Goal: Task Accomplishment & Management: Complete application form

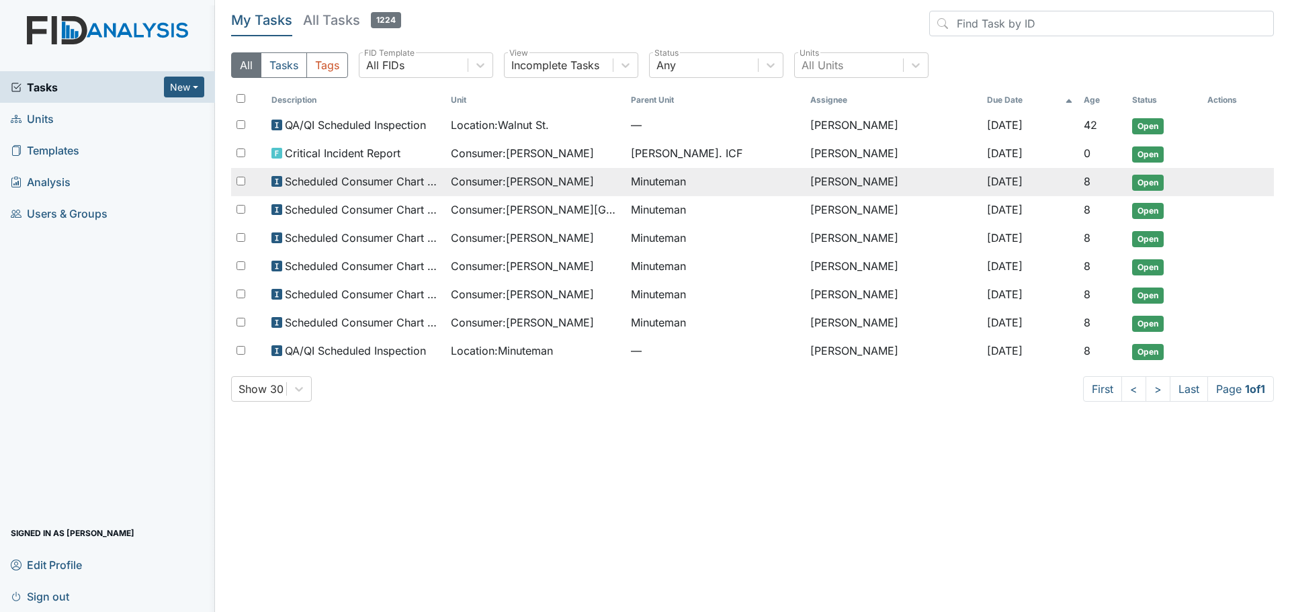
click at [575, 180] on span "Consumer : Brakers, Annie" at bounding box center [522, 181] width 143 height 16
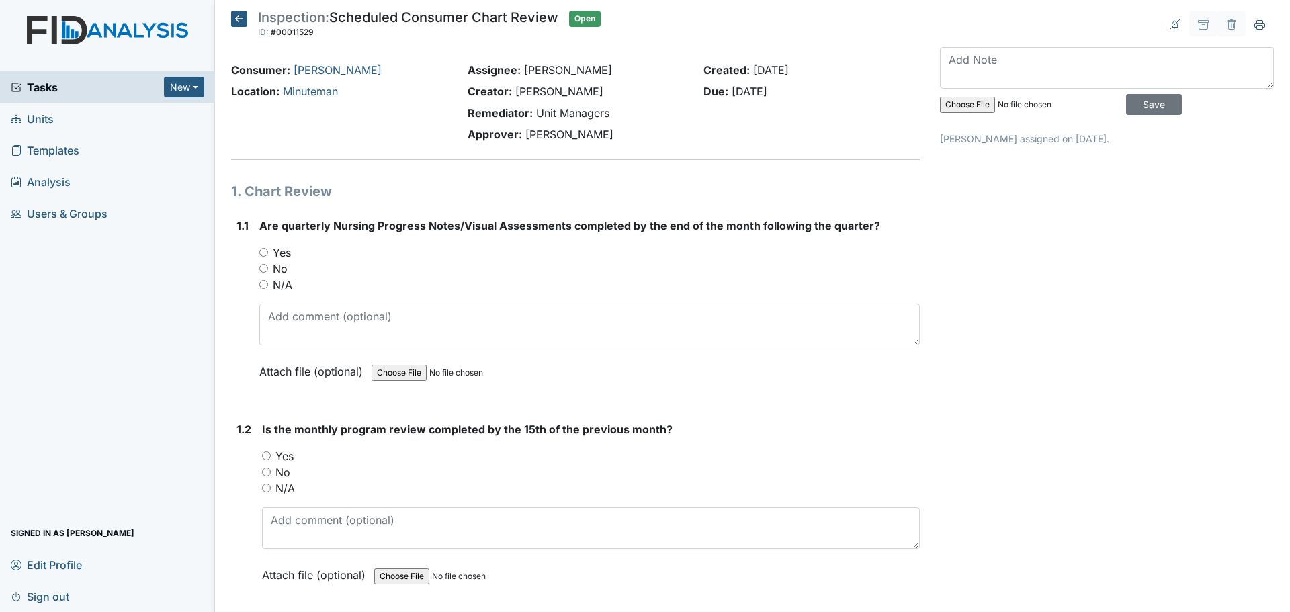
click at [284, 251] on label "Yes" at bounding box center [282, 252] width 18 height 16
click at [268, 251] on input "Yes" at bounding box center [263, 252] width 9 height 9
radio input "true"
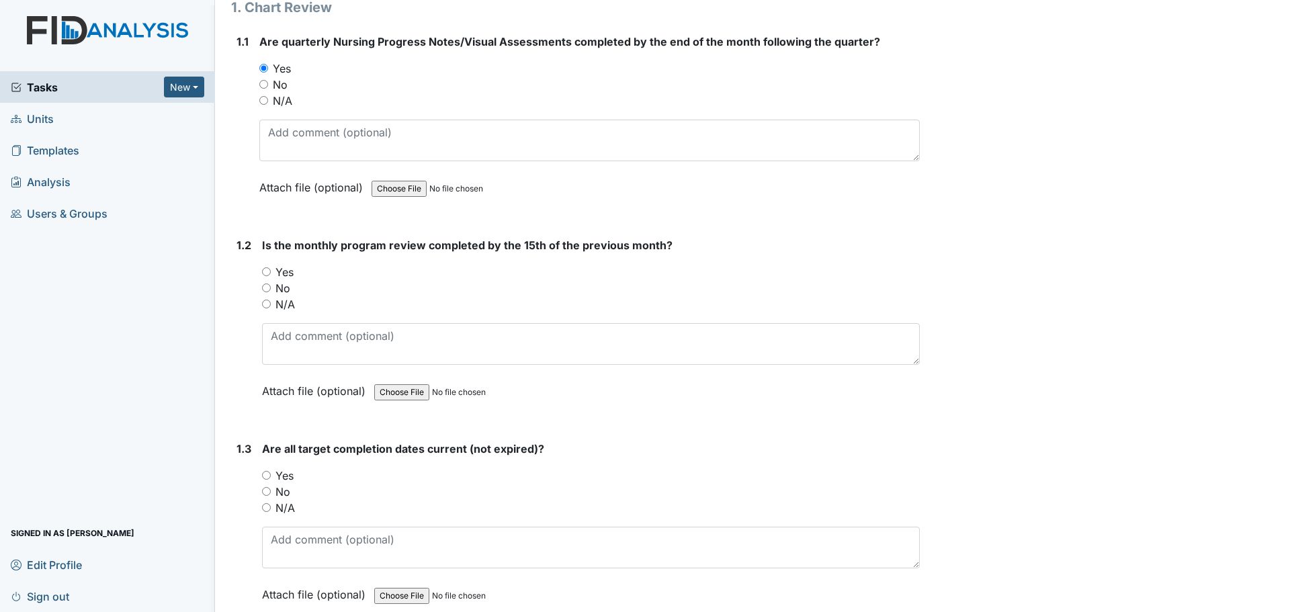
scroll to position [269, 0]
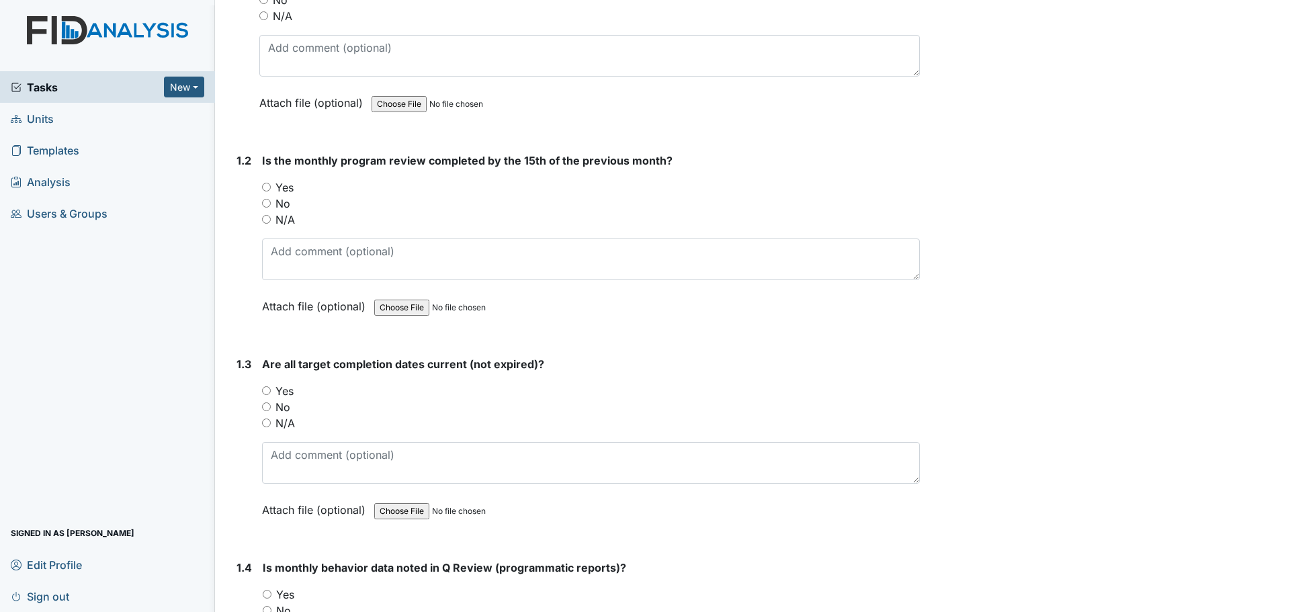
click at [52, 87] on span "Tasks" at bounding box center [87, 87] width 153 height 16
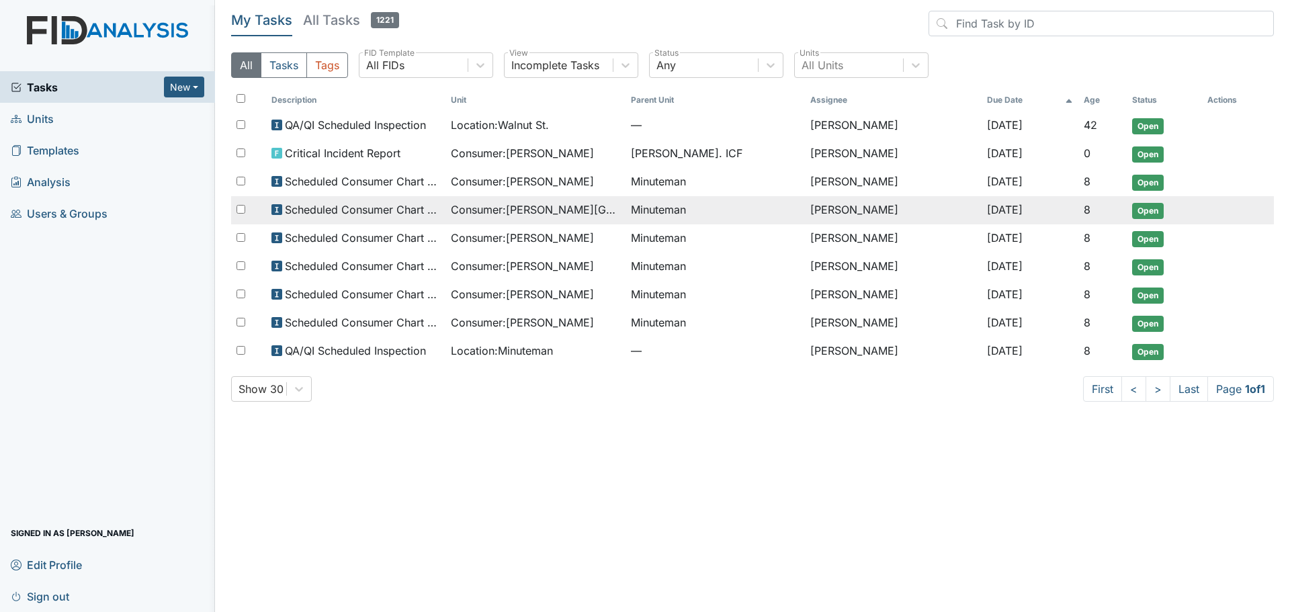
click at [491, 208] on span "Consumer : [PERSON_NAME][GEOGRAPHIC_DATA]" at bounding box center [535, 209] width 169 height 16
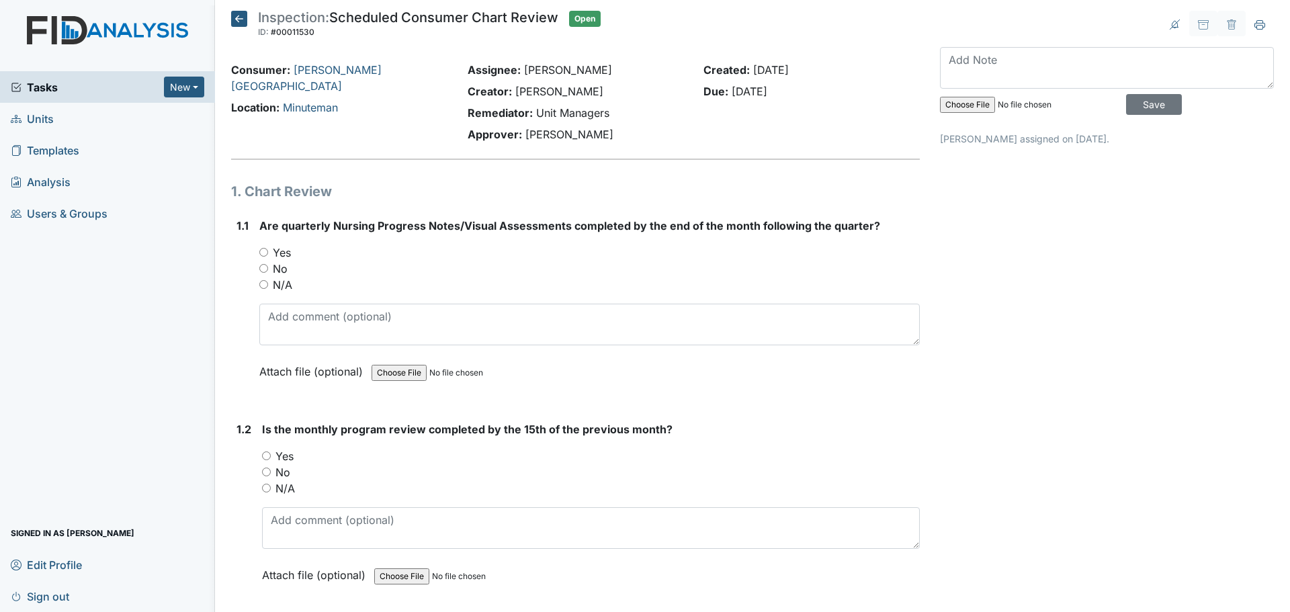
click at [279, 253] on label "Yes" at bounding box center [282, 252] width 18 height 16
click at [268, 253] on input "Yes" at bounding box center [263, 252] width 9 height 9
radio input "true"
click at [101, 95] on span "Tasks" at bounding box center [87, 87] width 153 height 16
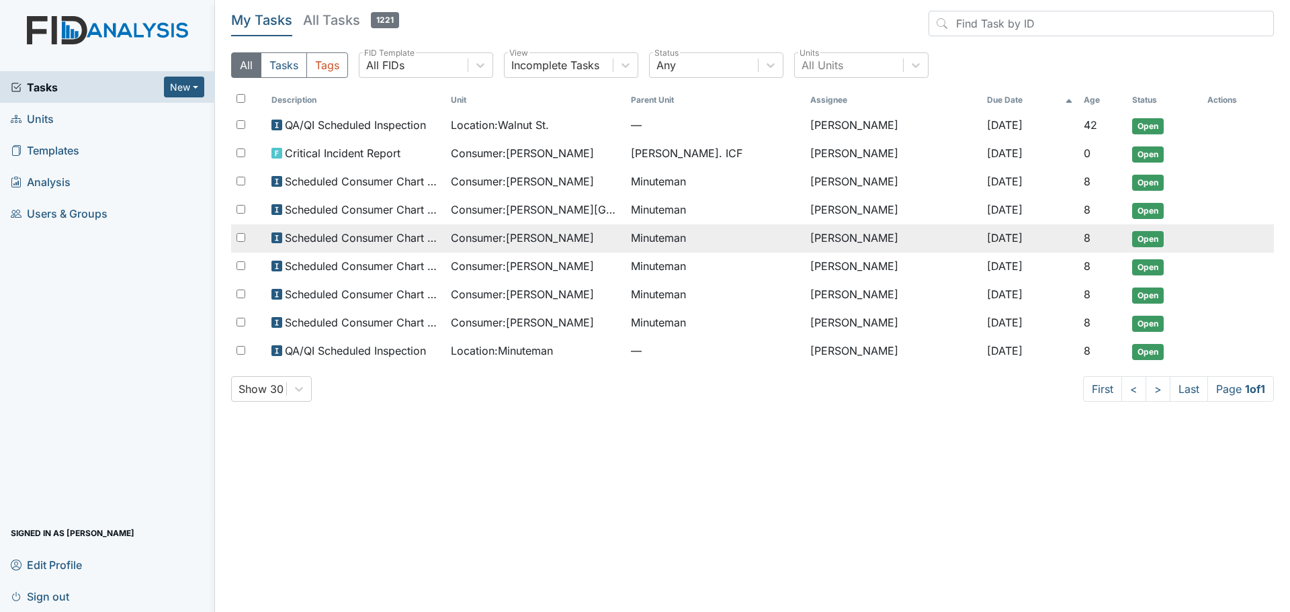
click at [541, 236] on span "Consumer : Lemons, Morgan" at bounding box center [522, 238] width 143 height 16
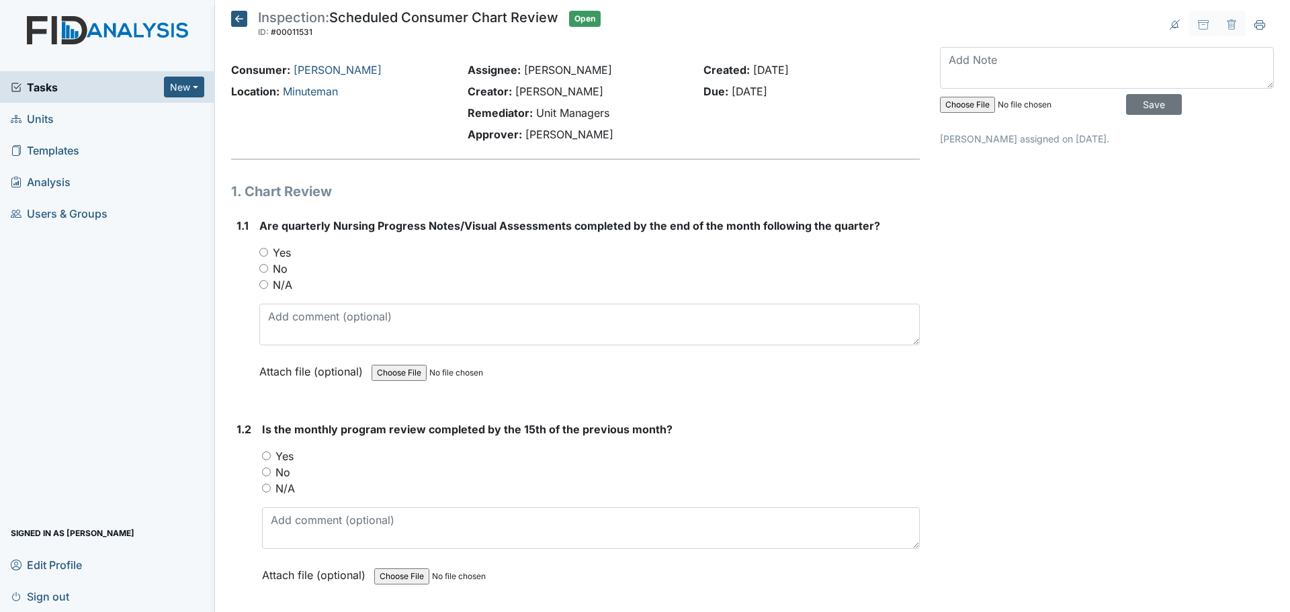
click at [273, 251] on label "Yes" at bounding box center [282, 252] width 18 height 16
click at [268, 251] on input "Yes" at bounding box center [263, 252] width 9 height 9
radio input "true"
click at [105, 96] on div "Tasks New Form Inspection Document Bundle" at bounding box center [107, 87] width 215 height 32
click at [47, 89] on span "Tasks" at bounding box center [87, 87] width 153 height 16
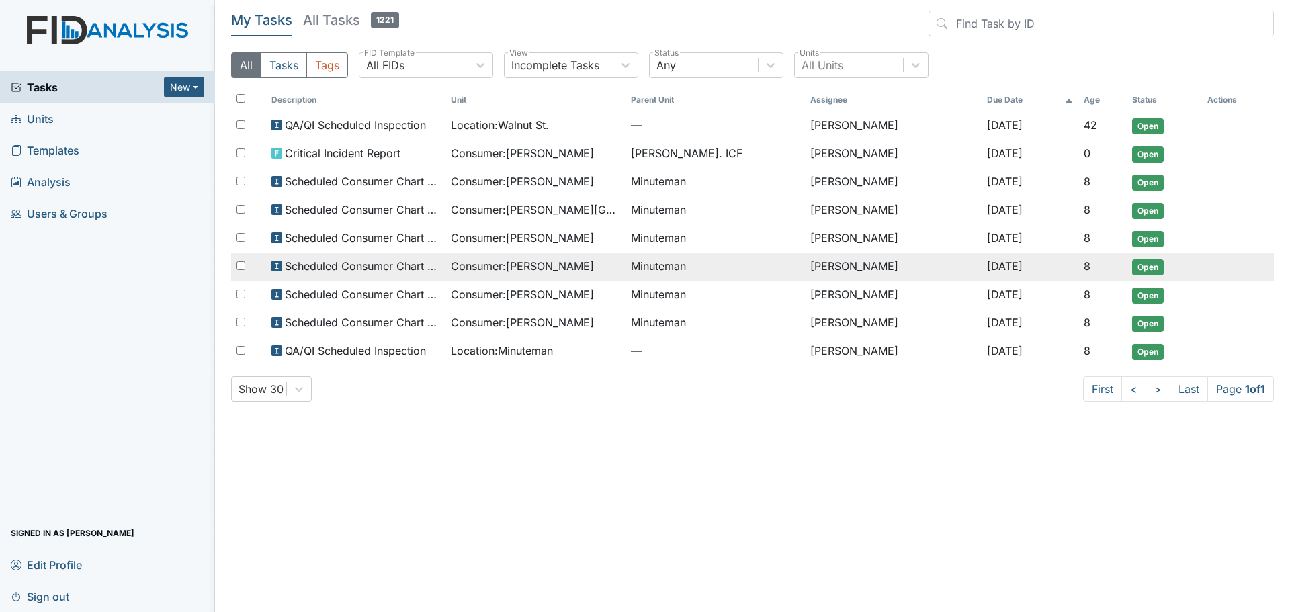
click at [544, 261] on span "Consumer : Mayo, Trish" at bounding box center [522, 266] width 143 height 16
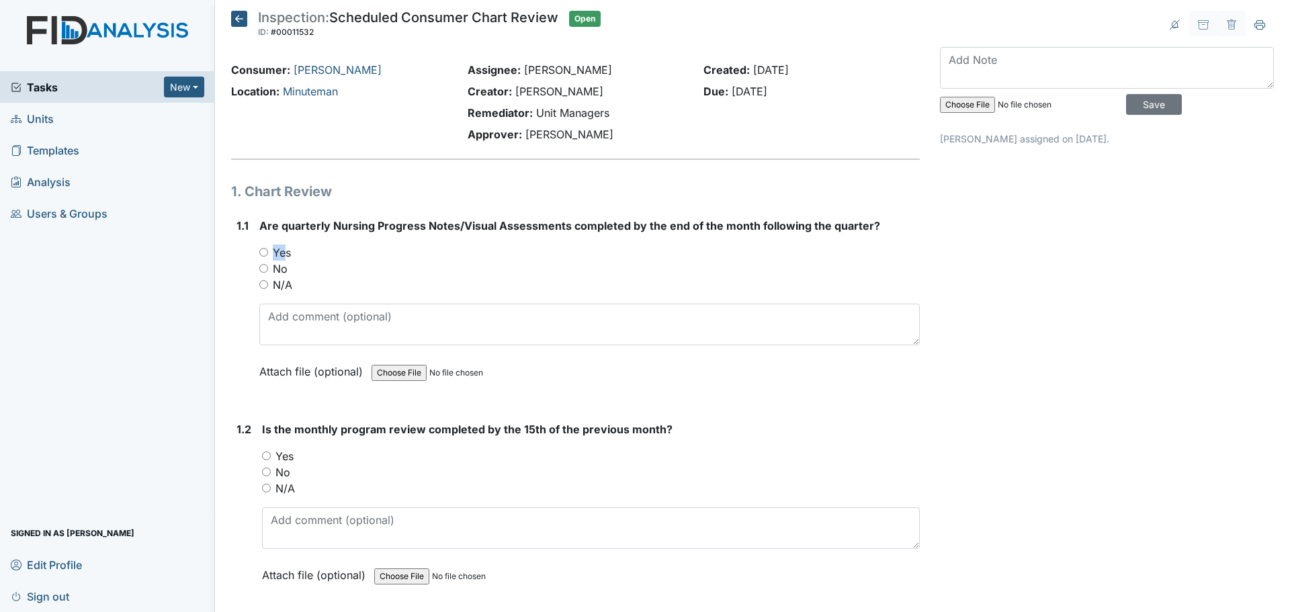
click at [277, 253] on label "Yes" at bounding box center [282, 252] width 18 height 16
click at [264, 252] on input "Yes" at bounding box center [263, 252] width 9 height 9
radio input "true"
click at [99, 91] on span "Tasks" at bounding box center [87, 87] width 153 height 16
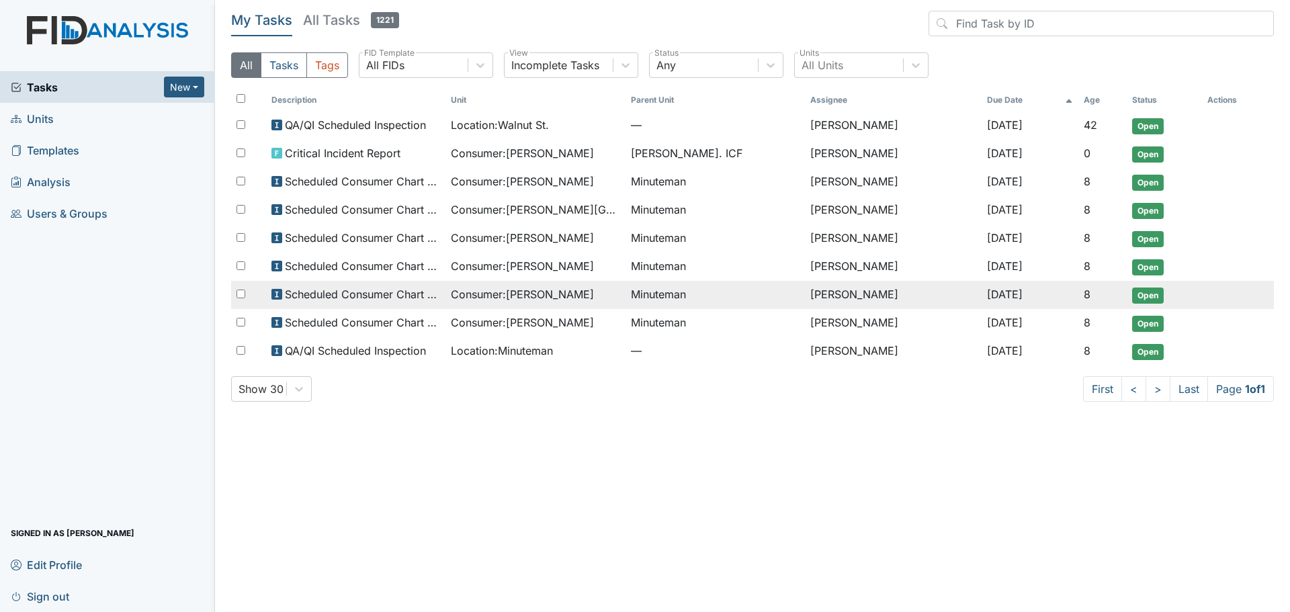
click at [619, 285] on td "Consumer : McNeely, Lauren" at bounding box center [535, 295] width 180 height 28
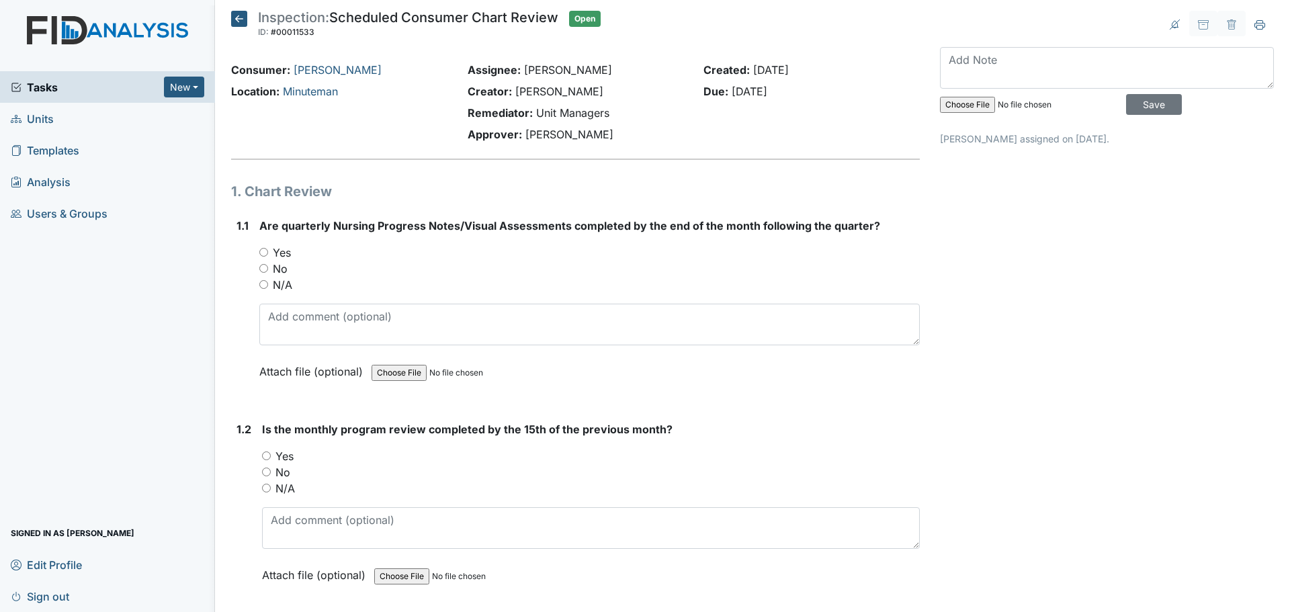
click at [265, 253] on input "Yes" at bounding box center [263, 252] width 9 height 9
radio input "true"
click at [58, 87] on span "Tasks" at bounding box center [87, 87] width 153 height 16
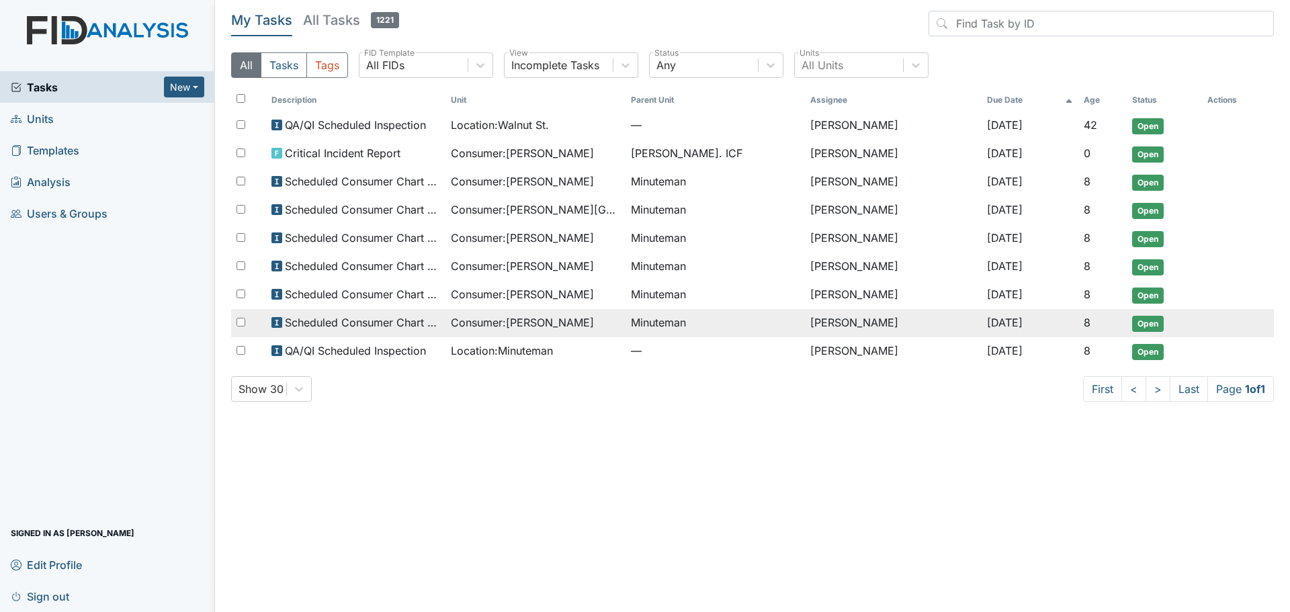
click at [558, 318] on span "Consumer : [PERSON_NAME]" at bounding box center [522, 322] width 143 height 16
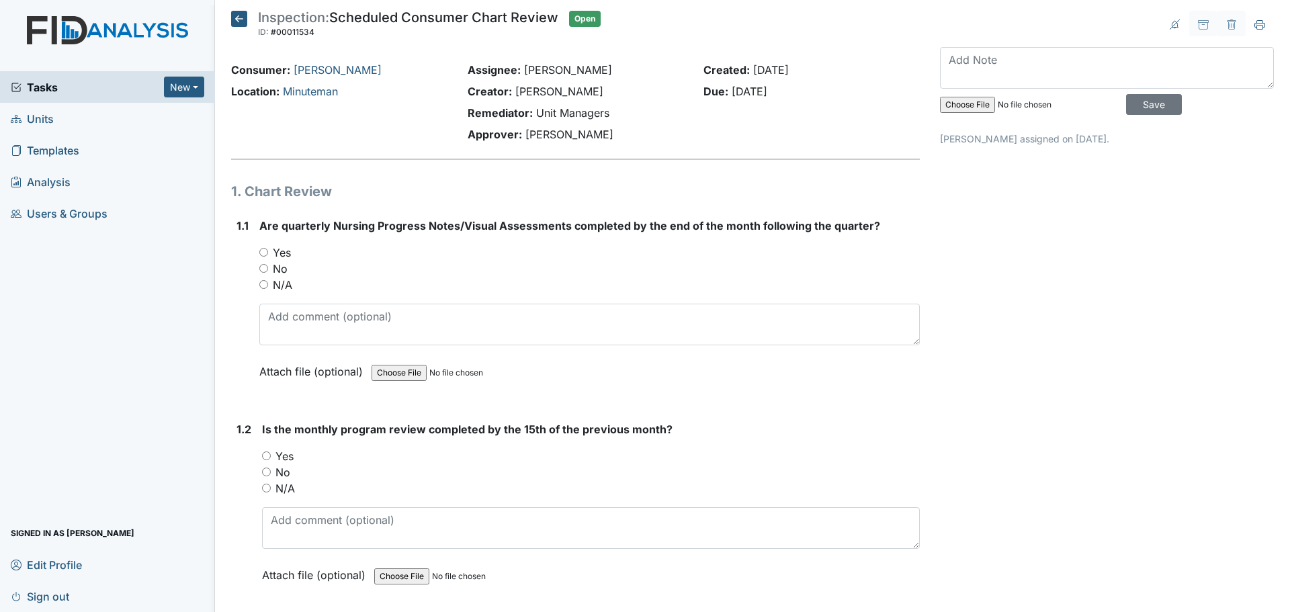
click at [263, 253] on input "Yes" at bounding box center [263, 252] width 9 height 9
radio input "true"
click at [102, 93] on span "Tasks" at bounding box center [87, 87] width 153 height 16
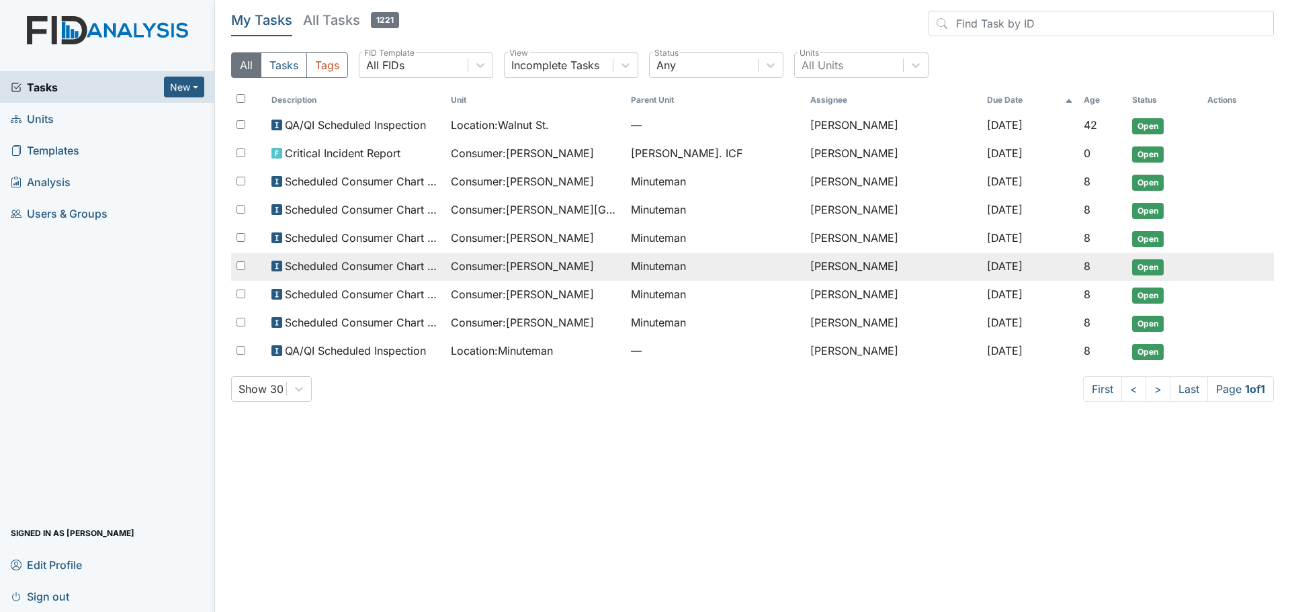
click at [544, 267] on span "Consumer : Mayo, Trish" at bounding box center [522, 266] width 143 height 16
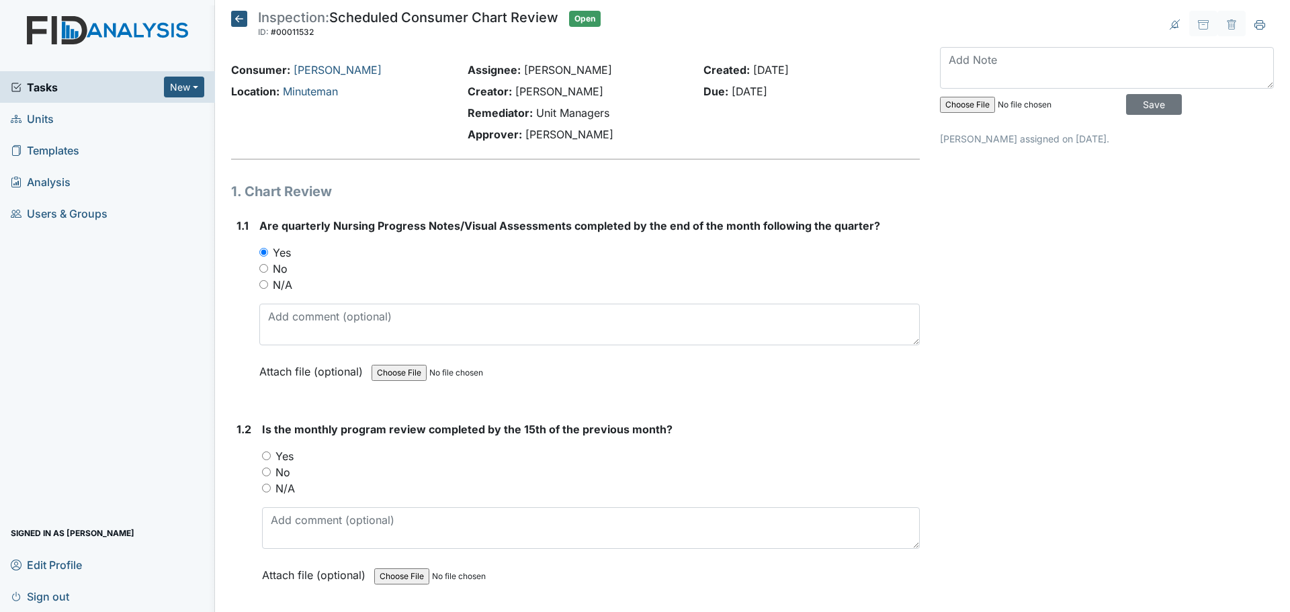
click at [71, 80] on span "Tasks" at bounding box center [87, 87] width 153 height 16
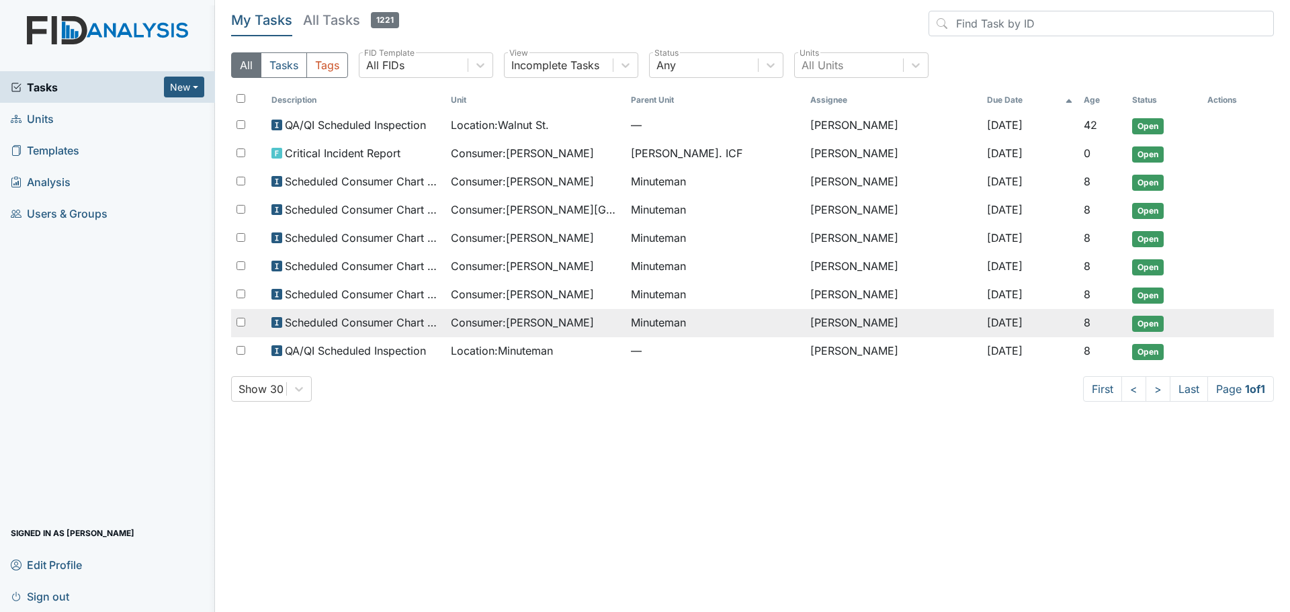
click at [490, 320] on span "Consumer : [PERSON_NAME]" at bounding box center [522, 322] width 143 height 16
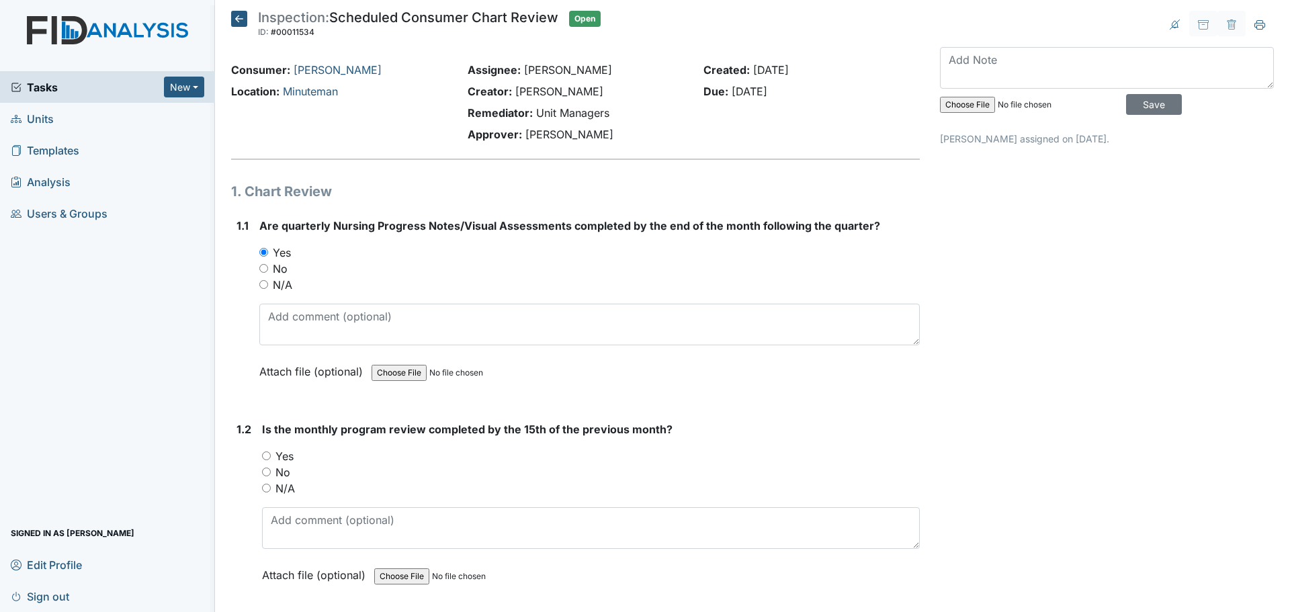
click at [56, 81] on span "Tasks" at bounding box center [87, 87] width 153 height 16
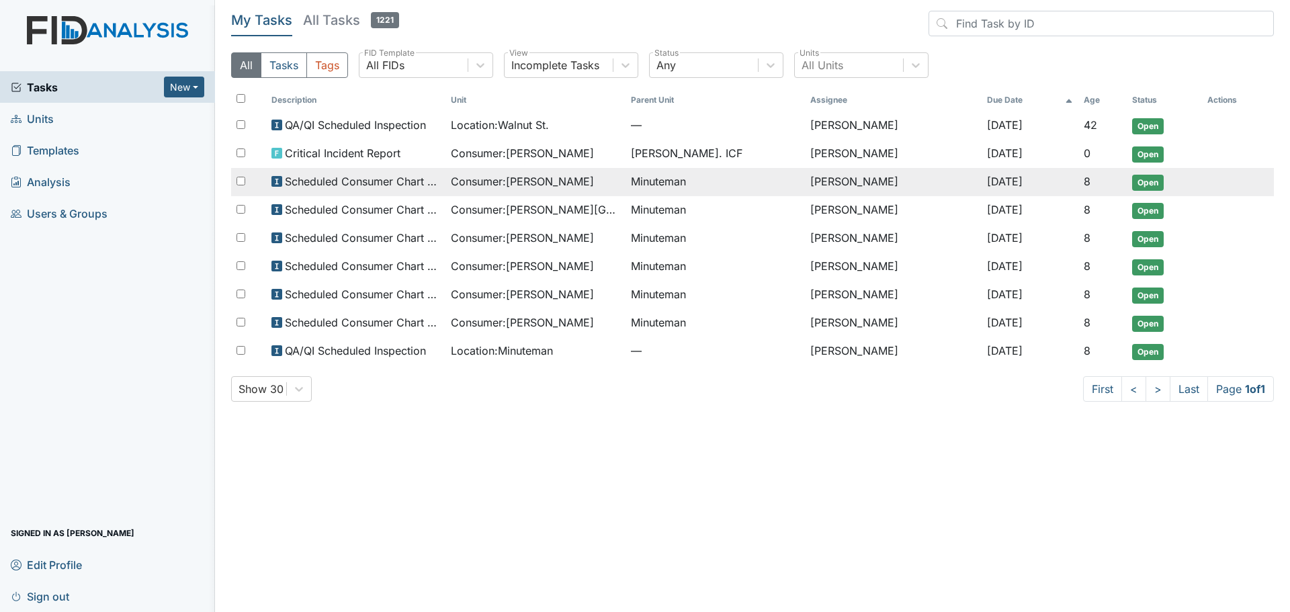
drag, startPoint x: 553, startPoint y: 178, endPoint x: 566, endPoint y: 174, distance: 12.7
click at [555, 178] on span "Consumer : Brakers, Annie" at bounding box center [522, 181] width 143 height 16
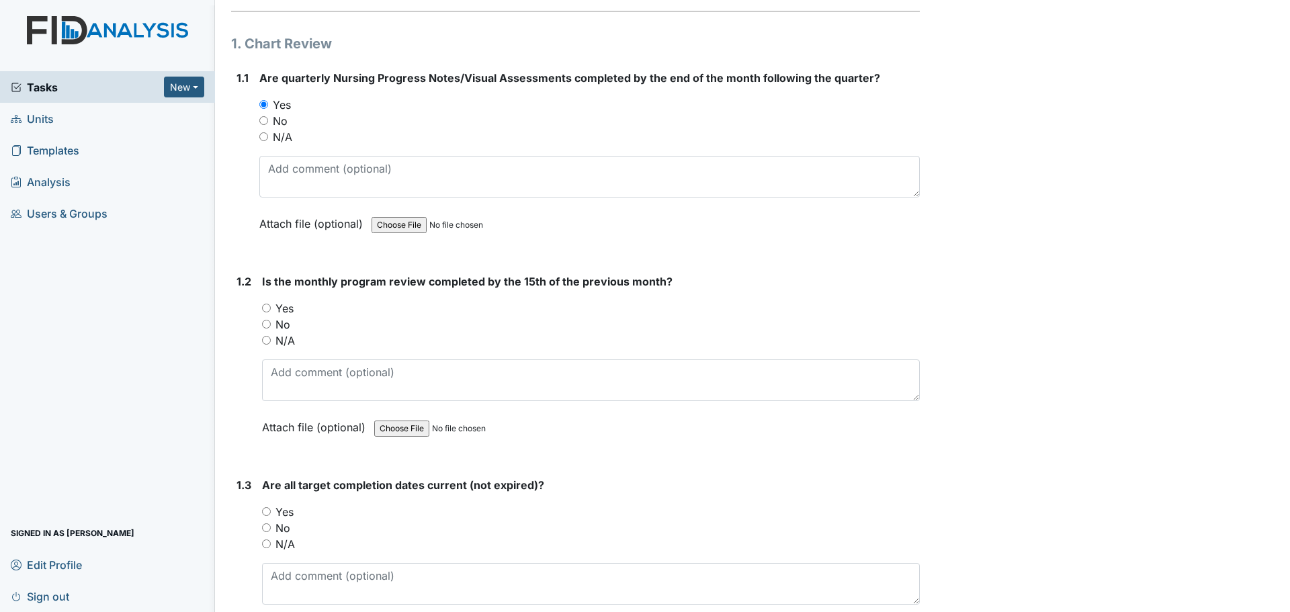
scroll to position [201, 0]
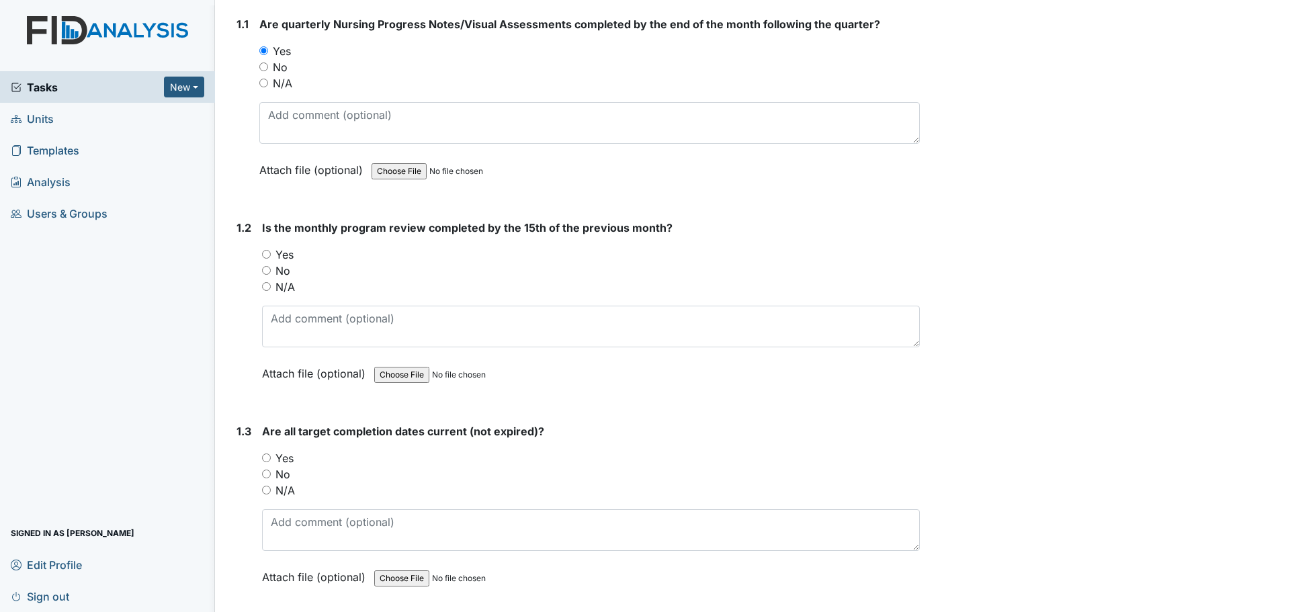
click at [265, 251] on input "Yes" at bounding box center [266, 254] width 9 height 9
radio input "true"
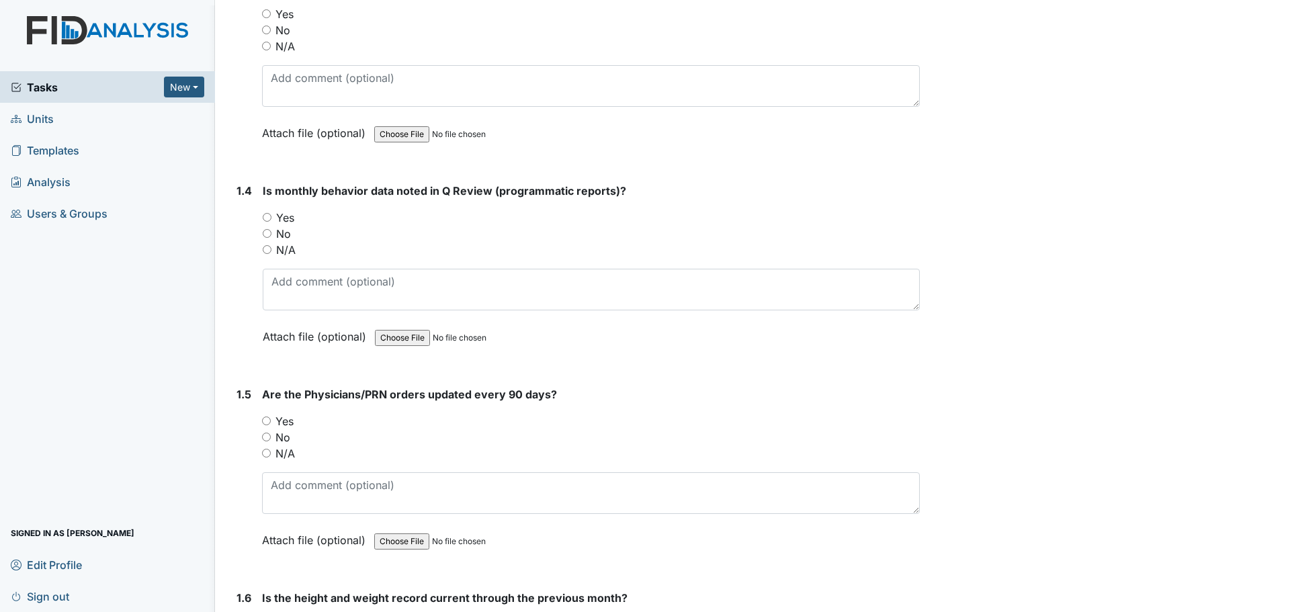
scroll to position [672, 0]
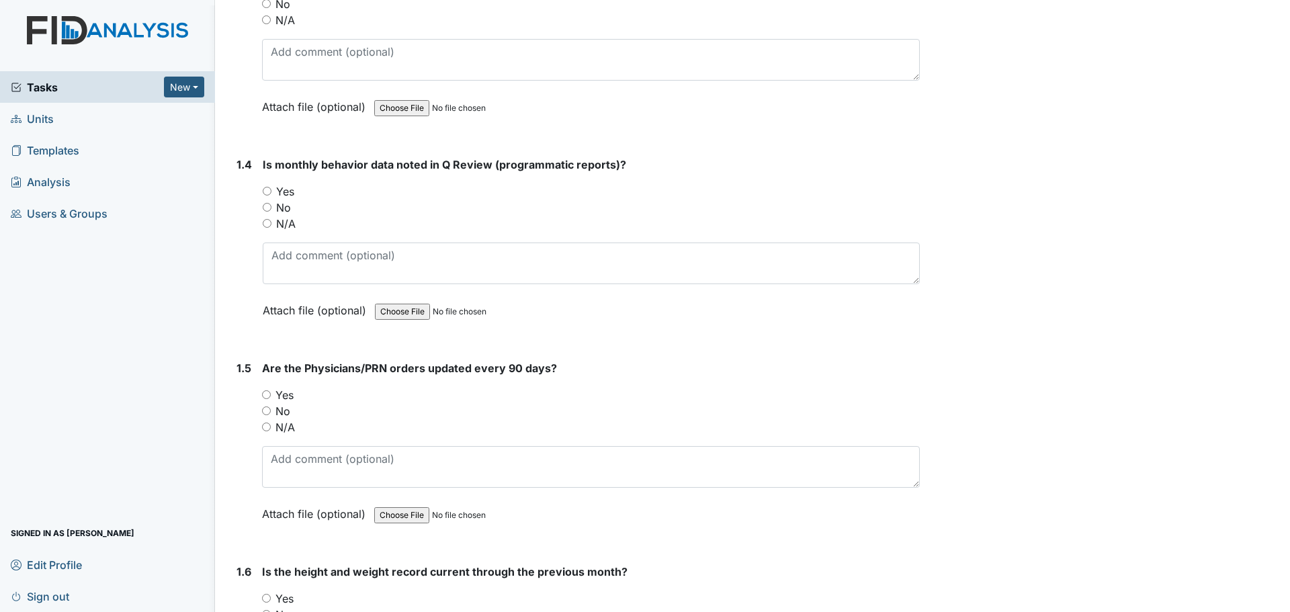
click at [266, 191] on input "Yes" at bounding box center [267, 191] width 9 height 9
radio input "true"
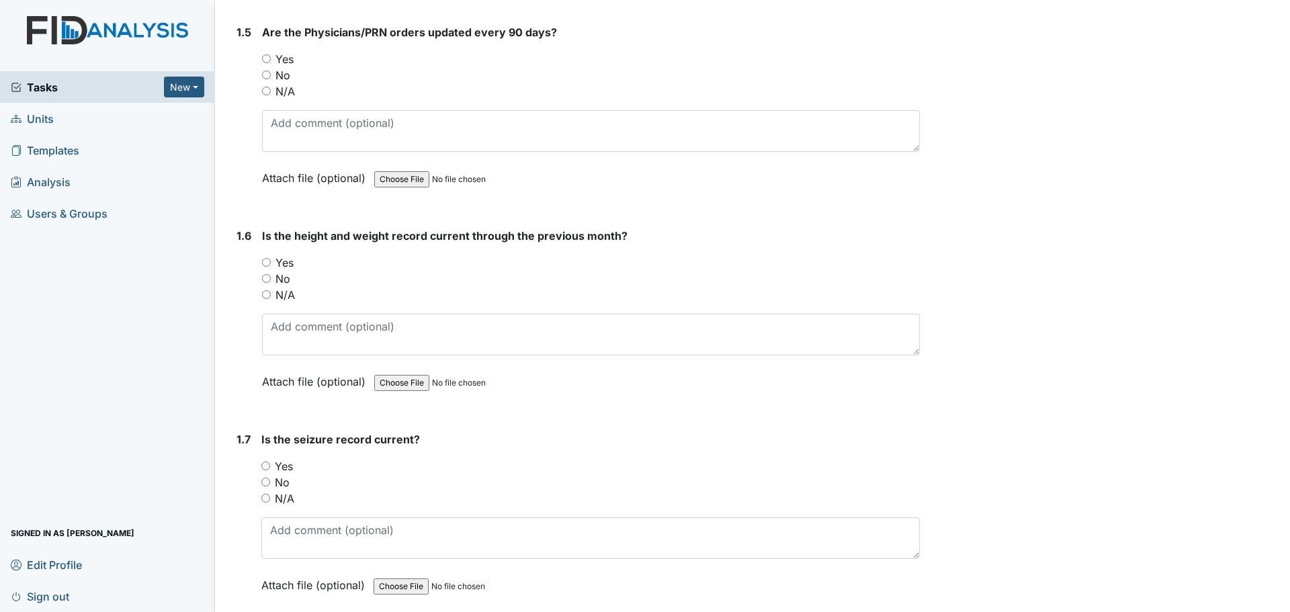
scroll to position [1075, 0]
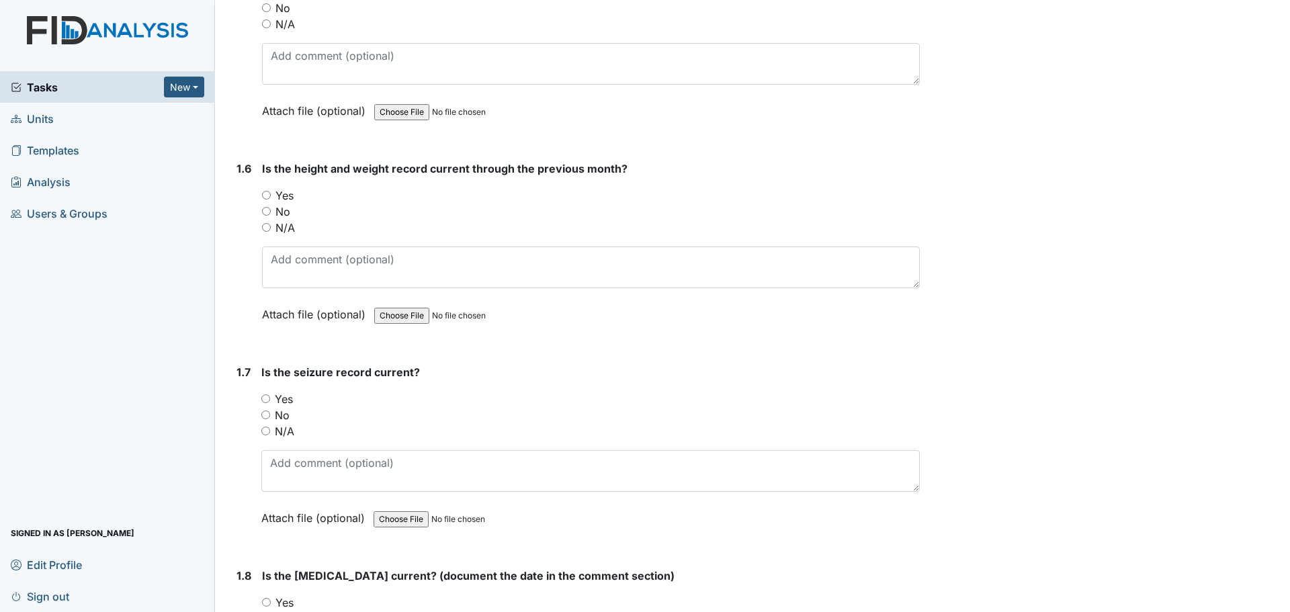
click at [268, 193] on input "Yes" at bounding box center [266, 195] width 9 height 9
radio input "true"
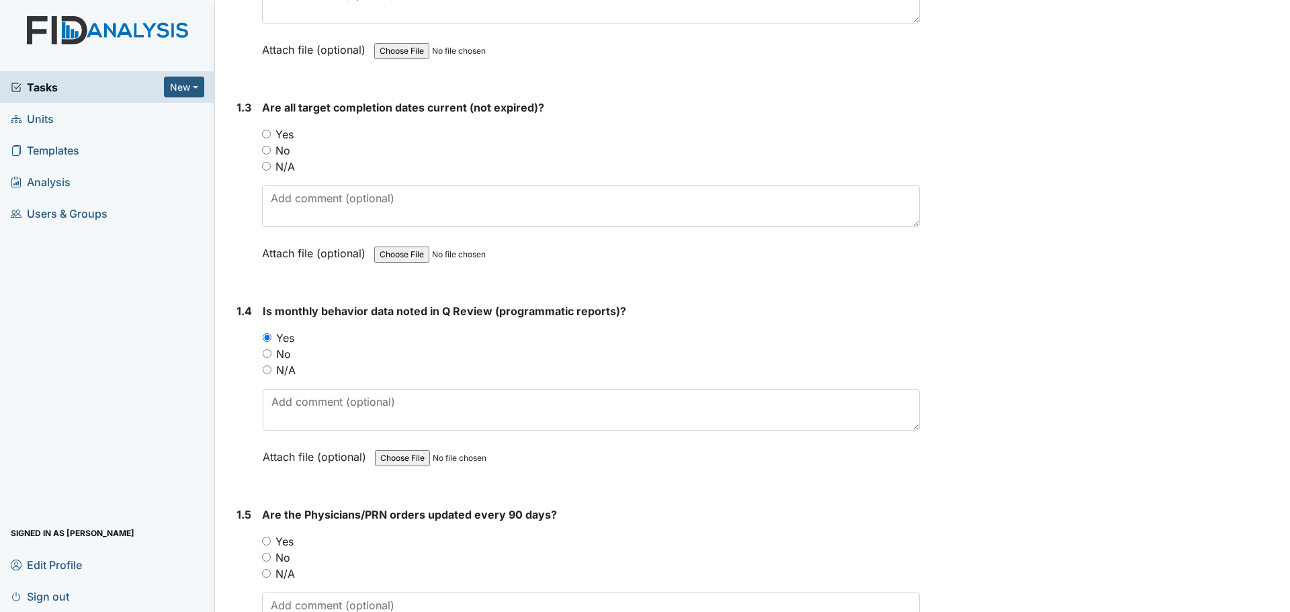
scroll to position [537, 0]
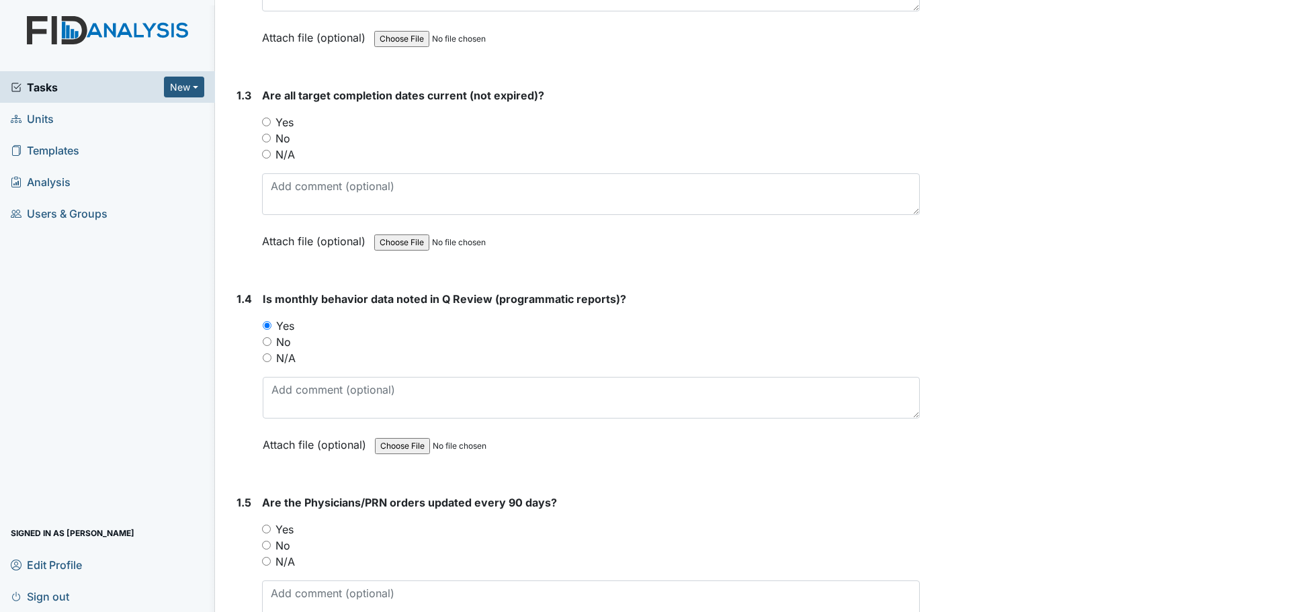
drag, startPoint x: 267, startPoint y: 122, endPoint x: 279, endPoint y: 122, distance: 11.4
click at [267, 122] on input "Yes" at bounding box center [266, 122] width 9 height 9
radio input "true"
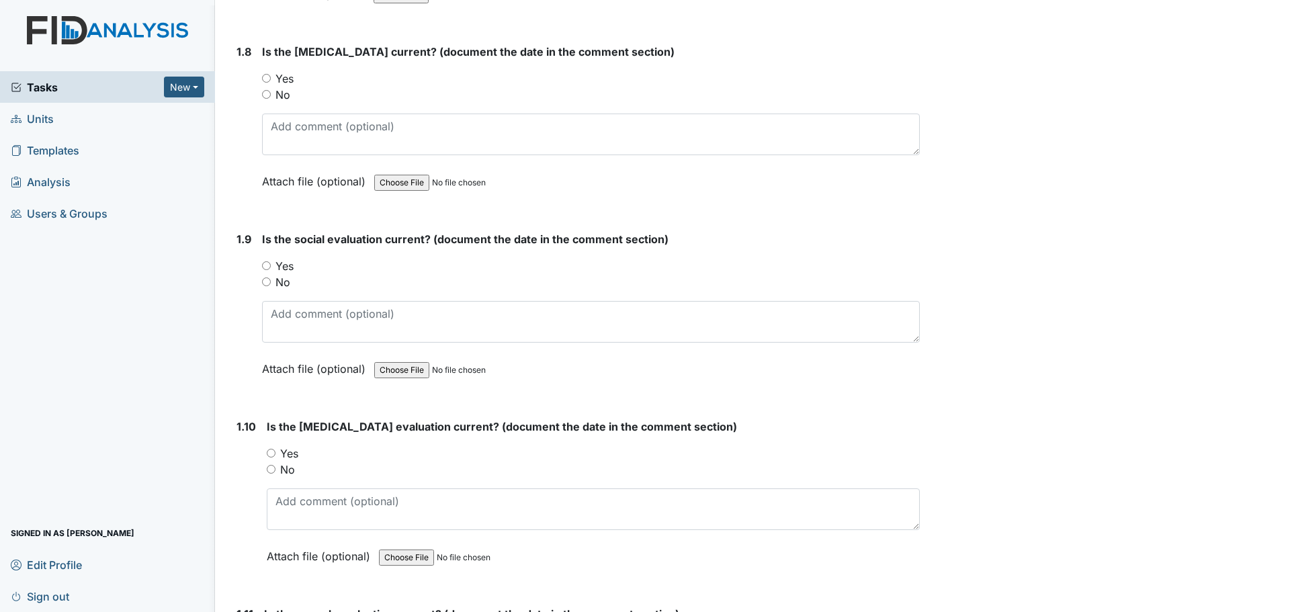
scroll to position [1612, 0]
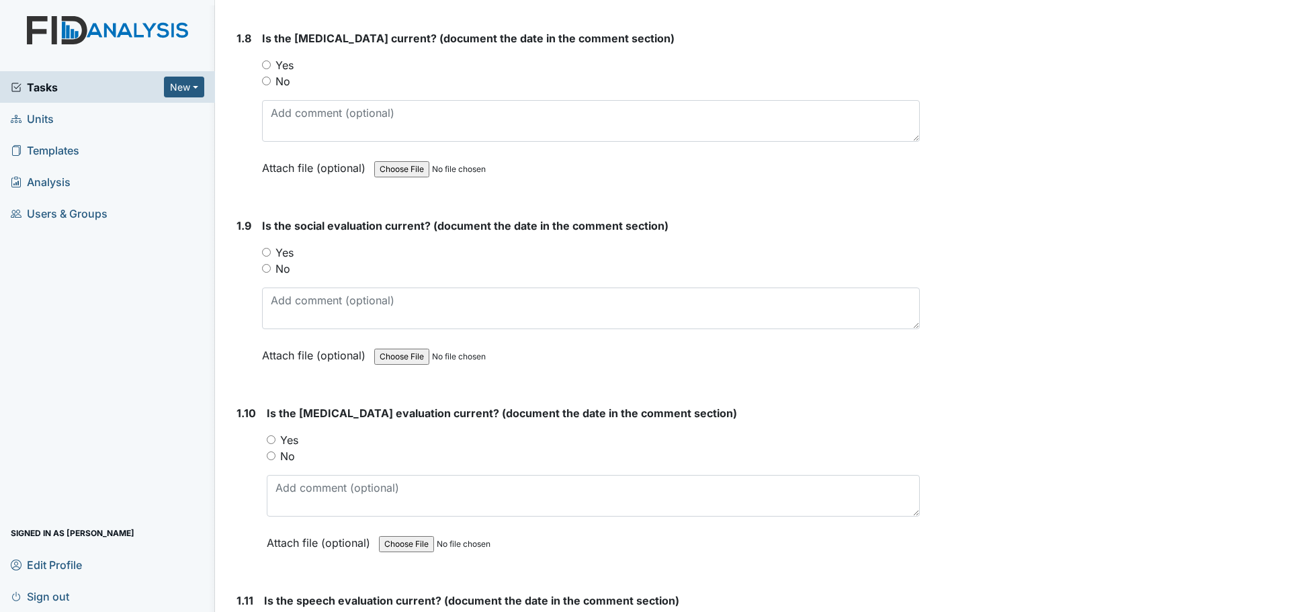
click at [264, 65] on input "Yes" at bounding box center [266, 64] width 9 height 9
radio input "true"
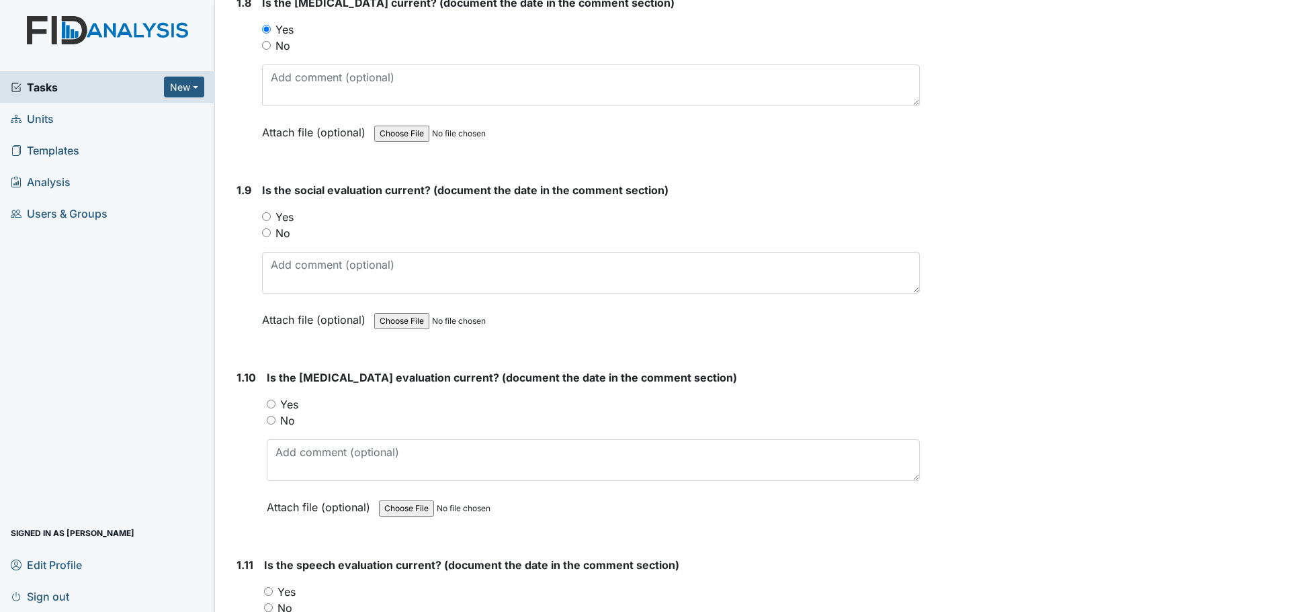
scroll to position [1746, 0]
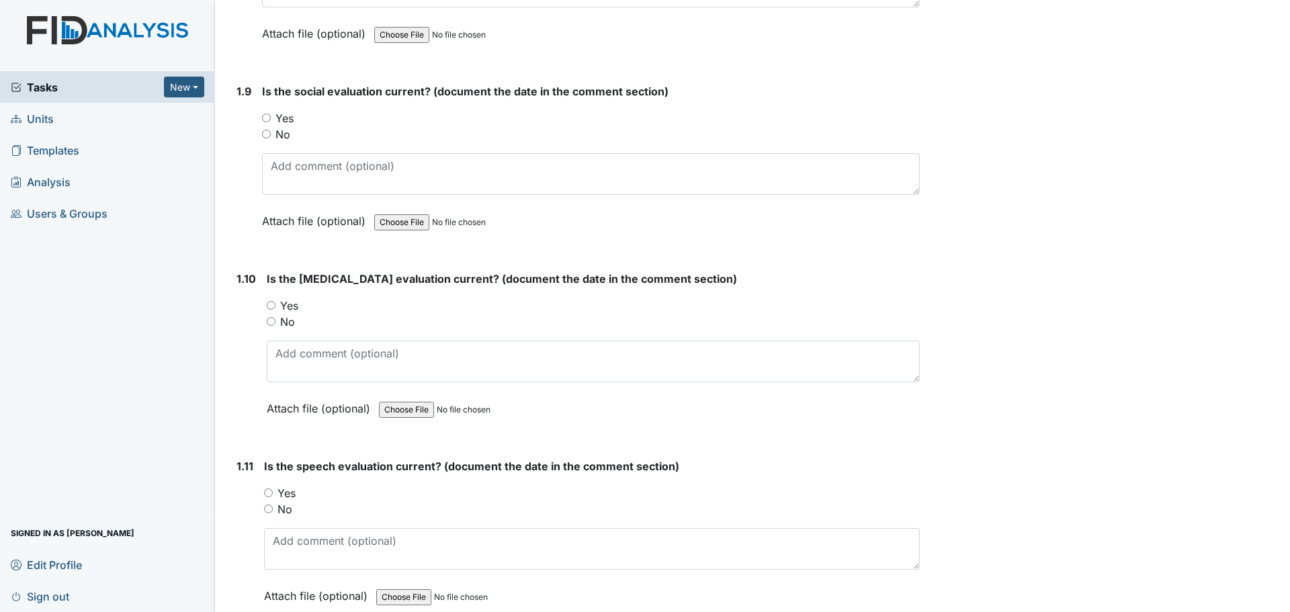
click at [264, 119] on input "Yes" at bounding box center [266, 118] width 9 height 9
radio input "true"
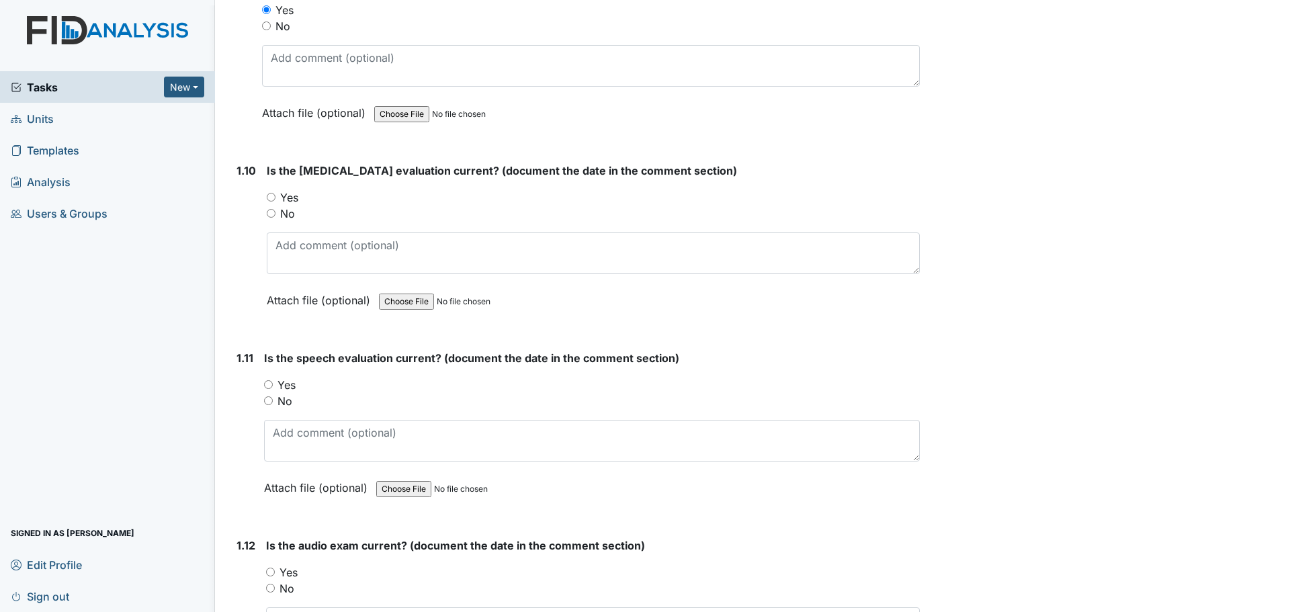
scroll to position [1881, 0]
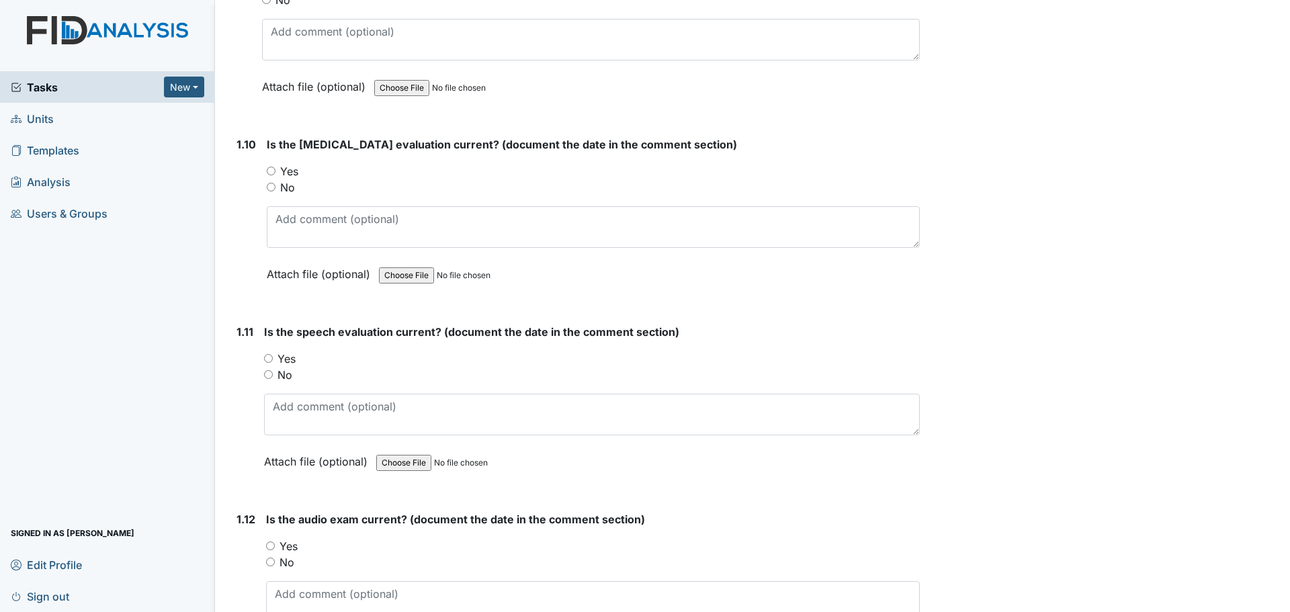
click at [267, 171] on input "Yes" at bounding box center [271, 171] width 9 height 9
radio input "true"
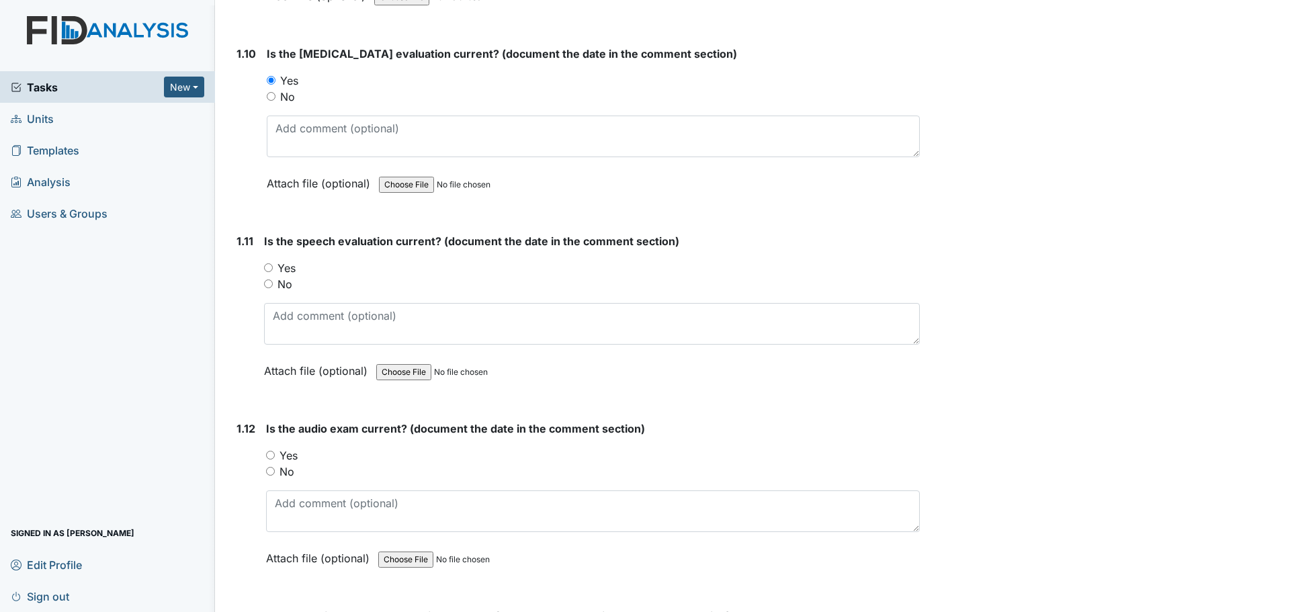
scroll to position [2082, 0]
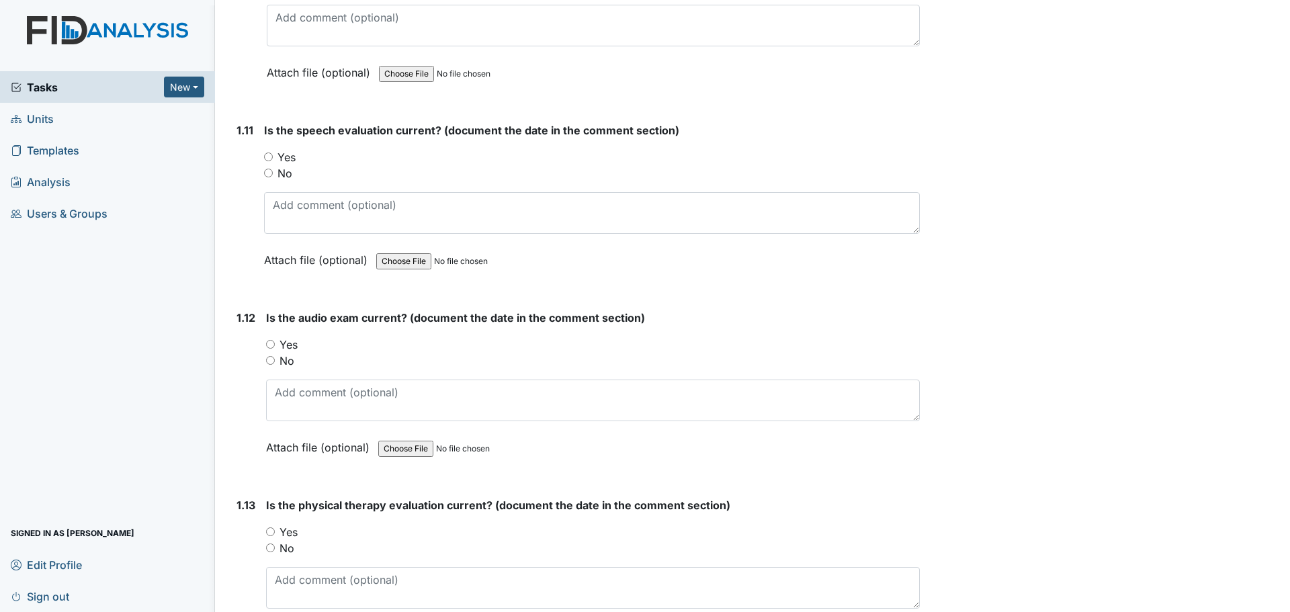
click at [266, 157] on input "Yes" at bounding box center [268, 156] width 9 height 9
radio input "true"
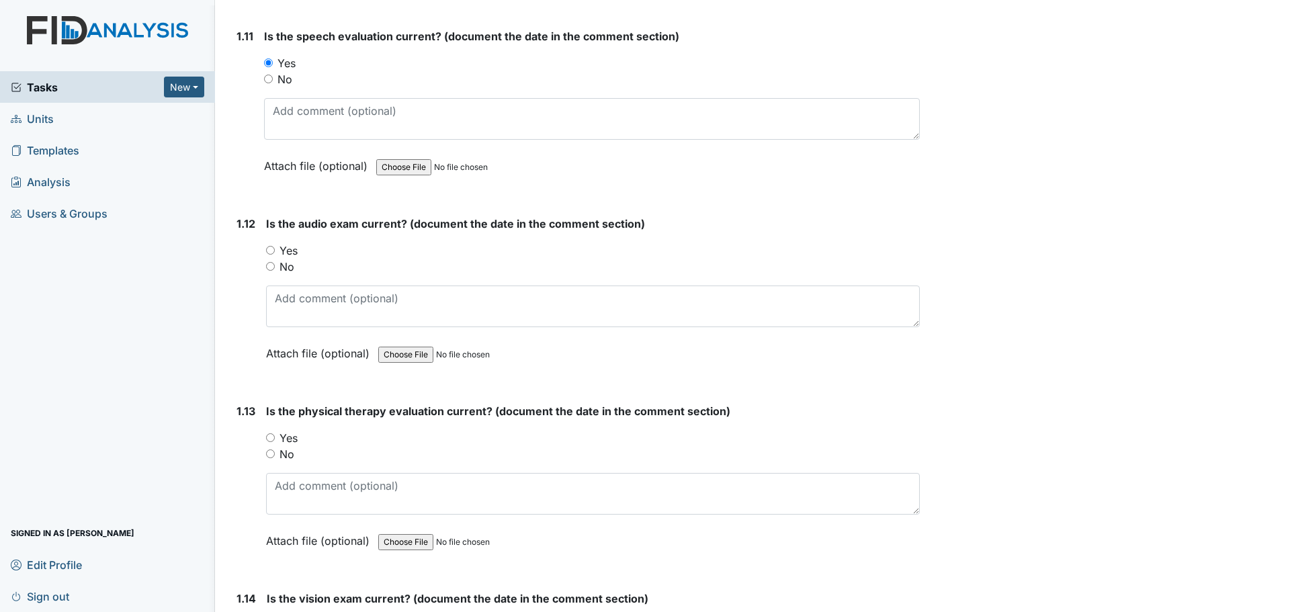
scroll to position [2284, 0]
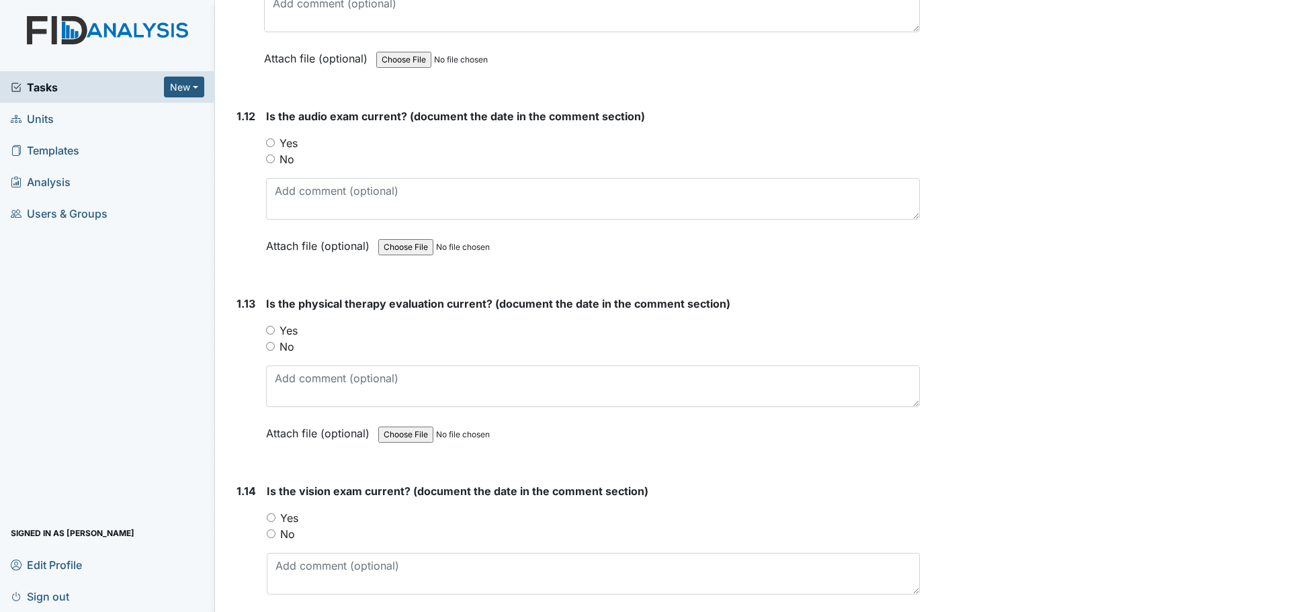
click at [270, 146] on input "Yes" at bounding box center [270, 142] width 9 height 9
radio input "true"
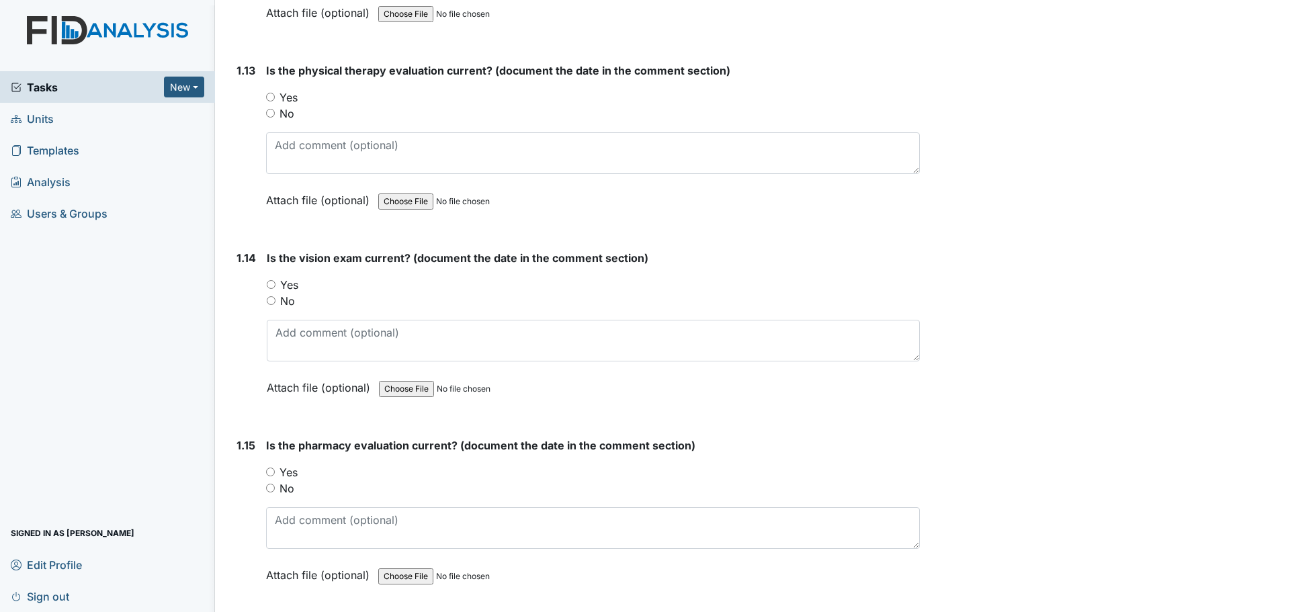
scroll to position [2552, 0]
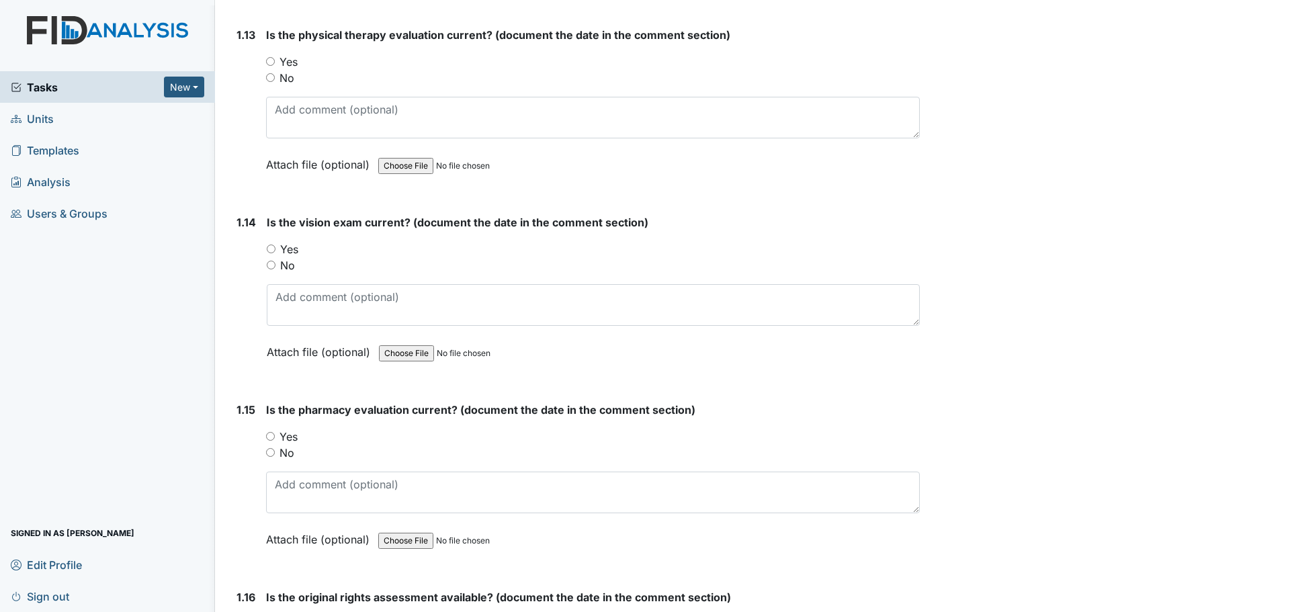
click at [271, 62] on input "Yes" at bounding box center [270, 61] width 9 height 9
radio input "true"
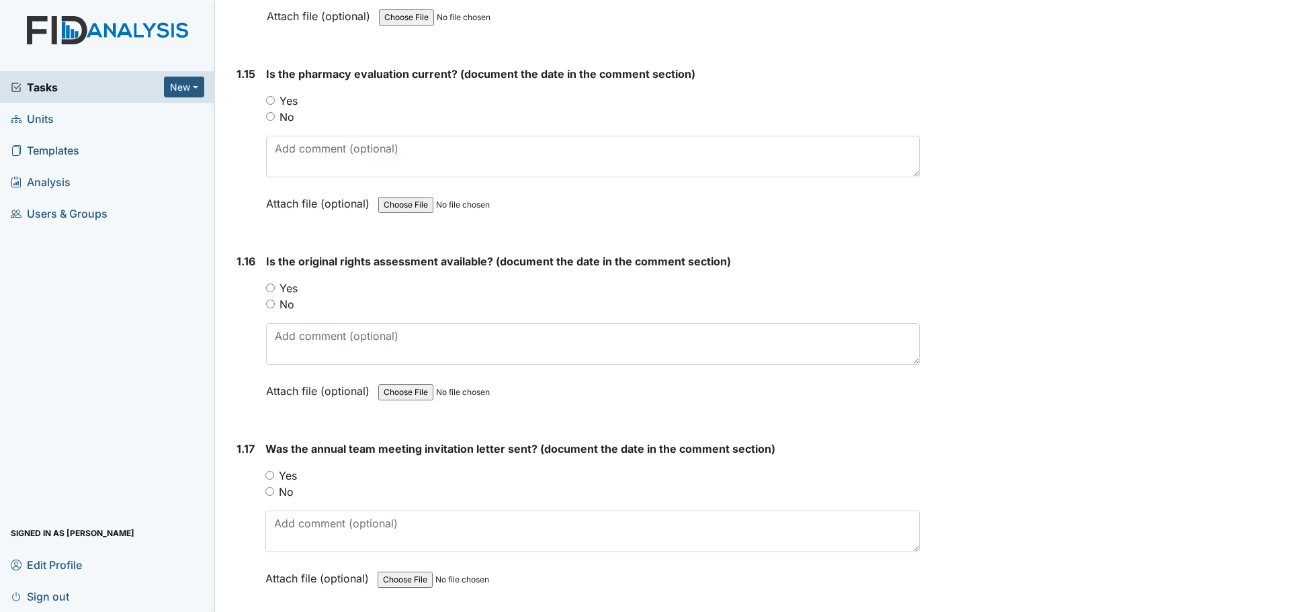
scroll to position [2955, 0]
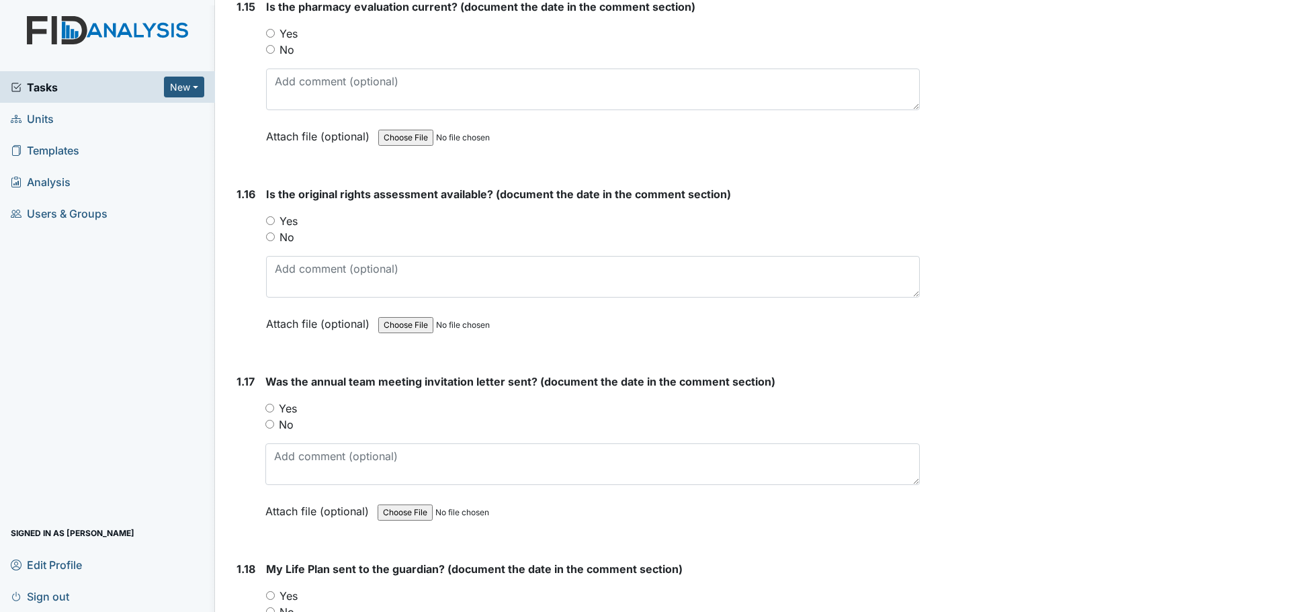
click at [268, 221] on input "Yes" at bounding box center [270, 220] width 9 height 9
radio input "true"
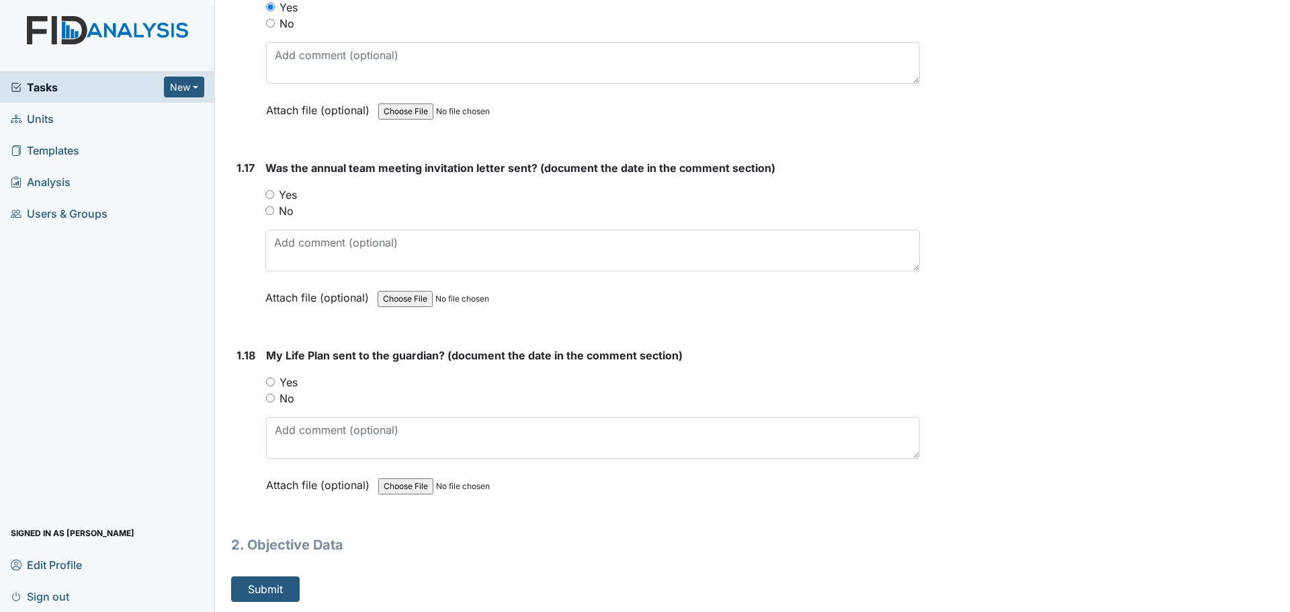
scroll to position [3169, 0]
click at [270, 210] on input "No" at bounding box center [269, 210] width 9 height 9
radio input "true"
click at [274, 398] on input "No" at bounding box center [270, 397] width 9 height 9
radio input "true"
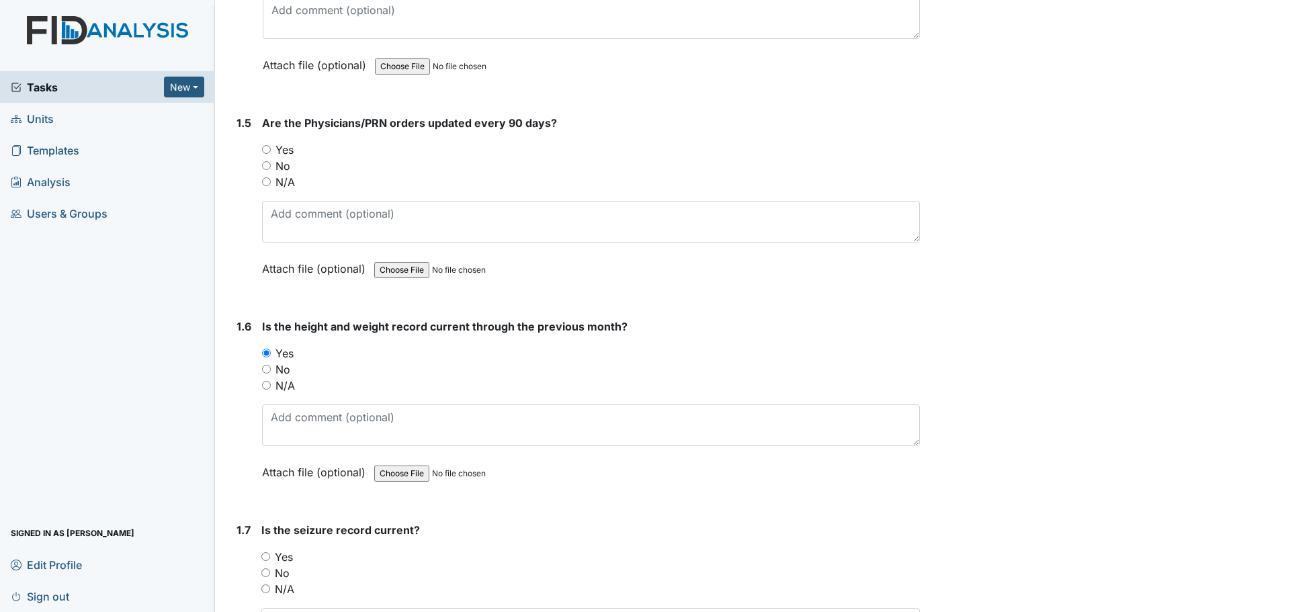
scroll to position [940, 0]
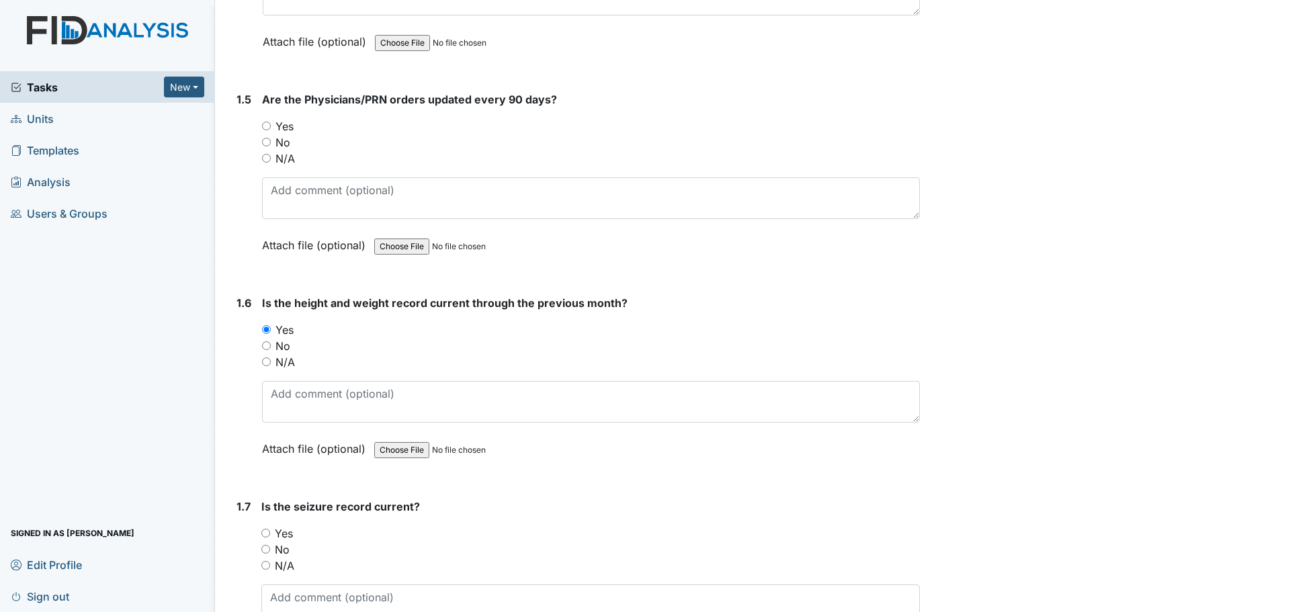
click at [286, 126] on label "Yes" at bounding box center [284, 126] width 18 height 16
click at [271, 126] on input "Yes" at bounding box center [266, 126] width 9 height 9
radio input "true"
click at [287, 146] on label "No" at bounding box center [282, 142] width 15 height 16
click at [271, 146] on input "No" at bounding box center [266, 142] width 9 height 9
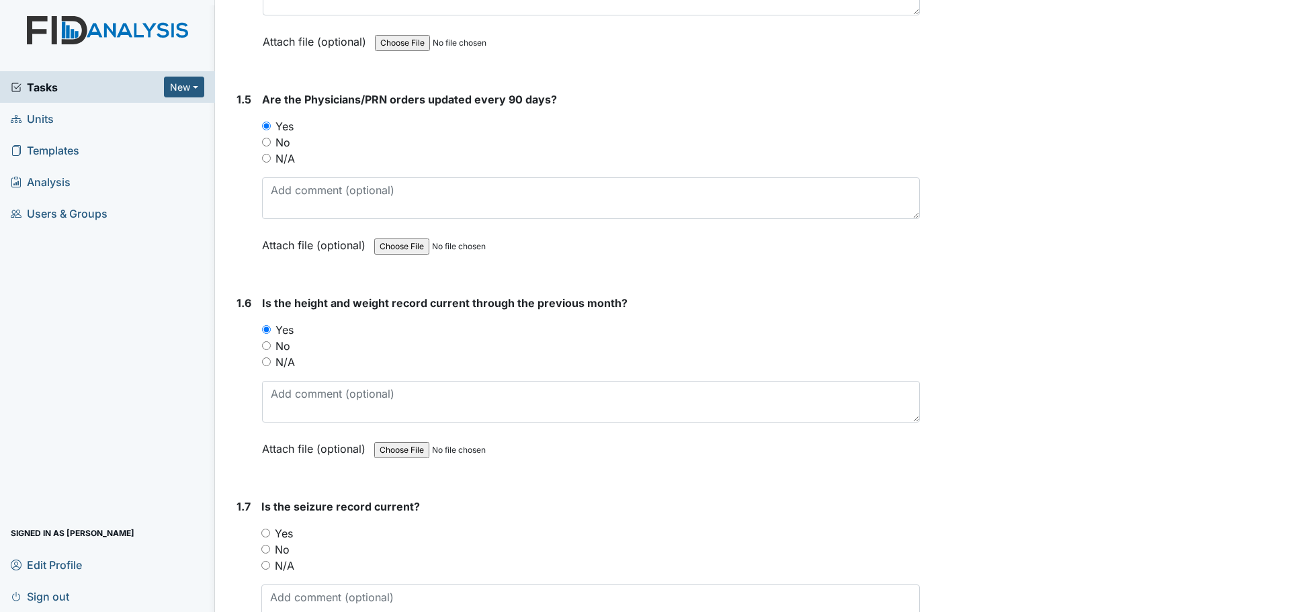
radio input "true"
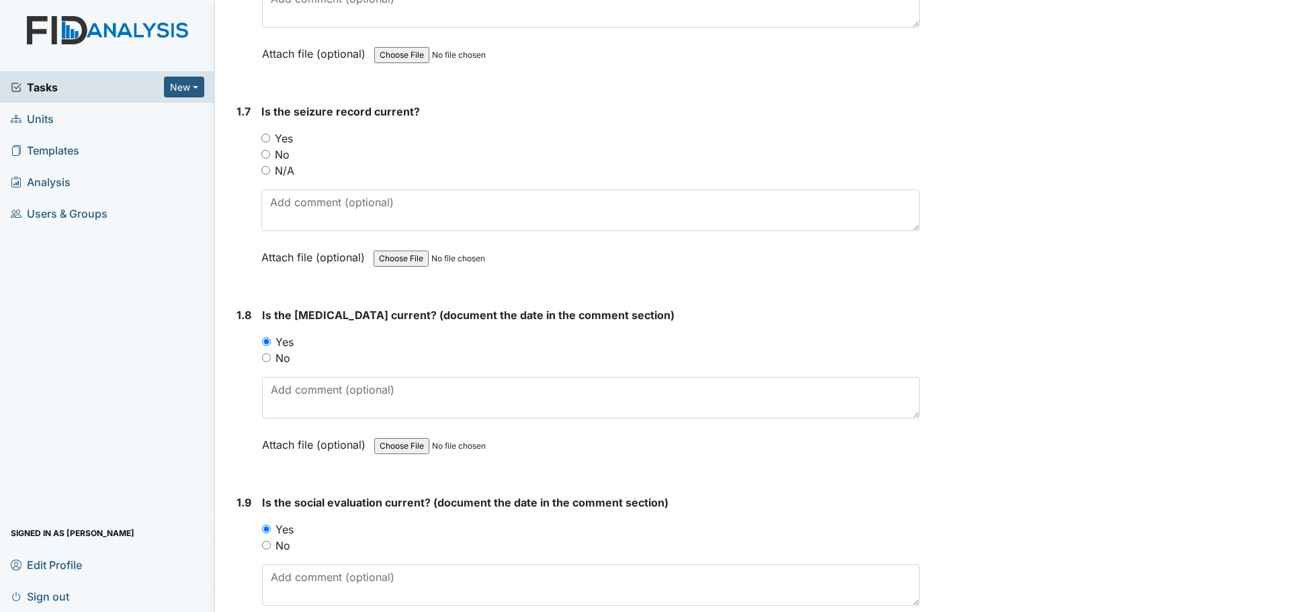
scroll to position [1343, 0]
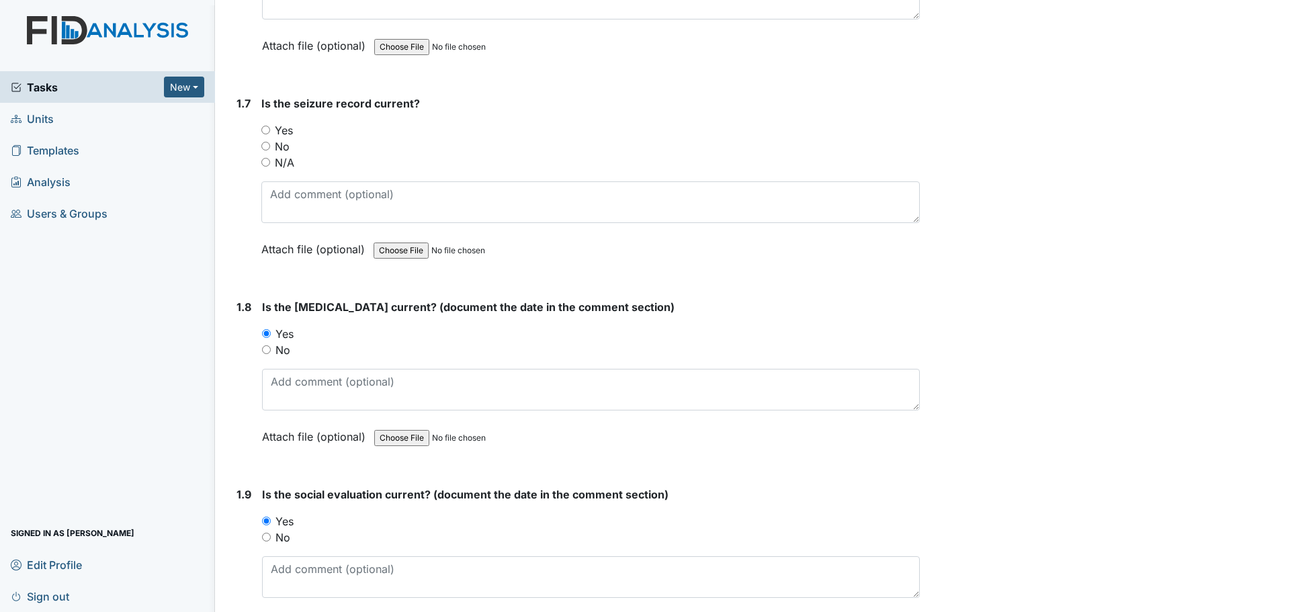
click at [284, 126] on label "Yes" at bounding box center [284, 130] width 18 height 16
click at [270, 126] on input "Yes" at bounding box center [265, 130] width 9 height 9
radio input "true"
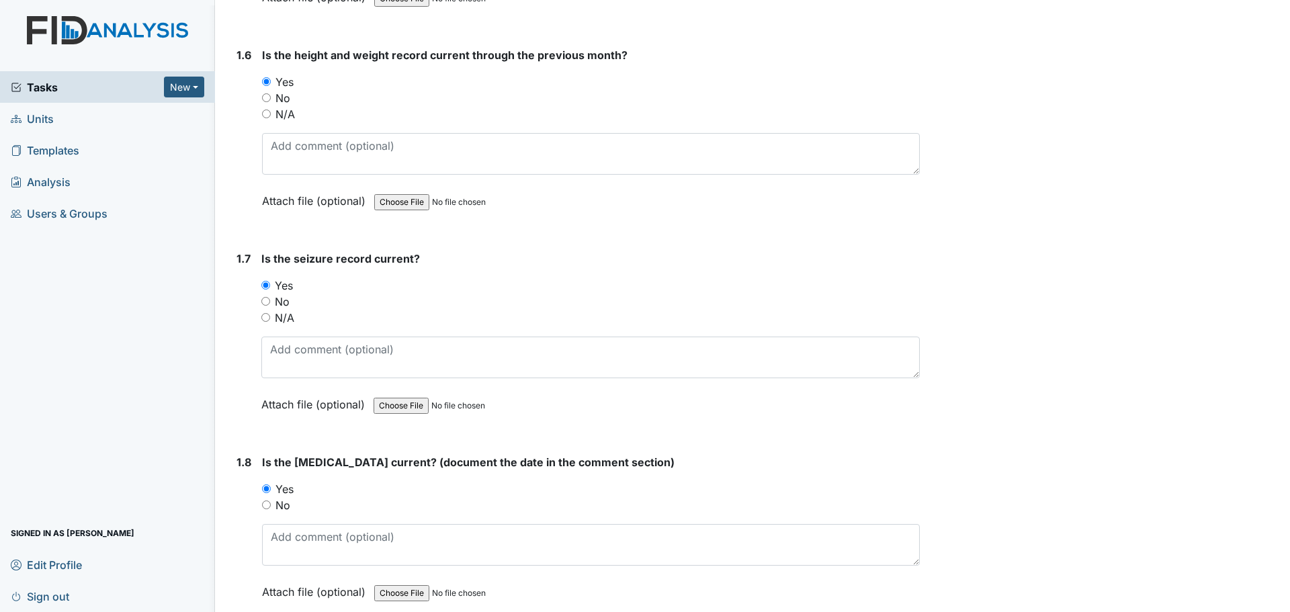
scroll to position [1142, 0]
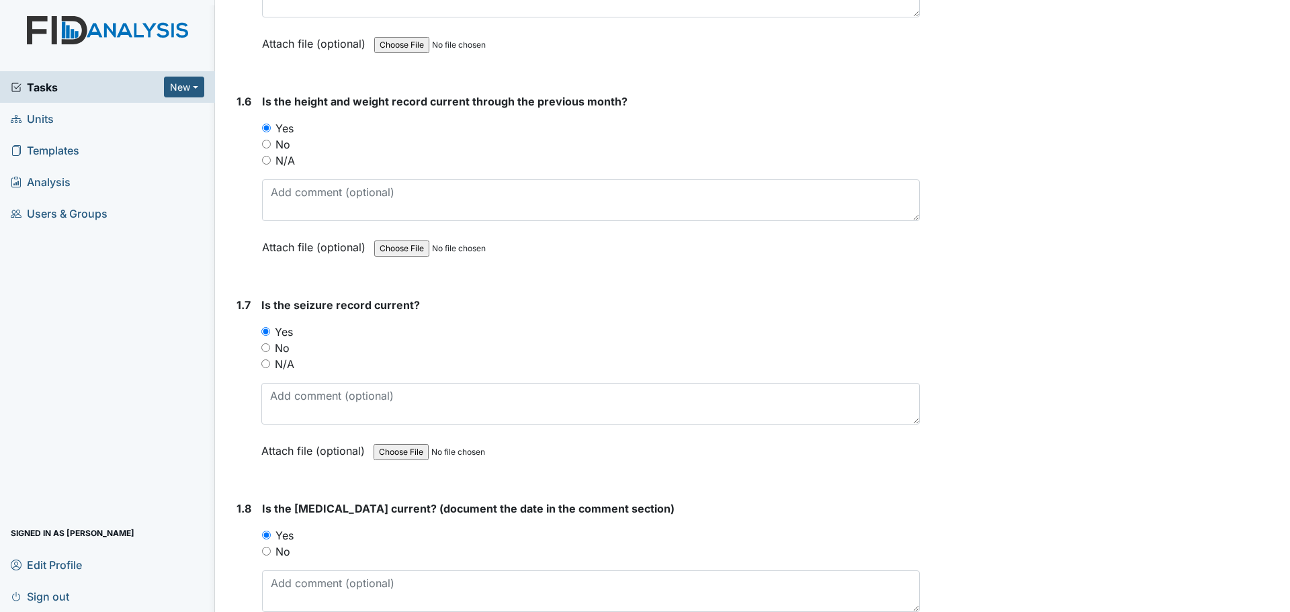
click at [287, 346] on label "No" at bounding box center [282, 348] width 15 height 16
click at [270, 346] on input "No" at bounding box center [265, 347] width 9 height 9
radio input "true"
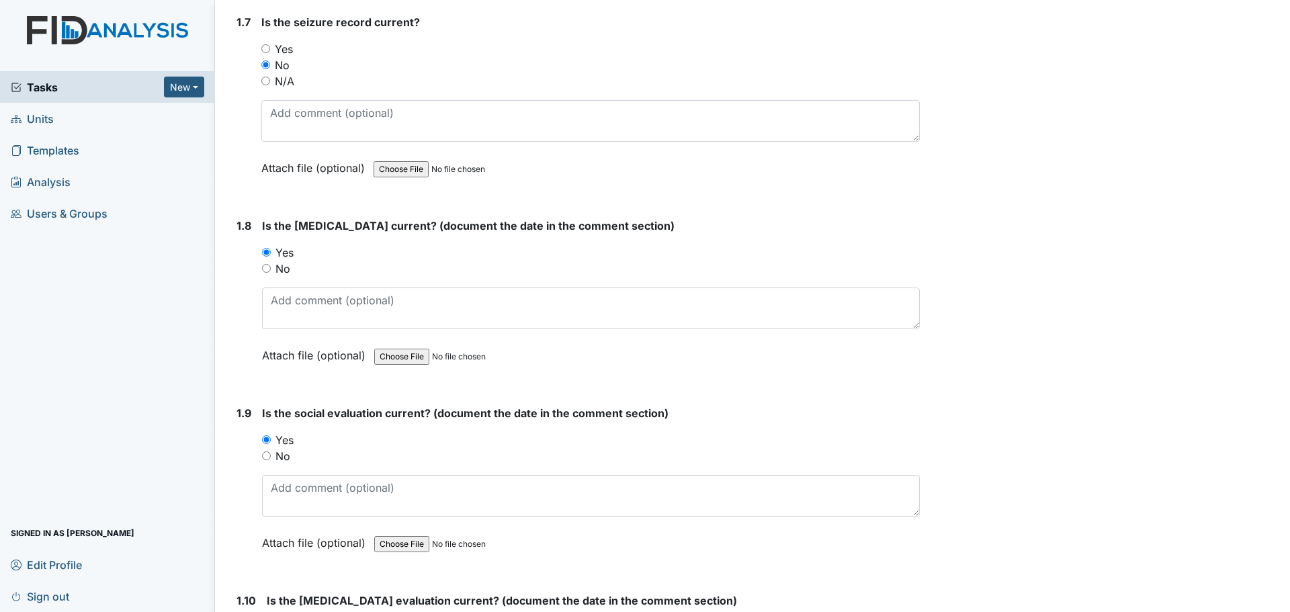
scroll to position [1410, 0]
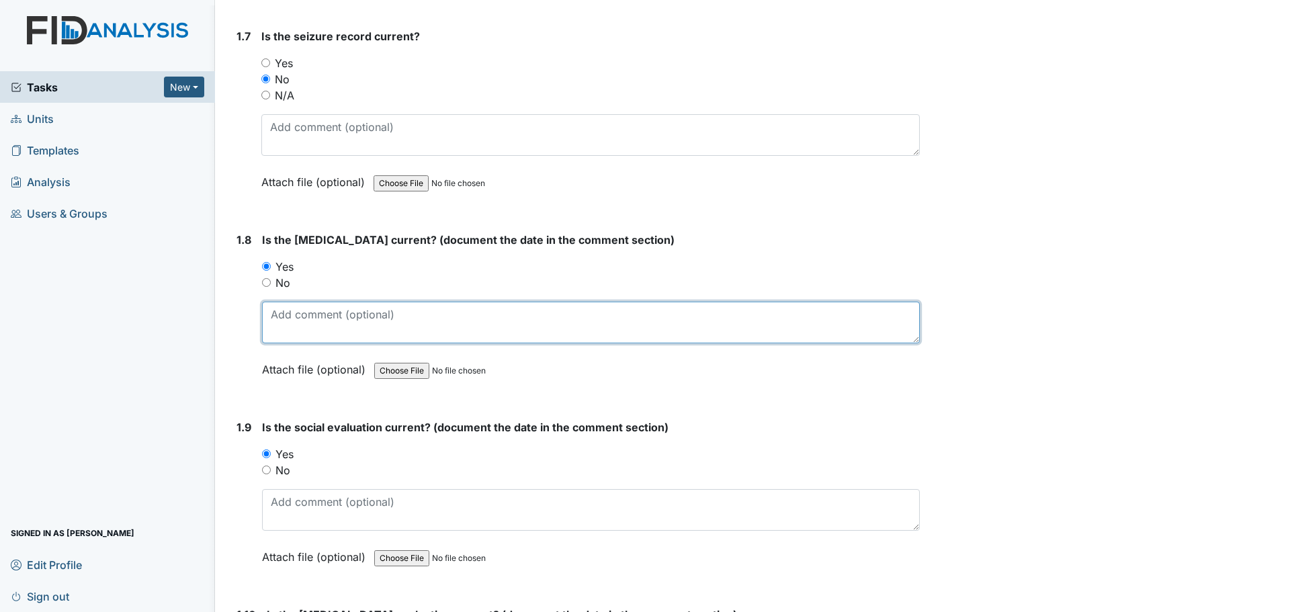
click at [545, 334] on textarea at bounding box center [591, 323] width 658 height 42
click at [365, 316] on textarea at bounding box center [591, 323] width 658 height 42
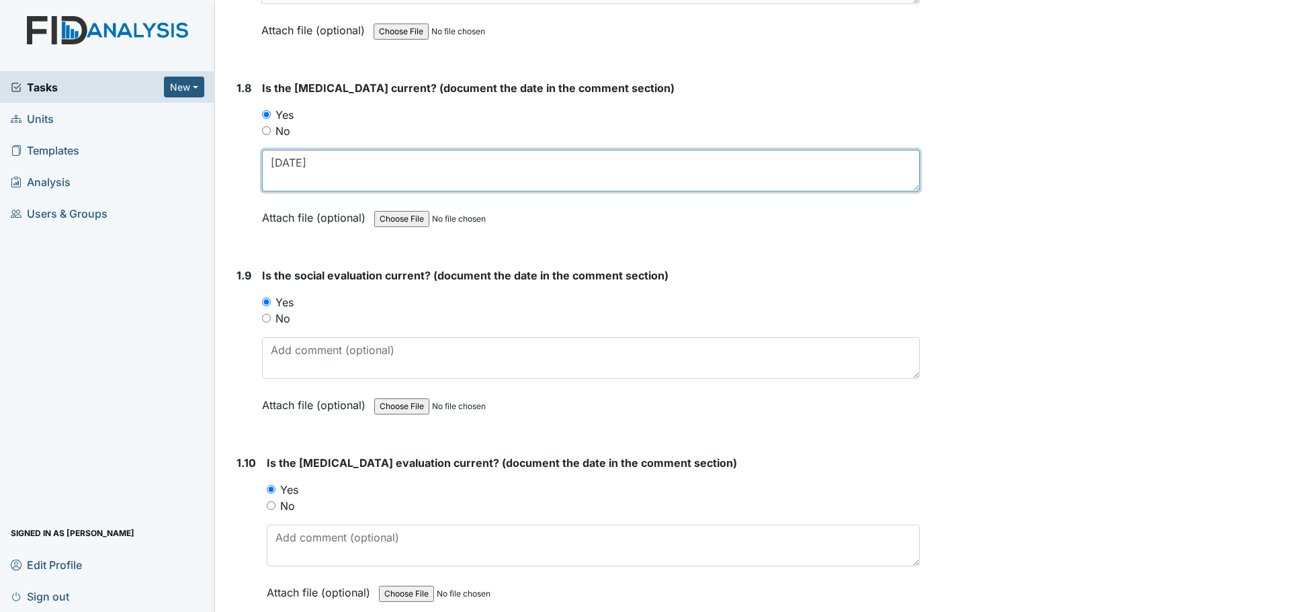
scroll to position [1612, 0]
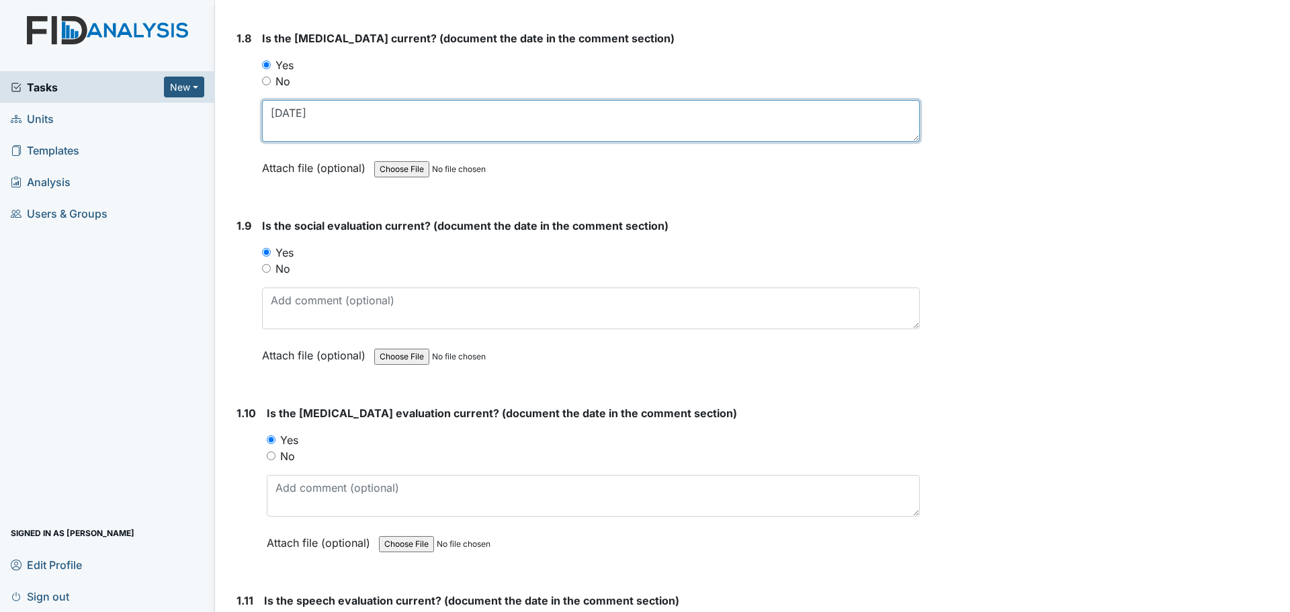
type textarea "9/12/01"
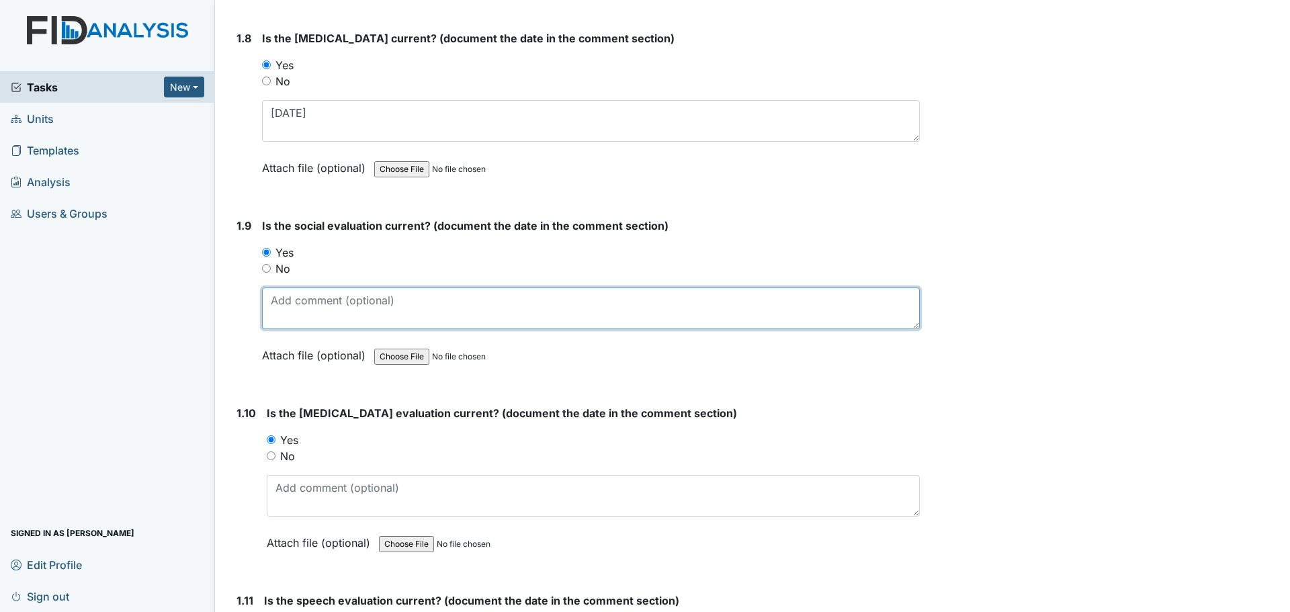
click at [366, 311] on textarea at bounding box center [591, 308] width 658 height 42
click at [379, 301] on textarea at bounding box center [591, 308] width 658 height 42
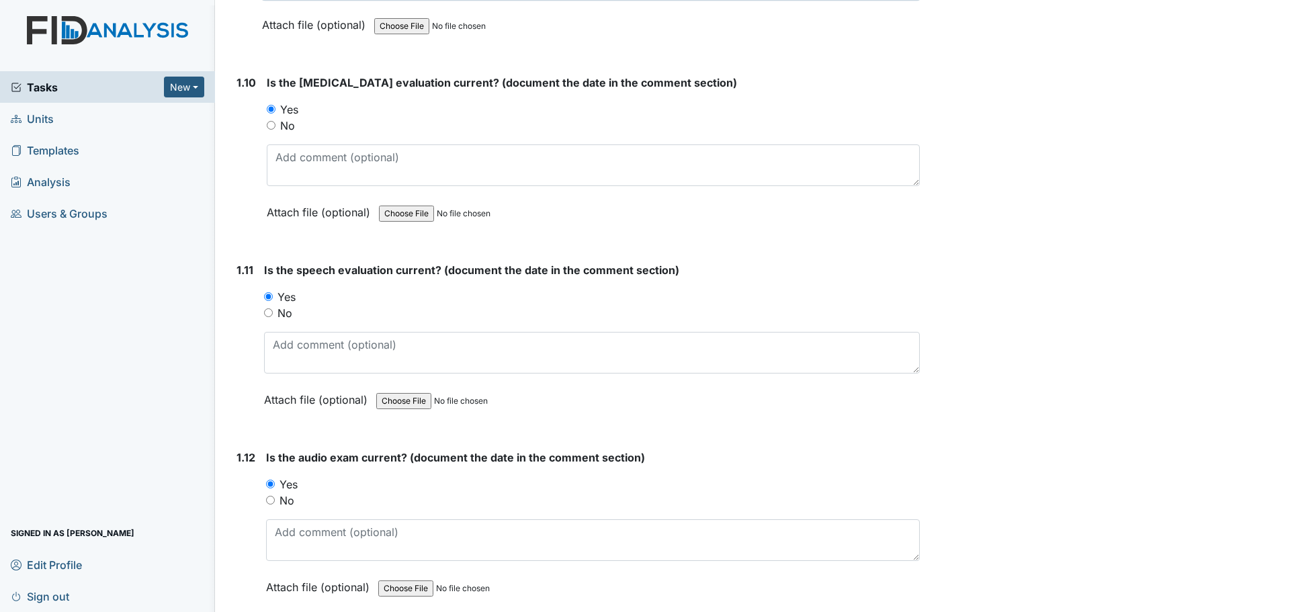
scroll to position [1948, 0]
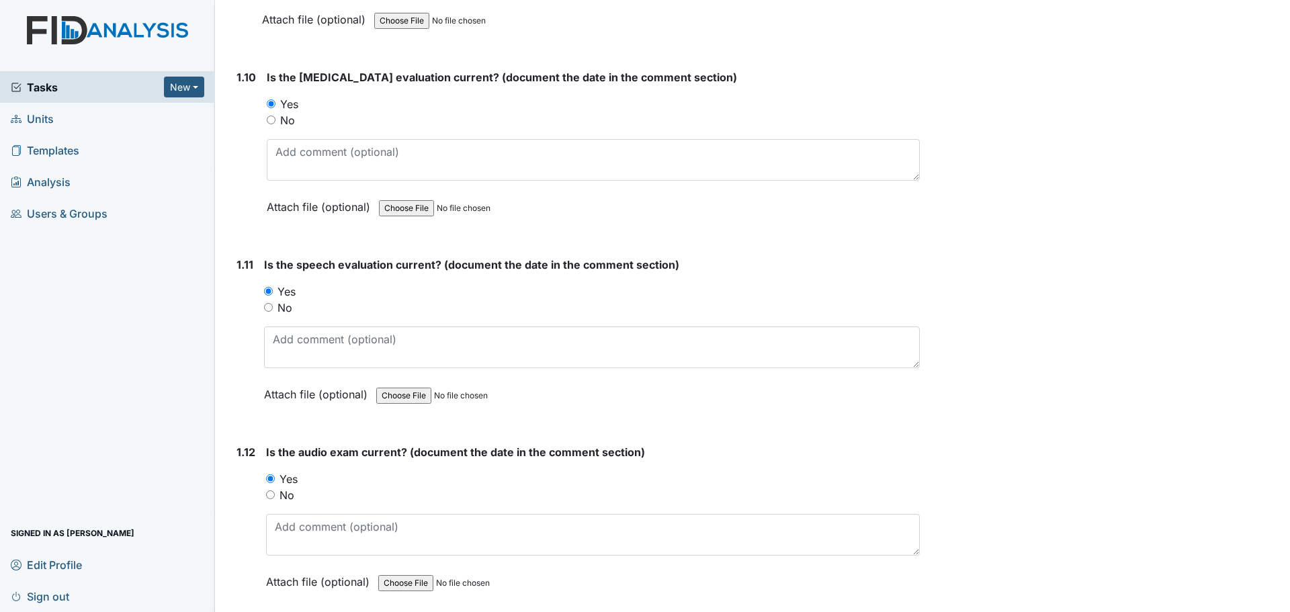
type textarea "9/3/01"
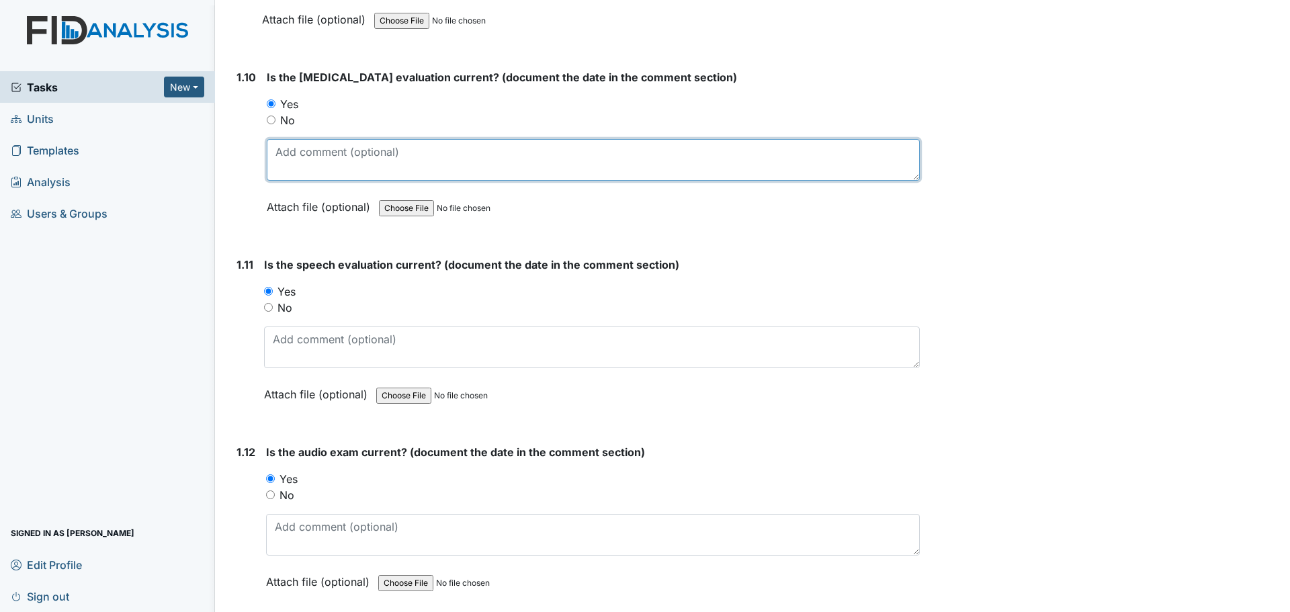
click at [324, 174] on textarea at bounding box center [593, 160] width 653 height 42
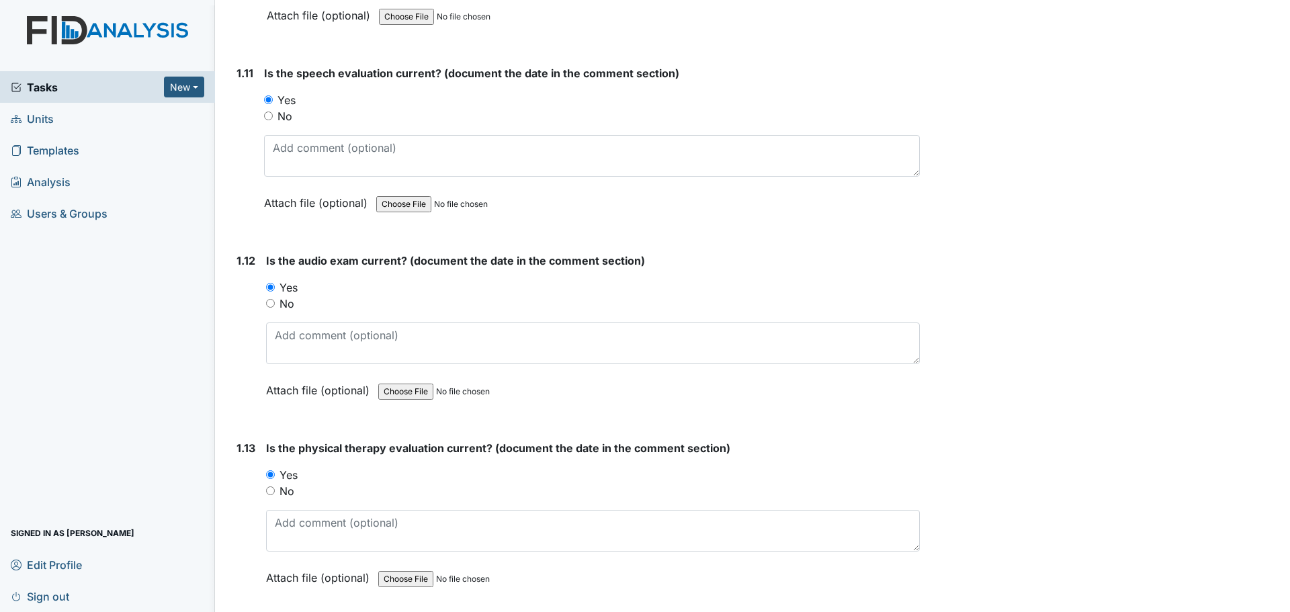
scroll to position [2149, 0]
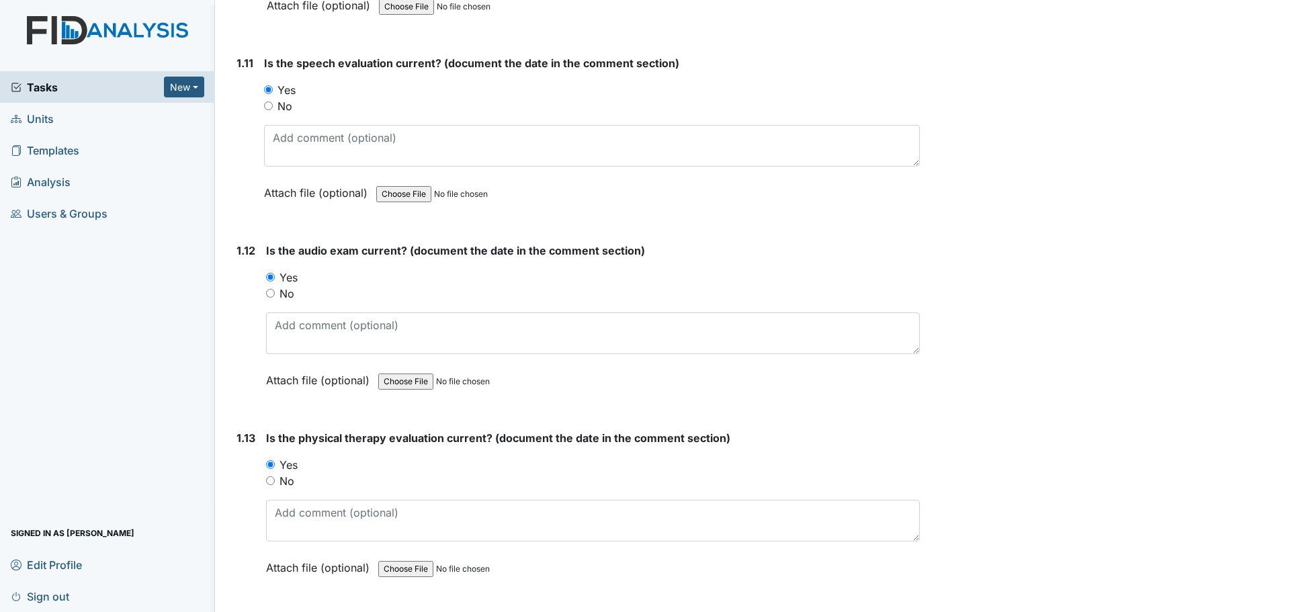
type textarea "7/6/25"
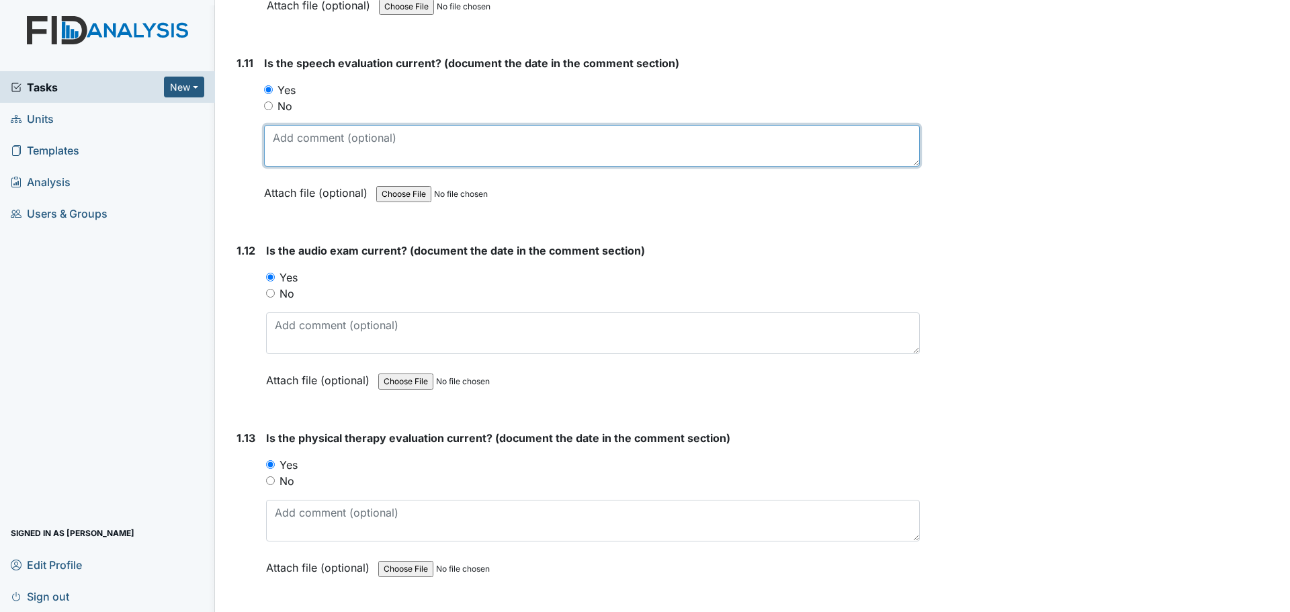
click at [682, 152] on textarea at bounding box center [592, 146] width 656 height 42
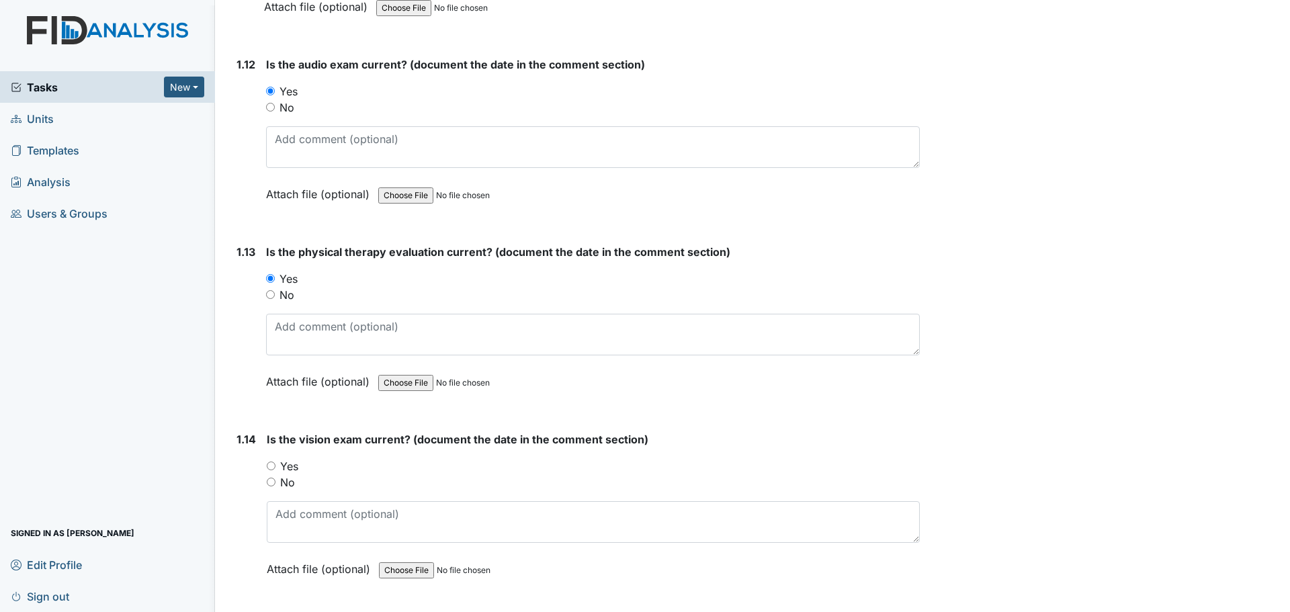
scroll to position [2351, 0]
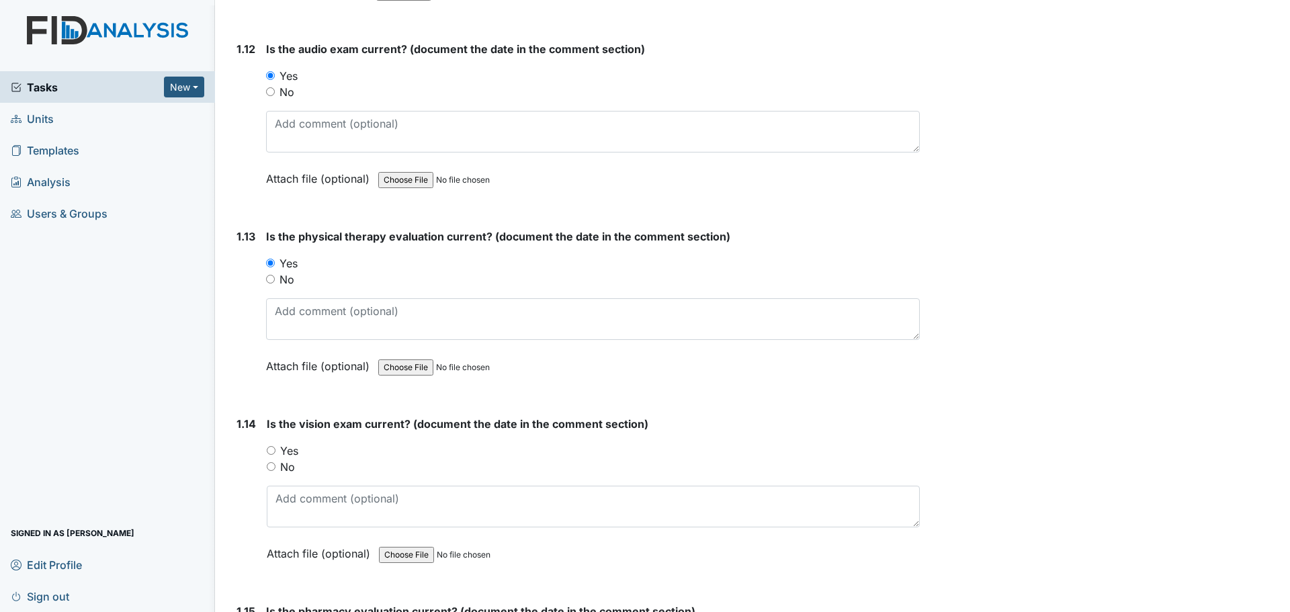
type textarea "5/19/94"
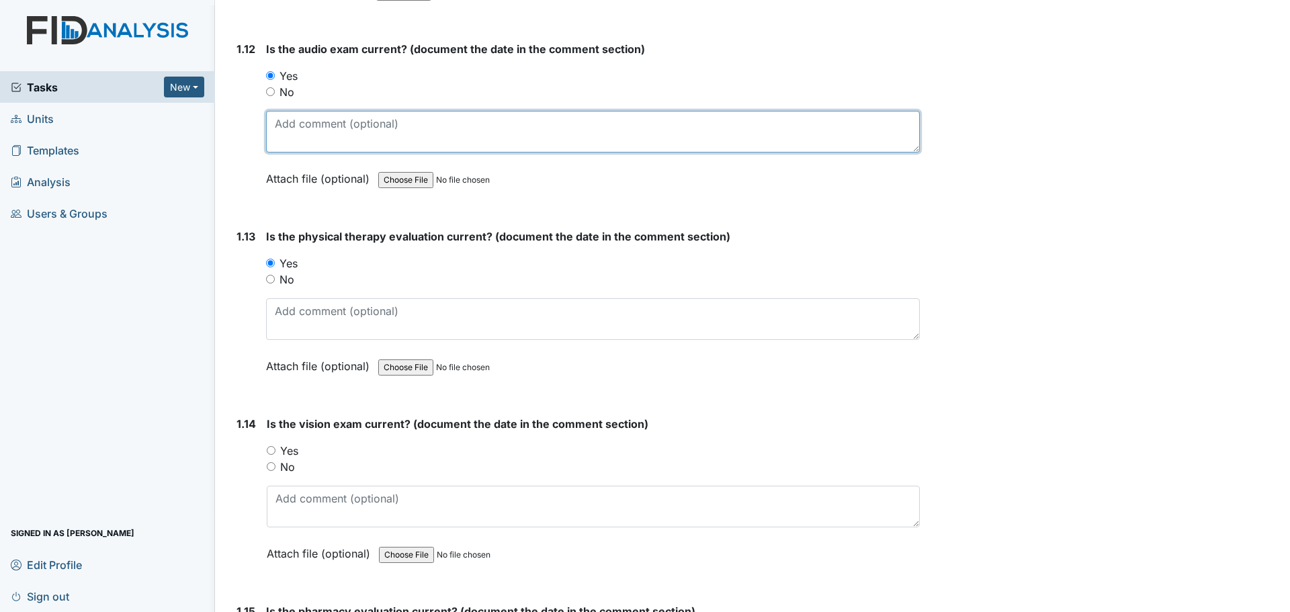
click at [402, 133] on textarea at bounding box center [592, 132] width 653 height 42
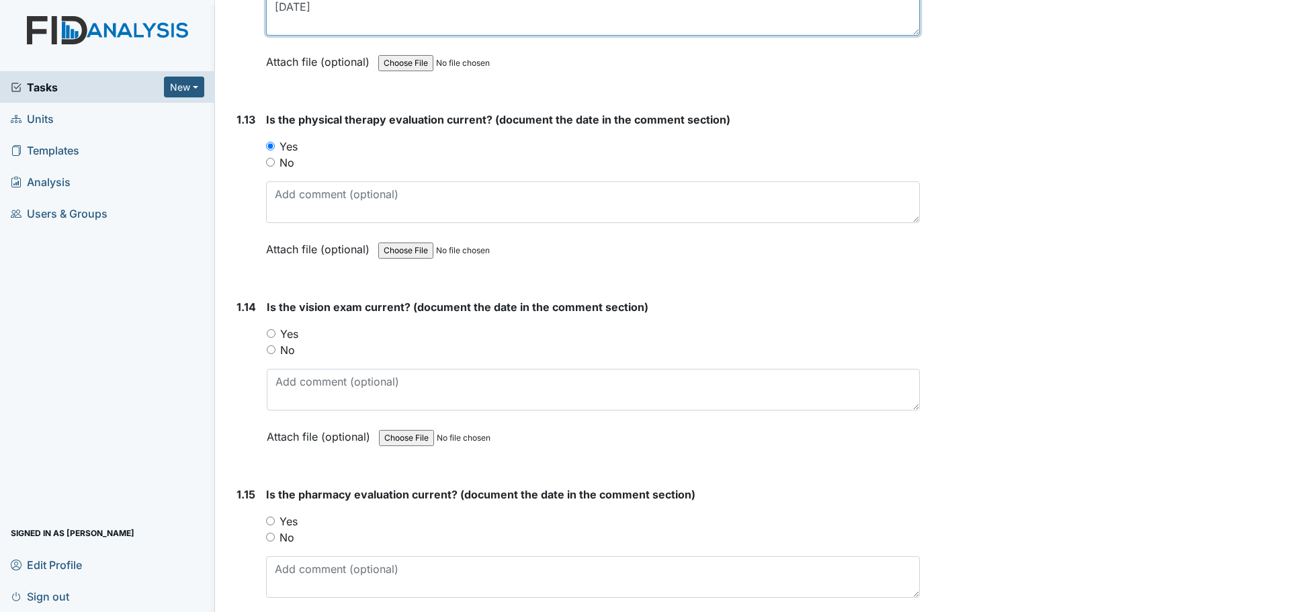
scroll to position [2485, 0]
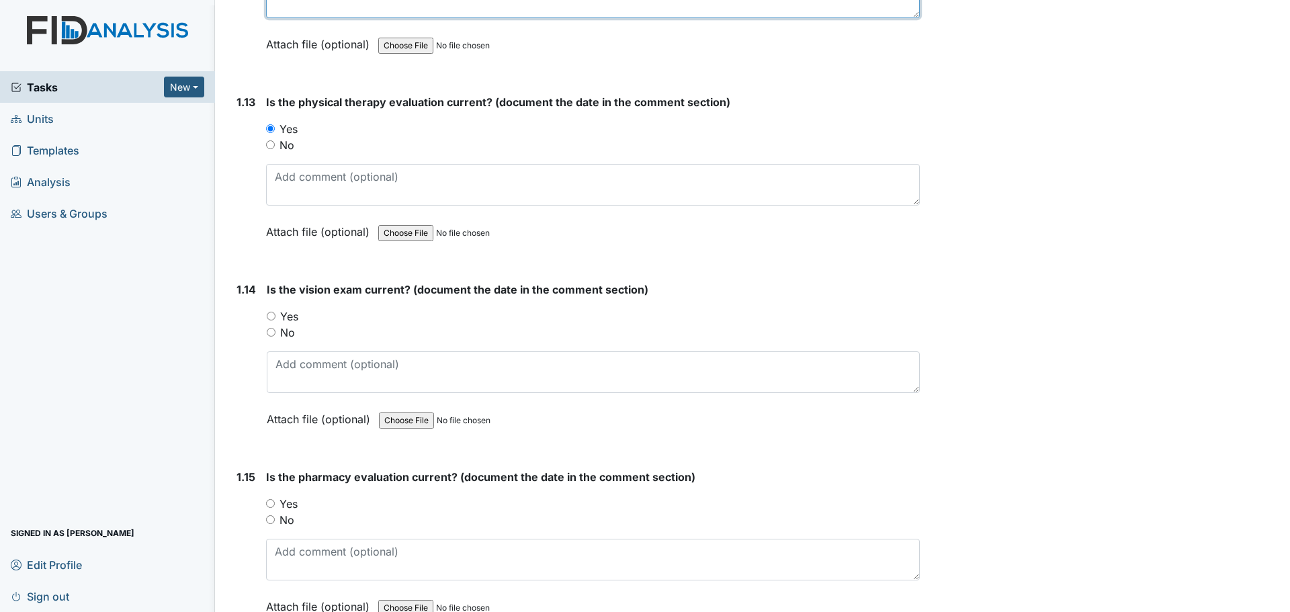
type textarea "12/23/14"
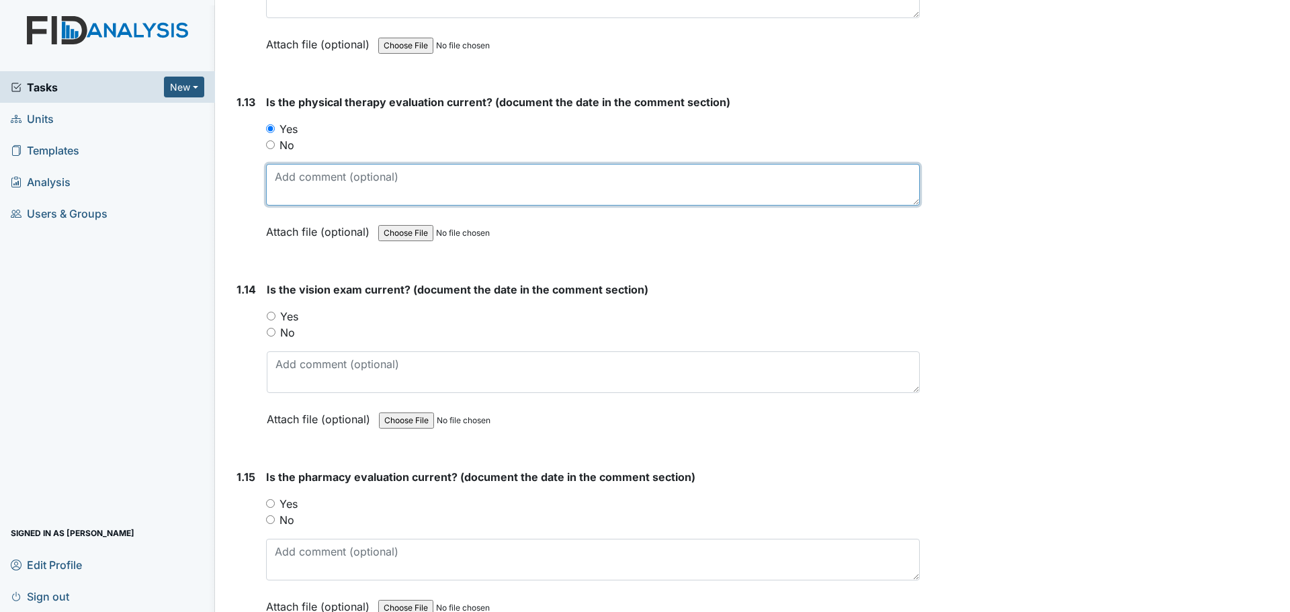
click at [322, 191] on textarea at bounding box center [592, 185] width 653 height 42
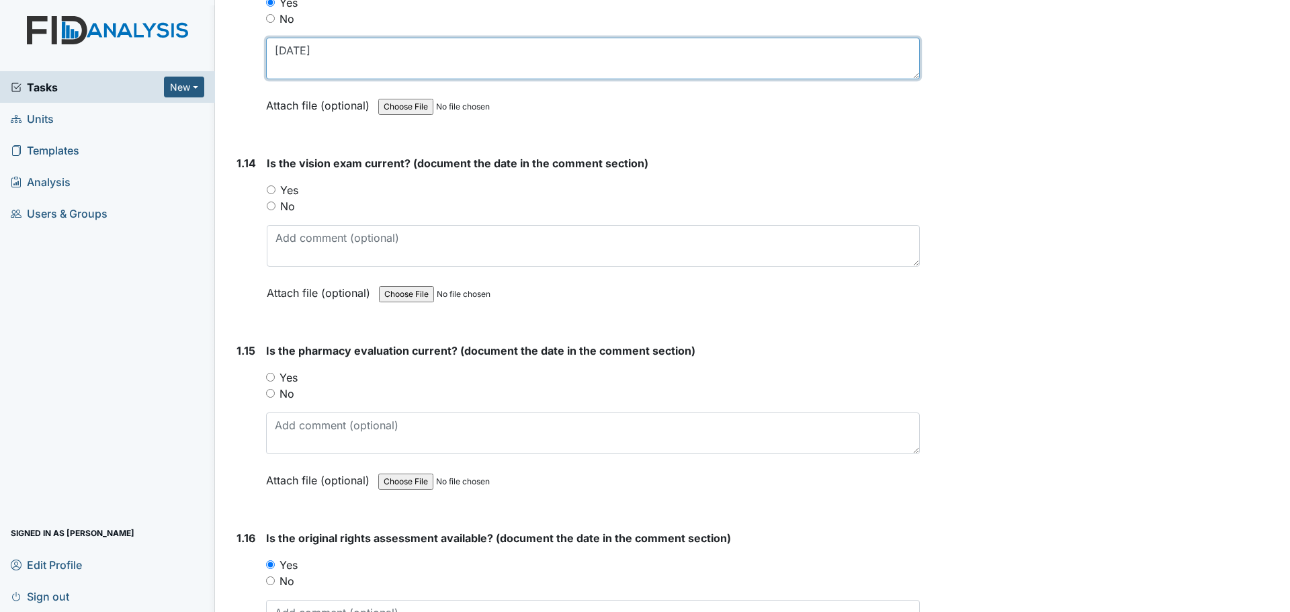
scroll to position [2687, 0]
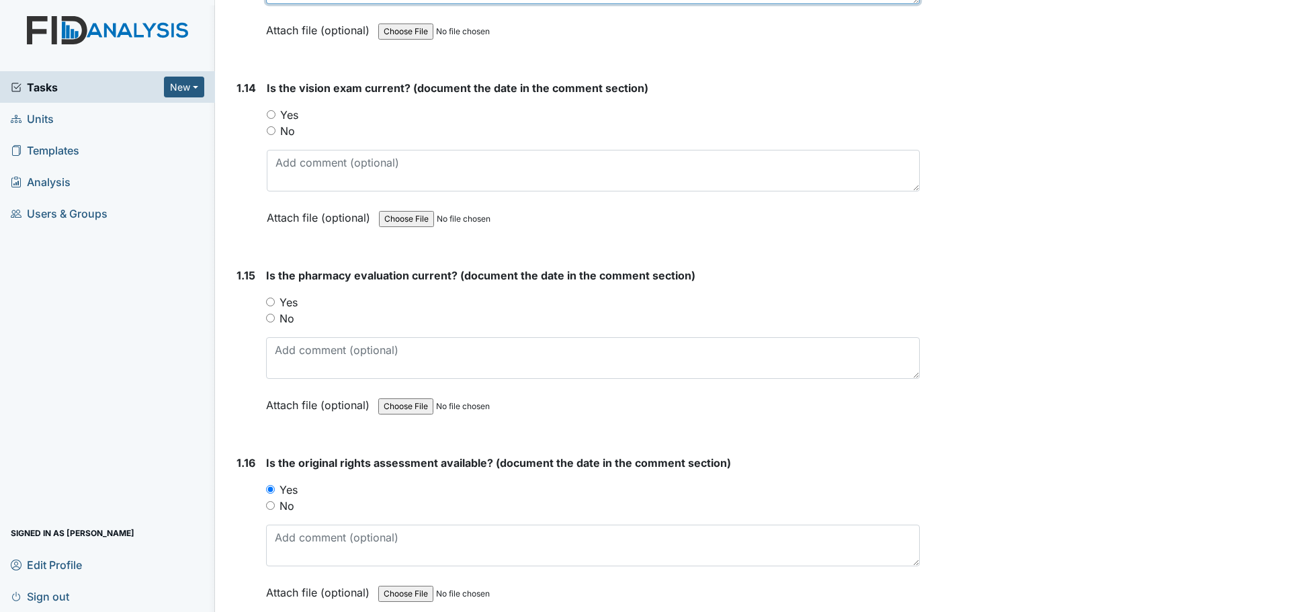
type textarea "7/21/23"
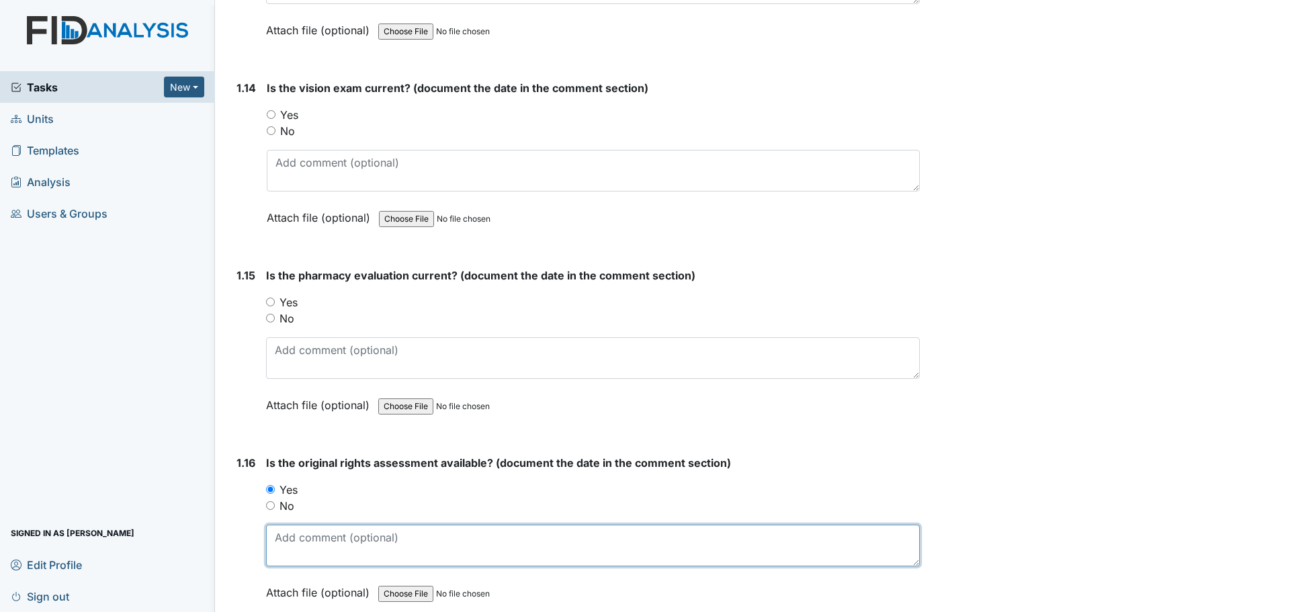
click at [350, 532] on textarea at bounding box center [592, 546] width 653 height 42
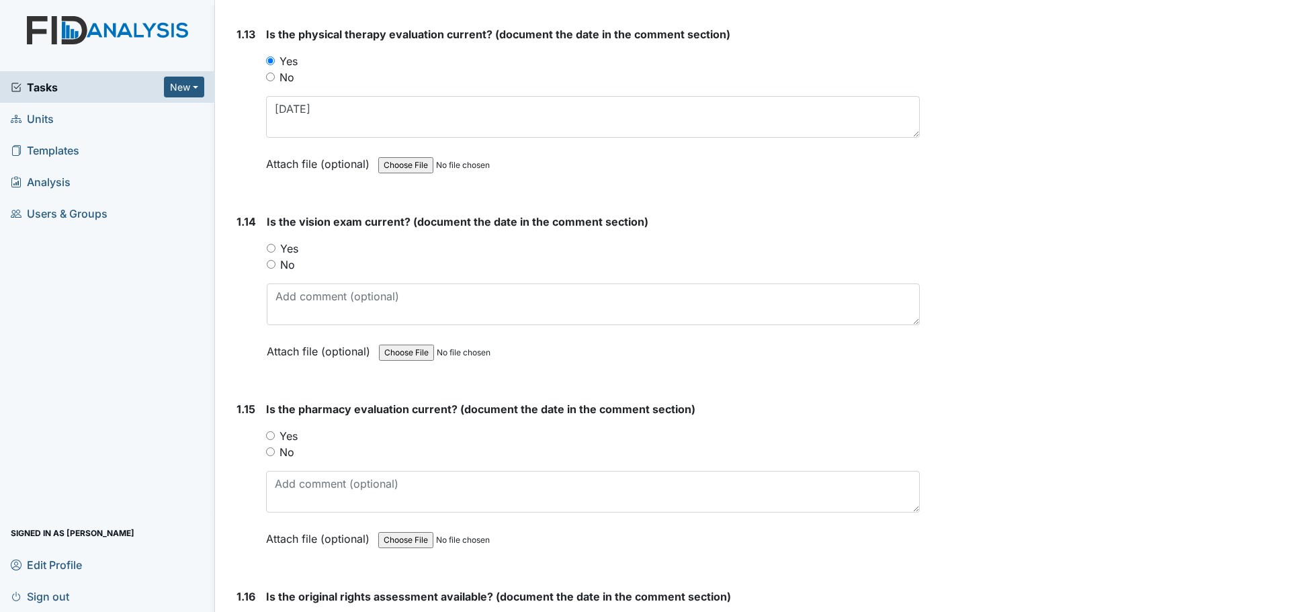
scroll to position [2552, 0]
type textarea "9/14/99"
click at [271, 251] on input "Yes" at bounding box center [271, 248] width 9 height 9
radio input "true"
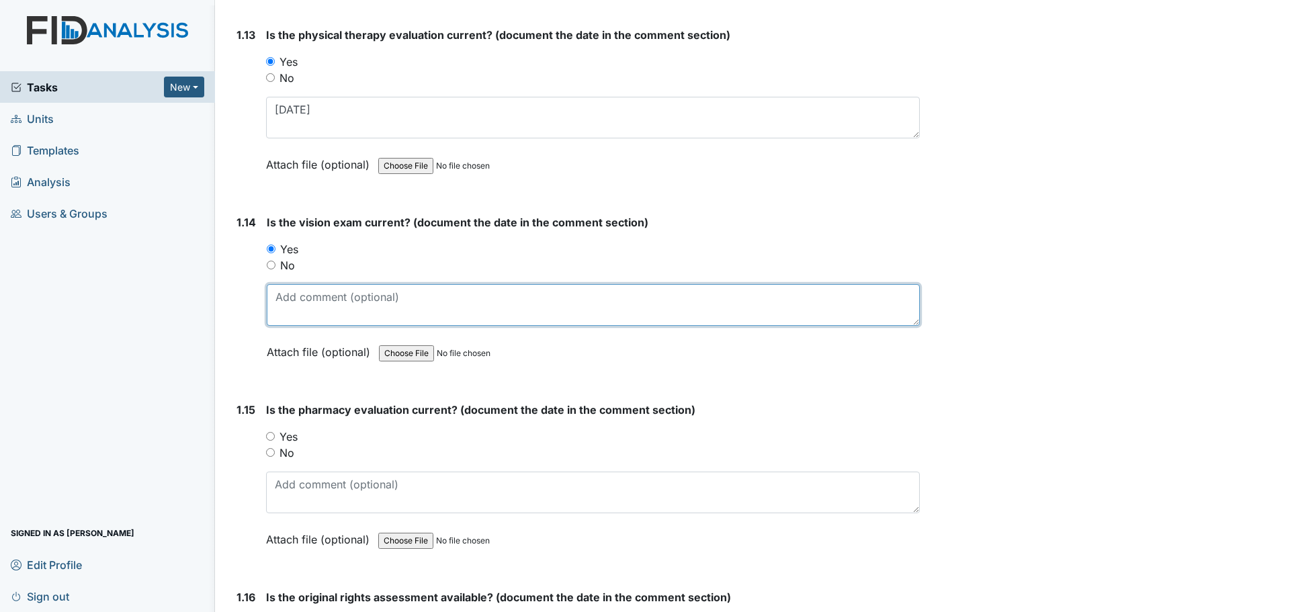
click at [289, 289] on textarea at bounding box center [593, 305] width 653 height 42
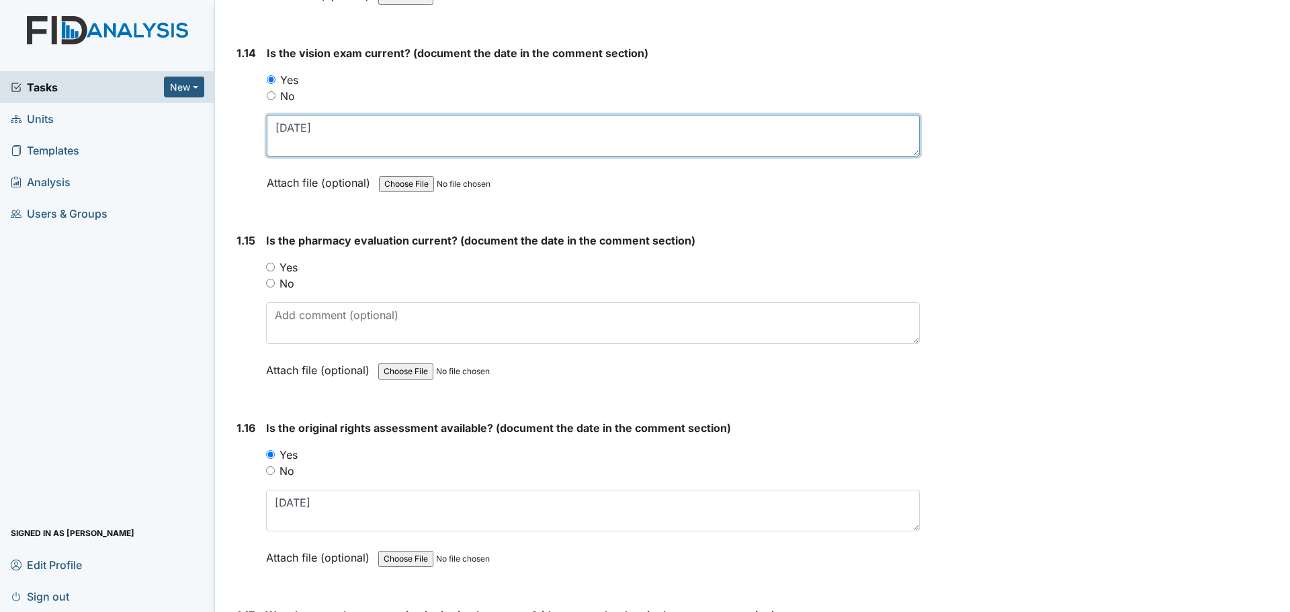
scroll to position [2821, 0]
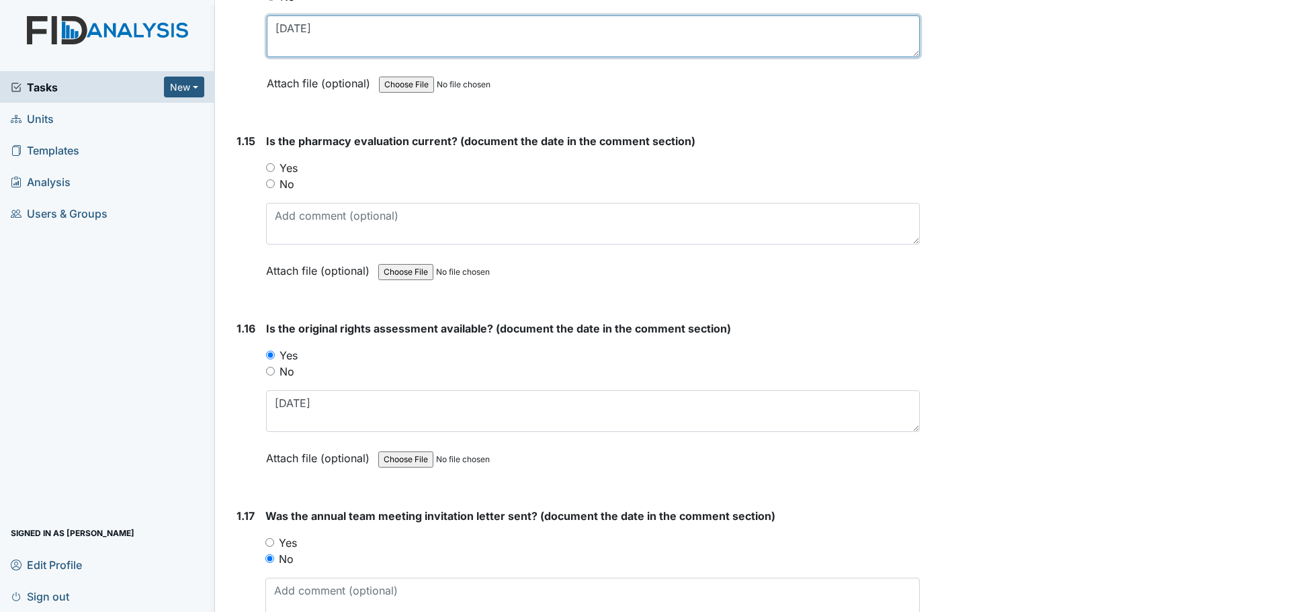
type textarea "11/25/24"
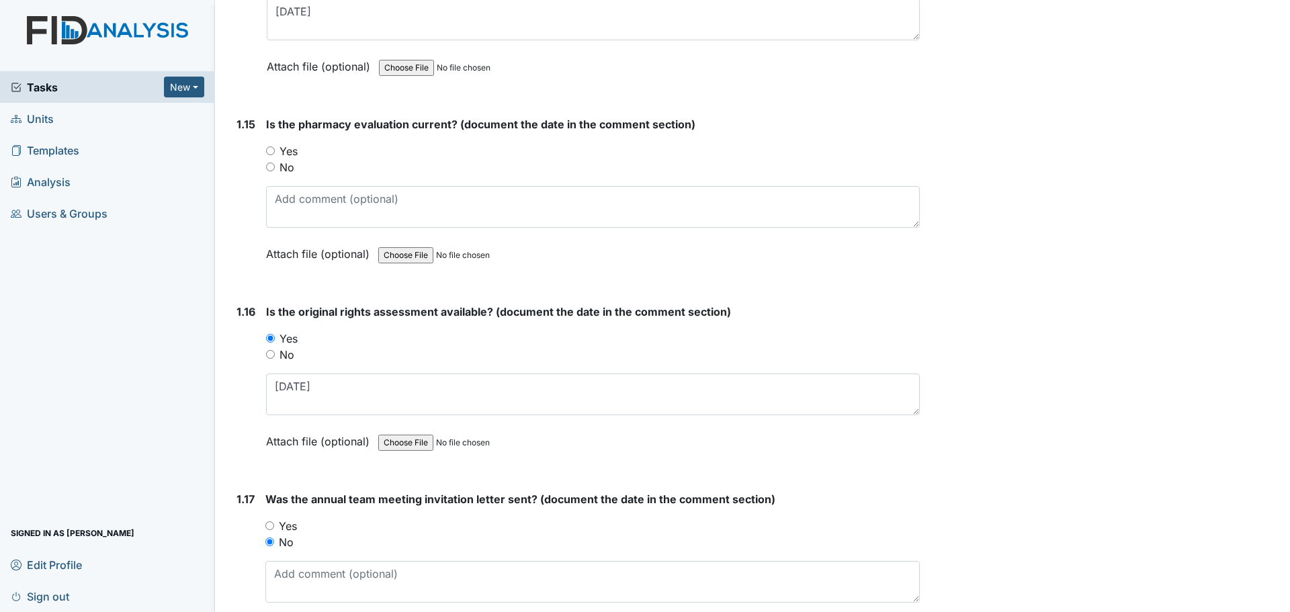
scroll to position [2834, 0]
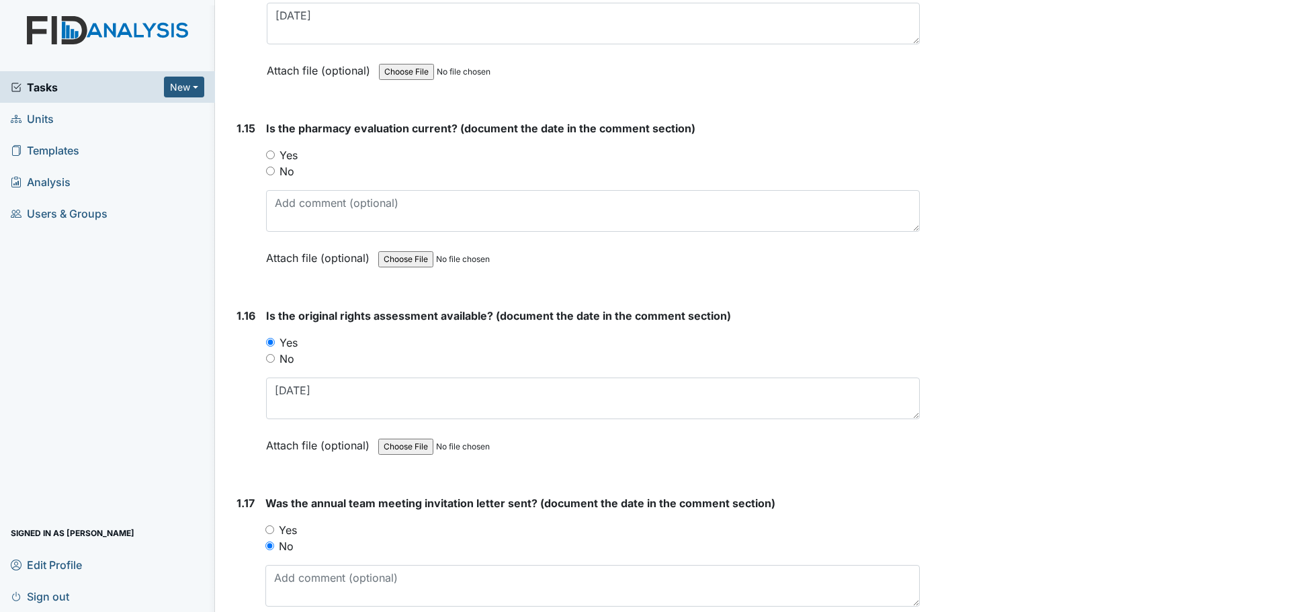
drag, startPoint x: 294, startPoint y: 156, endPoint x: 296, endPoint y: 170, distance: 13.7
click at [294, 156] on label "Yes" at bounding box center [288, 155] width 18 height 16
click at [275, 156] on input "Yes" at bounding box center [270, 154] width 9 height 9
radio input "true"
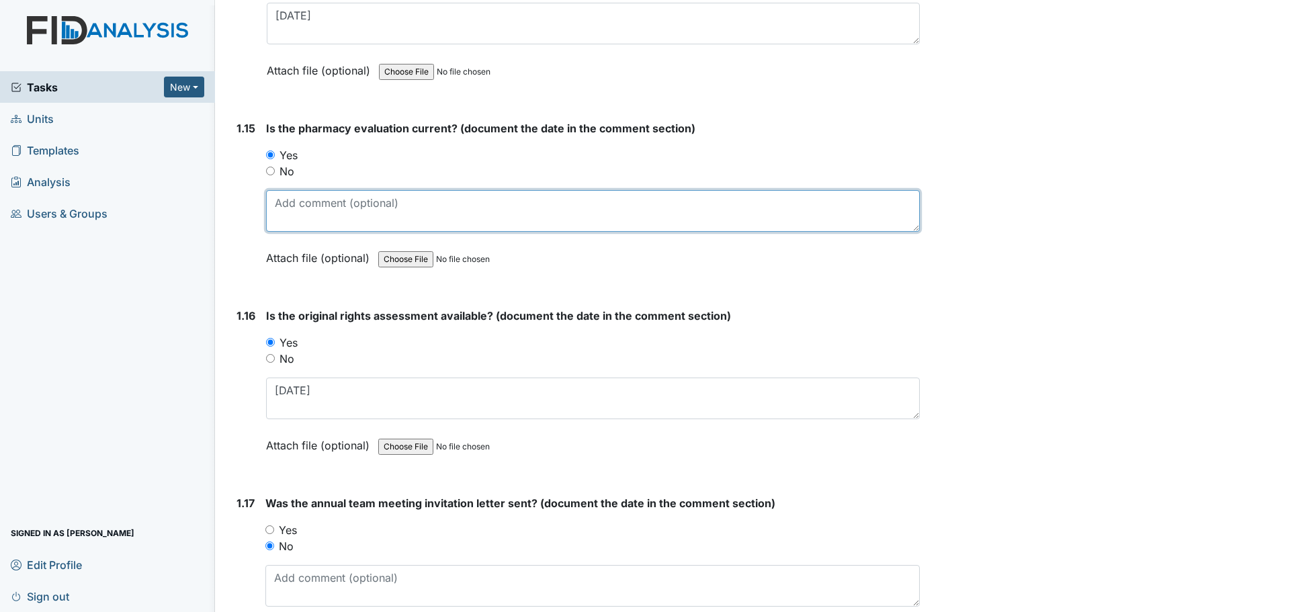
click at [303, 201] on textarea at bounding box center [592, 211] width 653 height 42
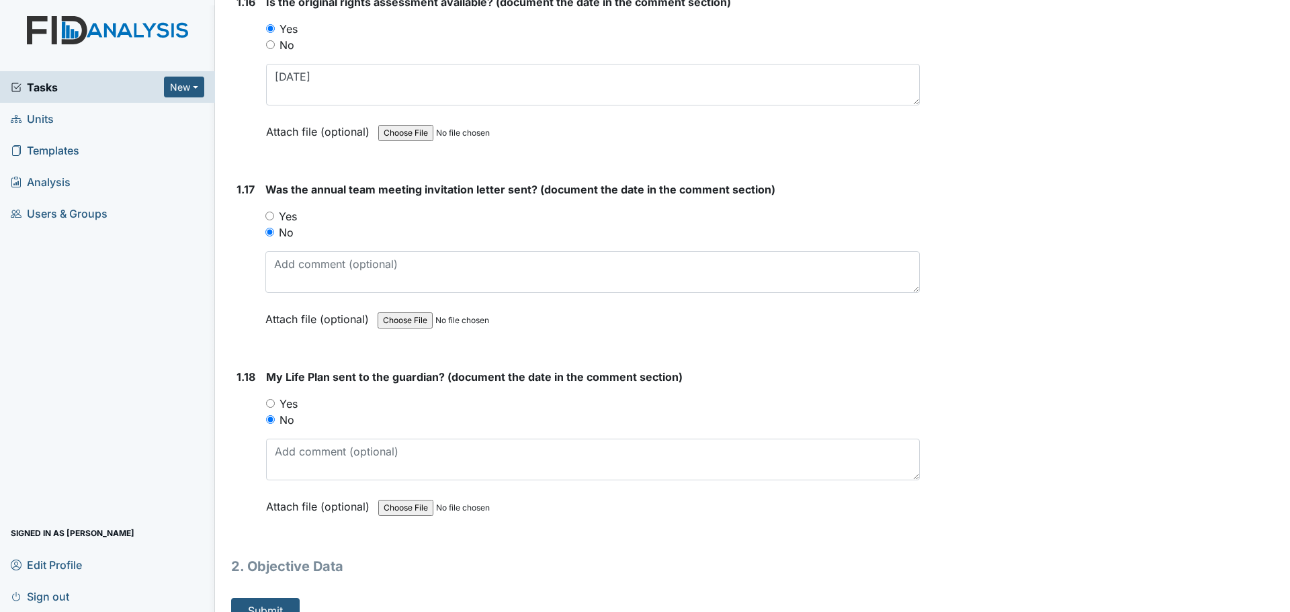
scroll to position [3169, 0]
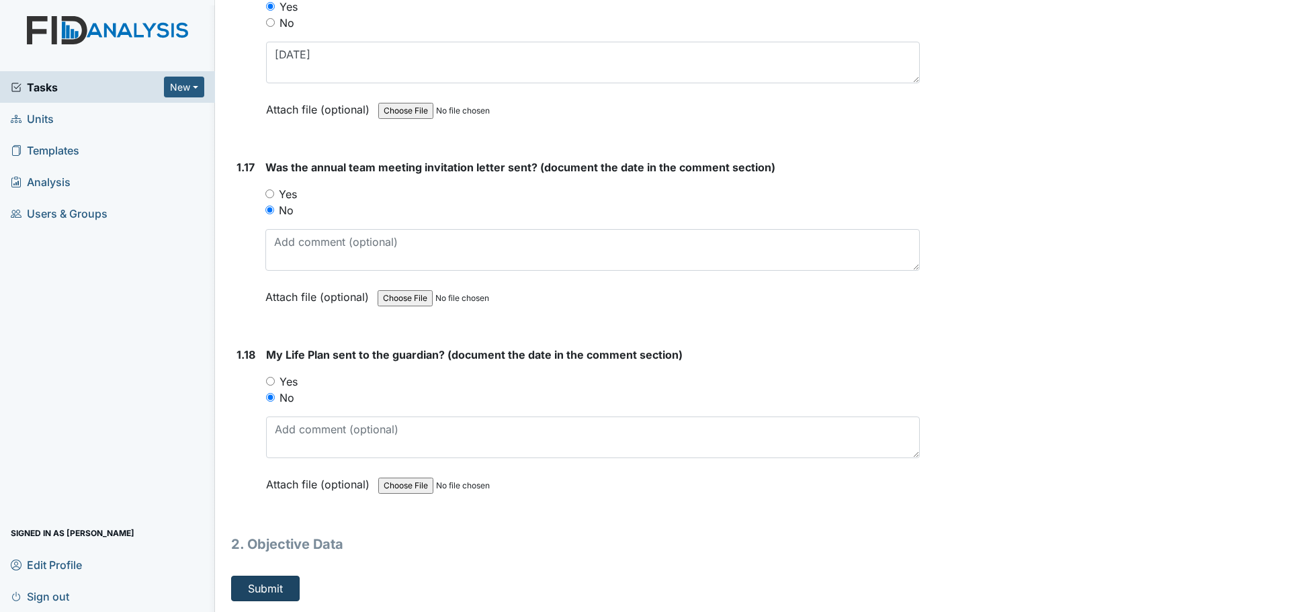
type textarea "10/14/25"
click at [258, 587] on button "Submit" at bounding box center [265, 589] width 69 height 26
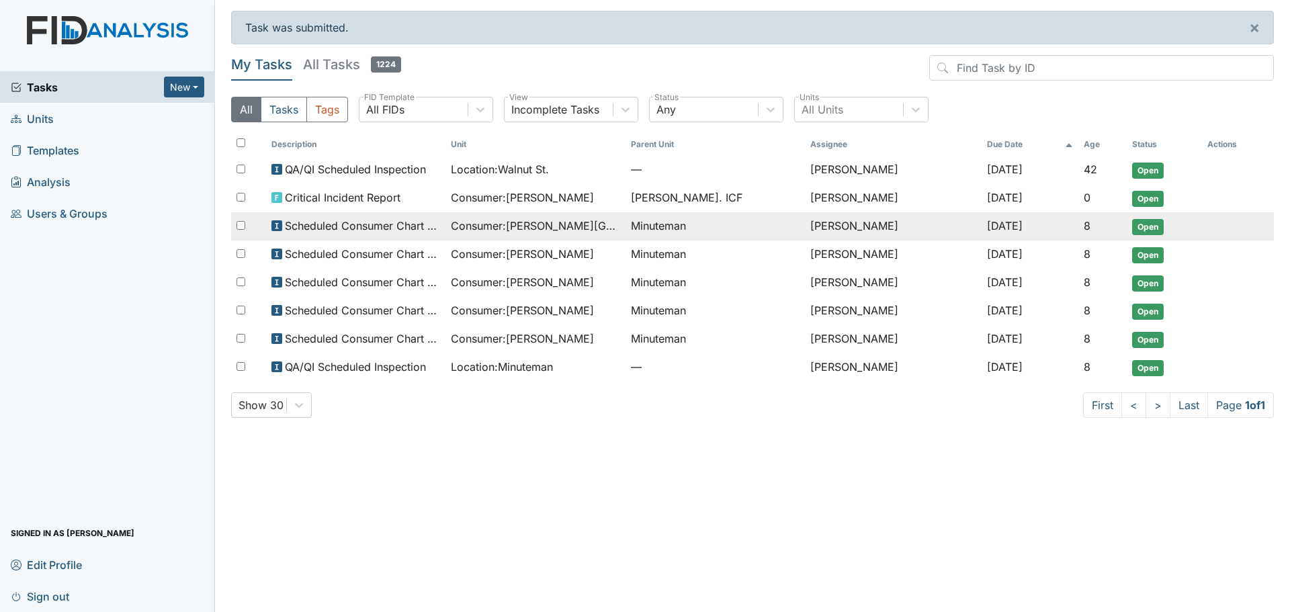
click at [406, 216] on td "Scheduled Consumer Chart Review" at bounding box center [356, 226] width 180 height 28
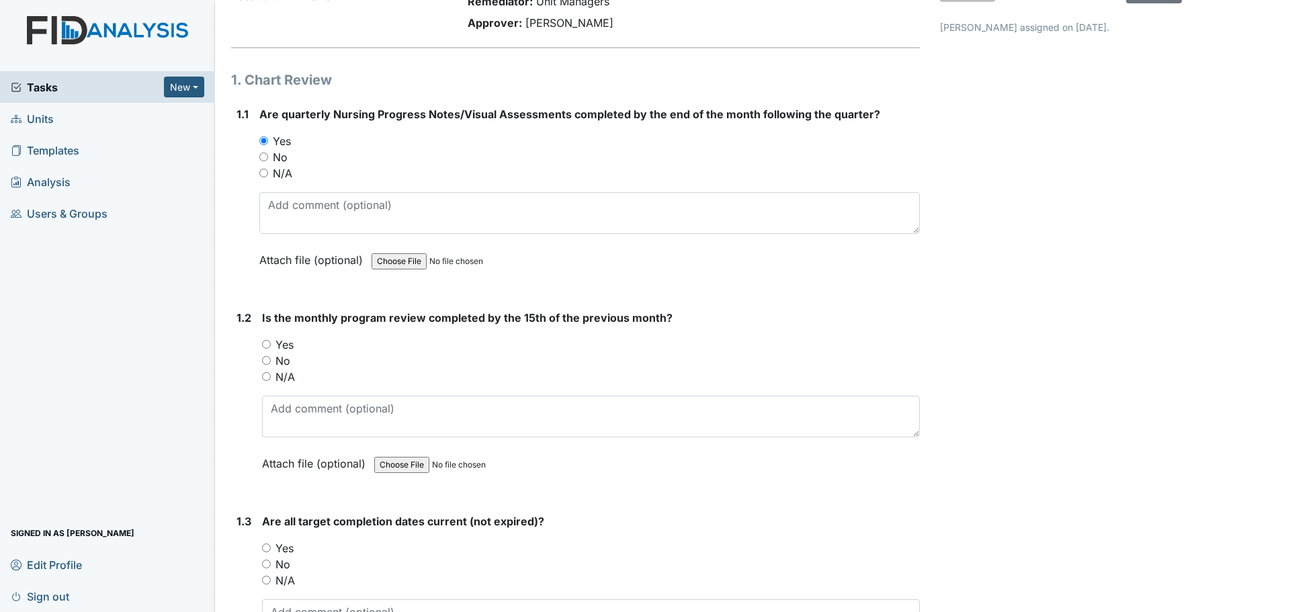
scroll to position [134, 0]
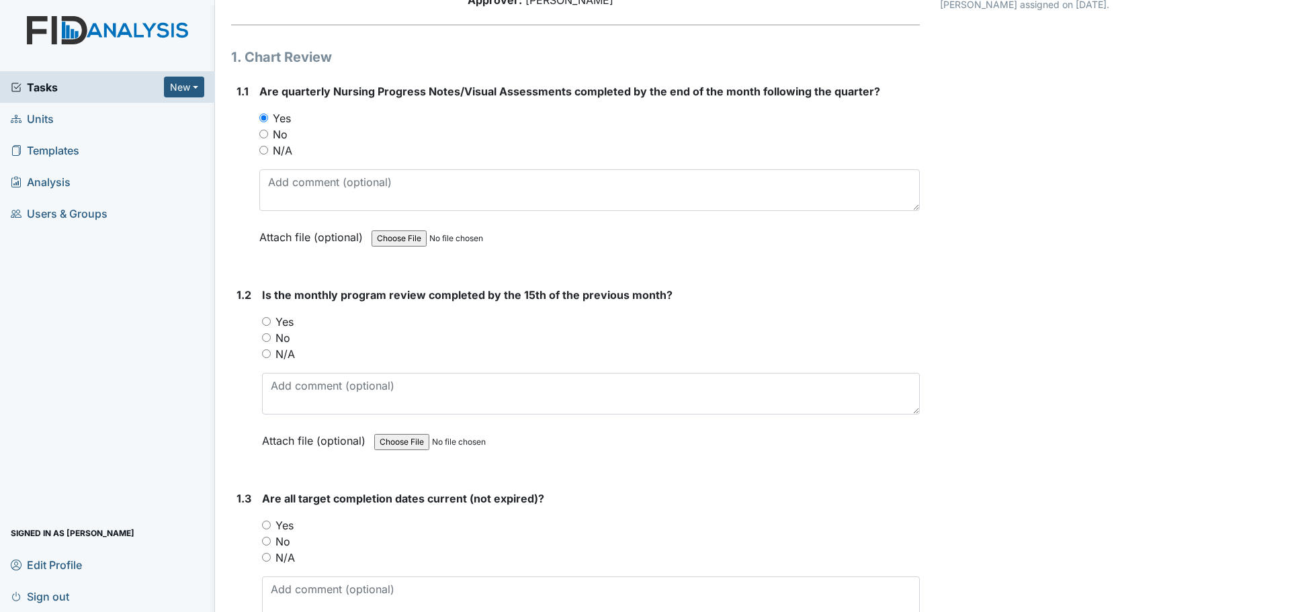
click at [40, 81] on span "Tasks" at bounding box center [87, 87] width 153 height 16
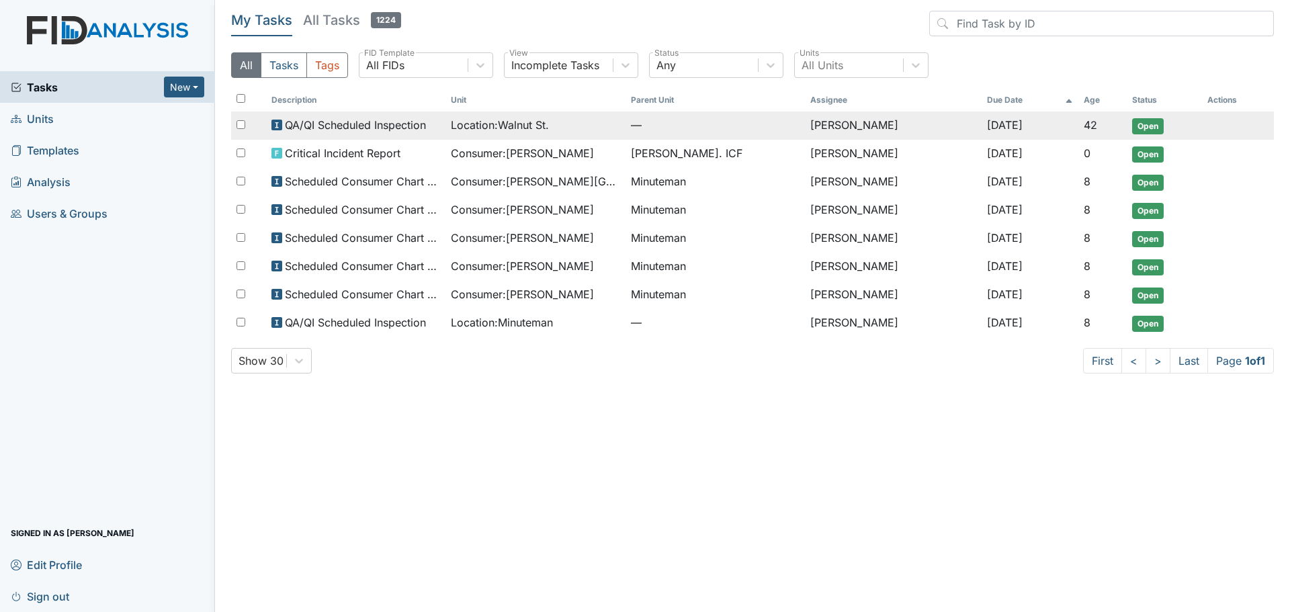
click at [417, 120] on span "QA/QI Scheduled Inspection" at bounding box center [355, 125] width 141 height 16
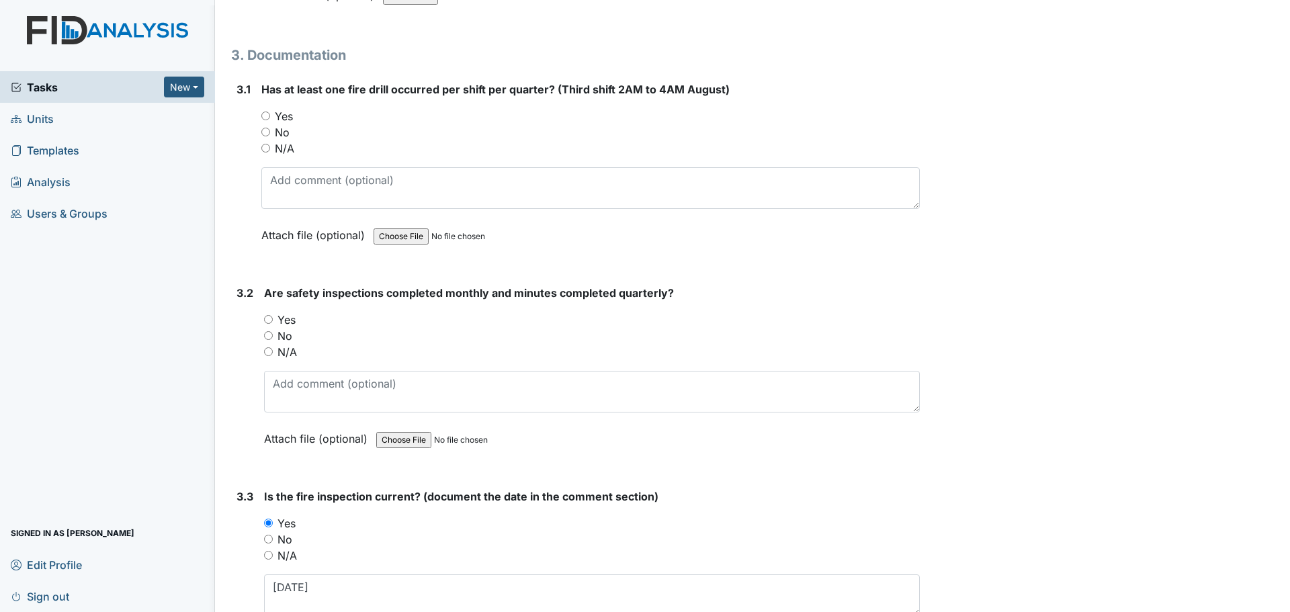
scroll to position [6985, 0]
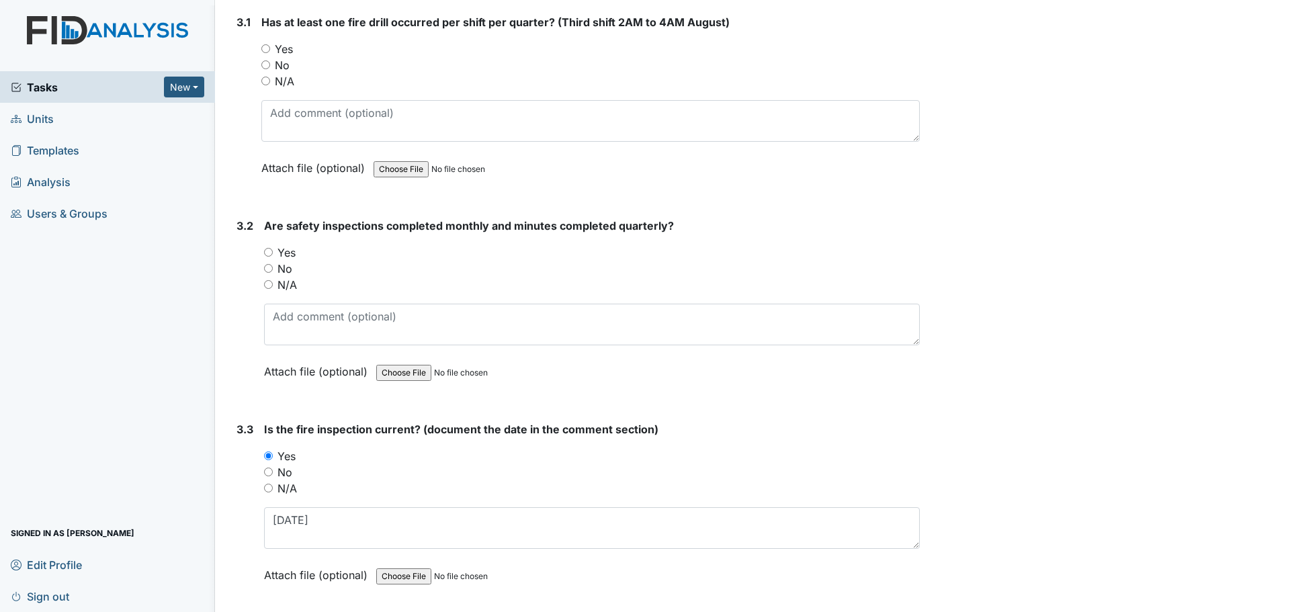
click at [263, 51] on input "Yes" at bounding box center [265, 48] width 9 height 9
radio input "true"
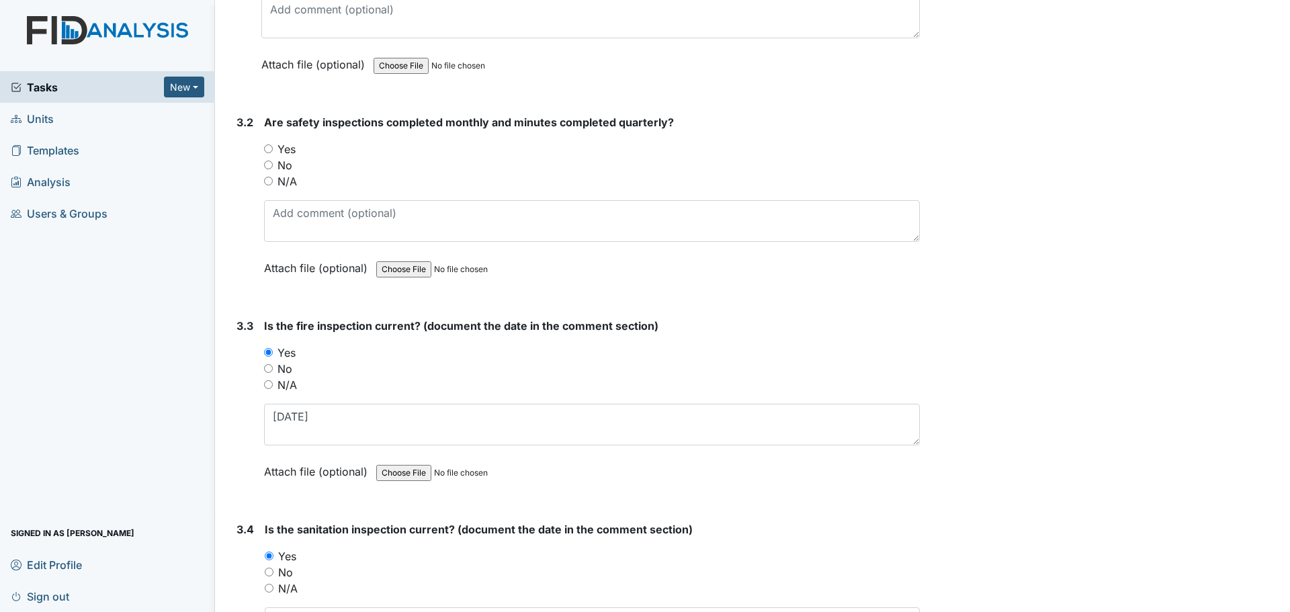
scroll to position [7119, 0]
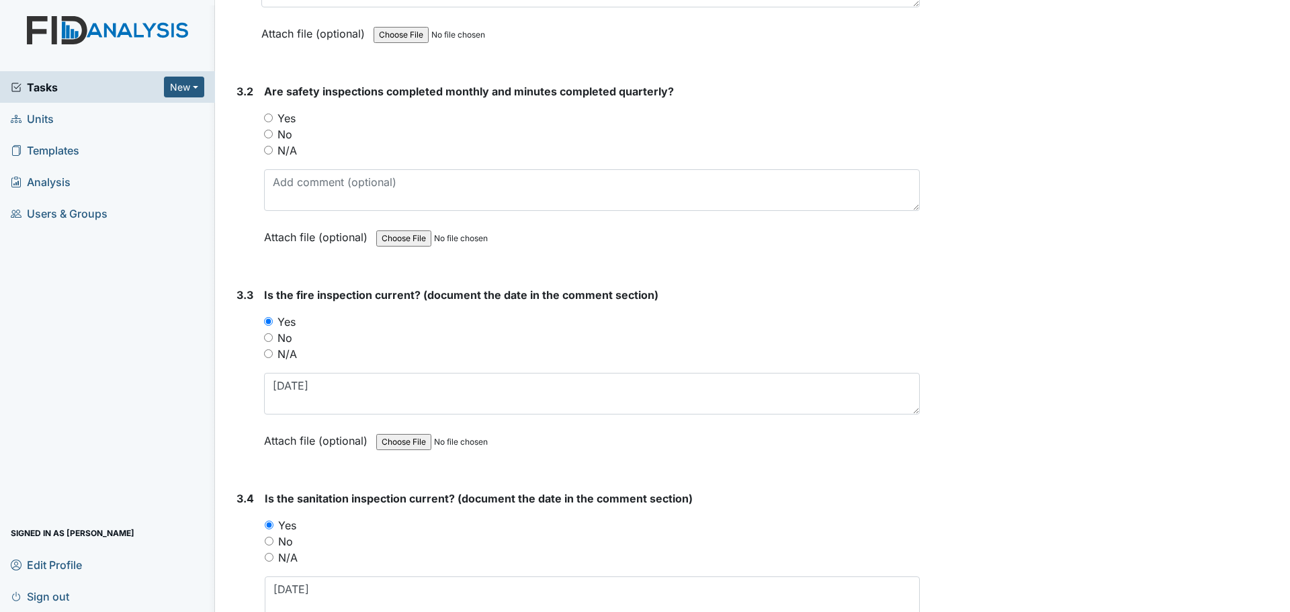
click at [271, 122] on div "Yes" at bounding box center [592, 118] width 656 height 16
click at [269, 118] on input "Yes" at bounding box center [268, 118] width 9 height 9
radio input "true"
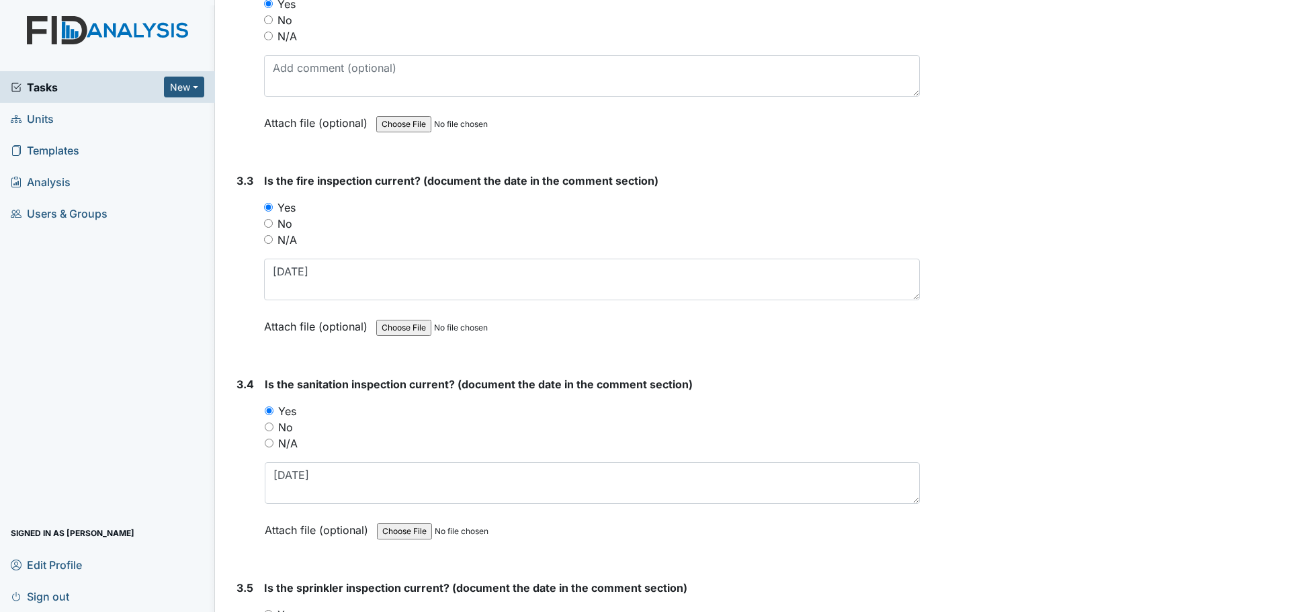
scroll to position [7254, 0]
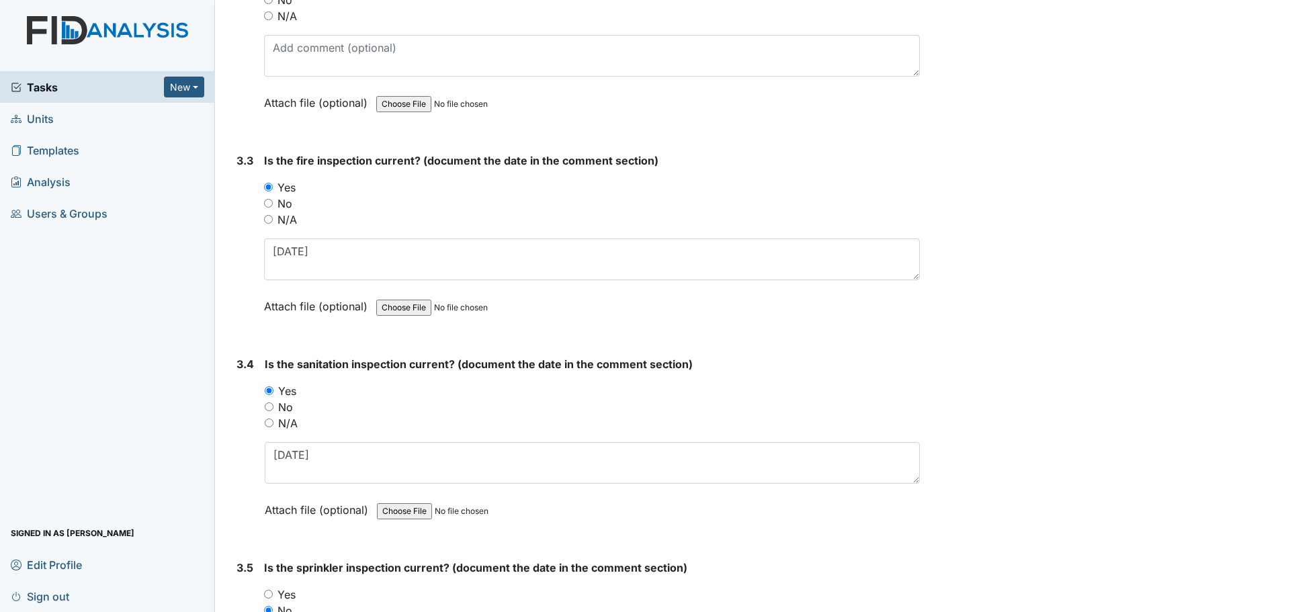
click at [62, 93] on span "Tasks" at bounding box center [87, 87] width 153 height 16
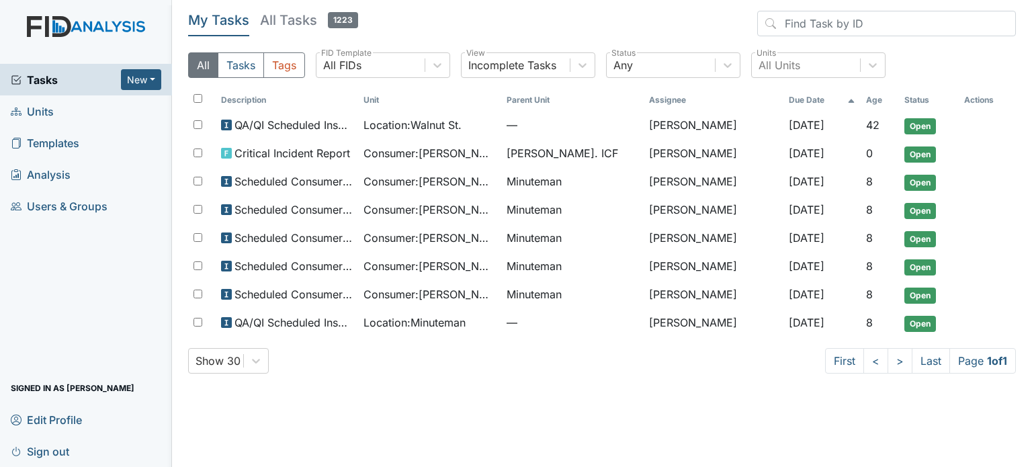
click at [41, 115] on span "Units" at bounding box center [32, 111] width 43 height 21
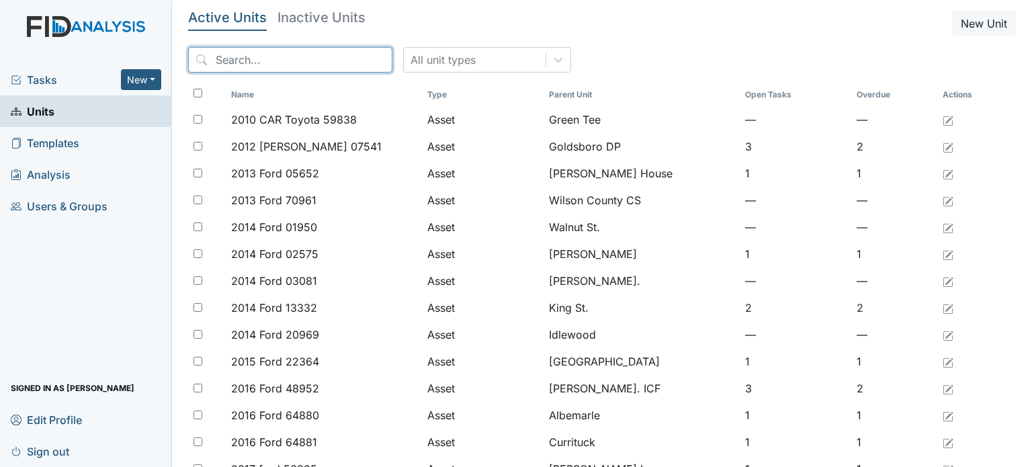
click at [317, 57] on input "search" at bounding box center [290, 60] width 204 height 26
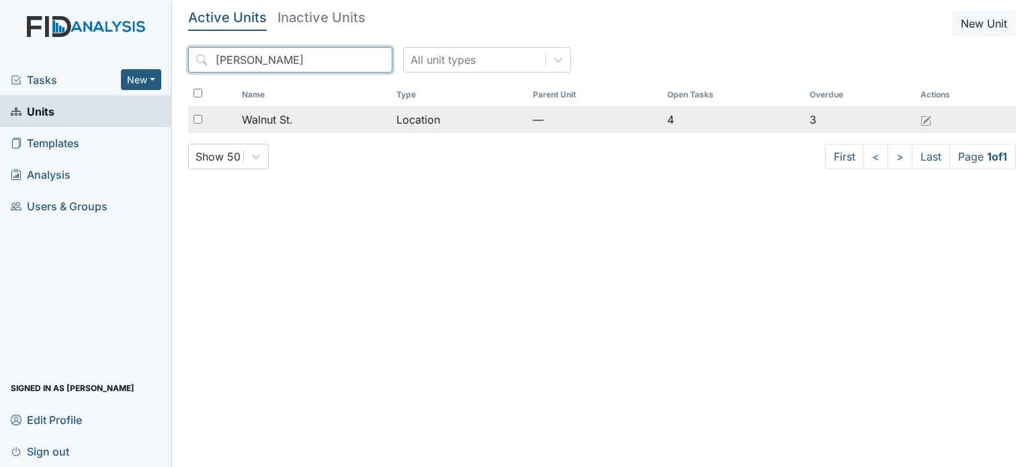
type input "[PERSON_NAME]"
click at [281, 114] on span "Walnut St." at bounding box center [267, 119] width 51 height 16
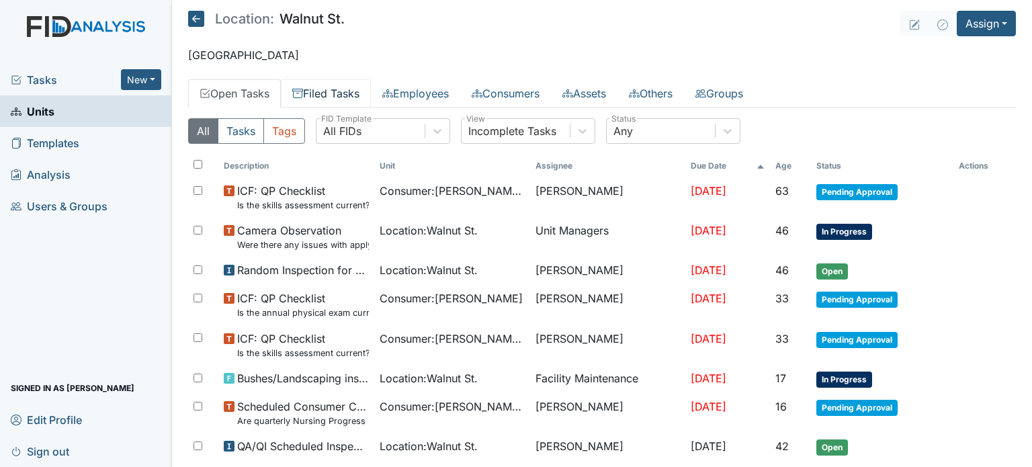
click at [335, 91] on link "Filed Tasks" at bounding box center [326, 93] width 90 height 28
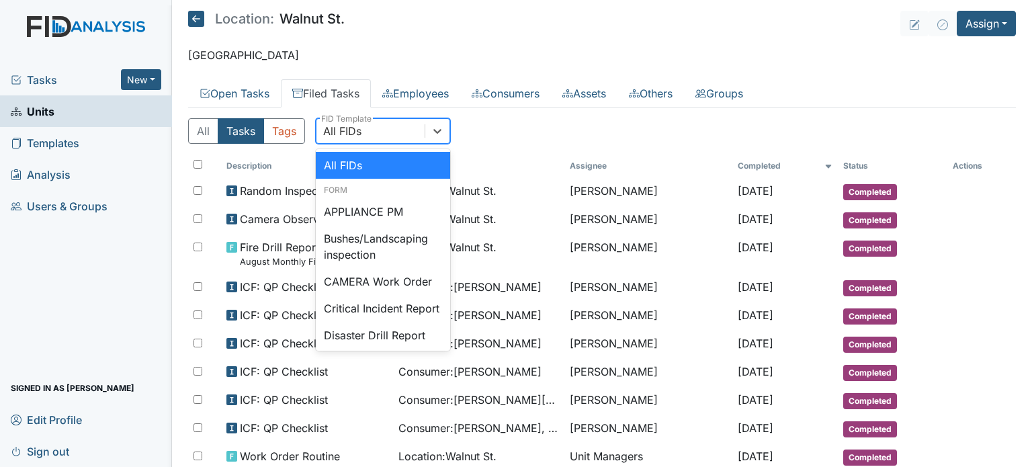
click at [378, 138] on div "All FIDs" at bounding box center [370, 131] width 108 height 24
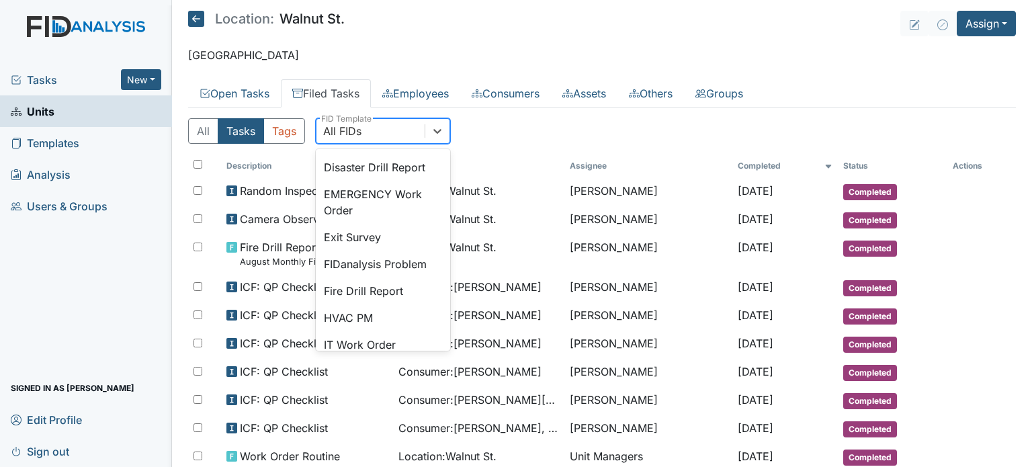
scroll to position [201, 0]
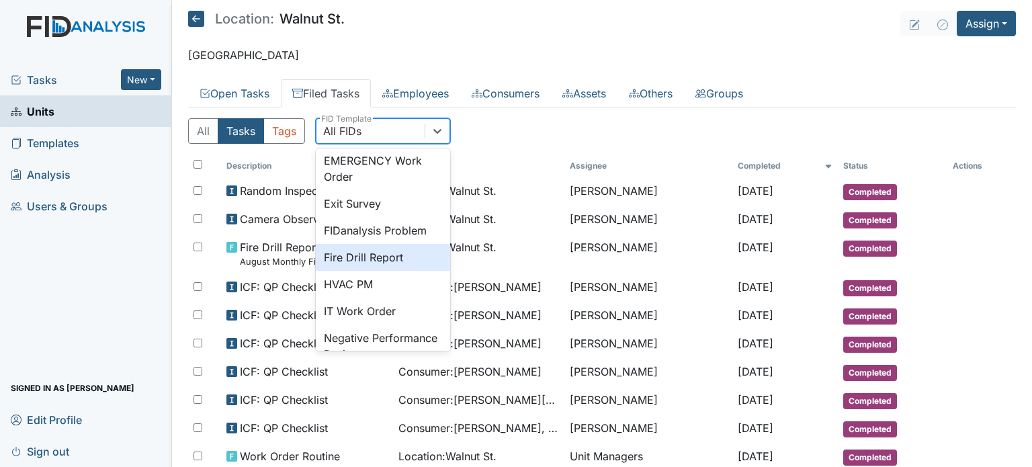
click at [406, 271] on div "Fire Drill Report" at bounding box center [383, 257] width 134 height 27
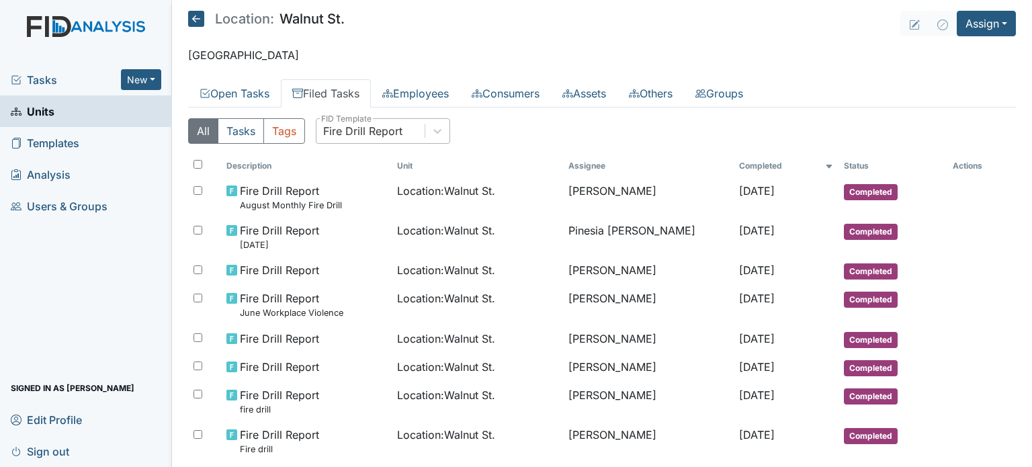
click at [392, 131] on div "Fire Drill Report" at bounding box center [362, 131] width 79 height 16
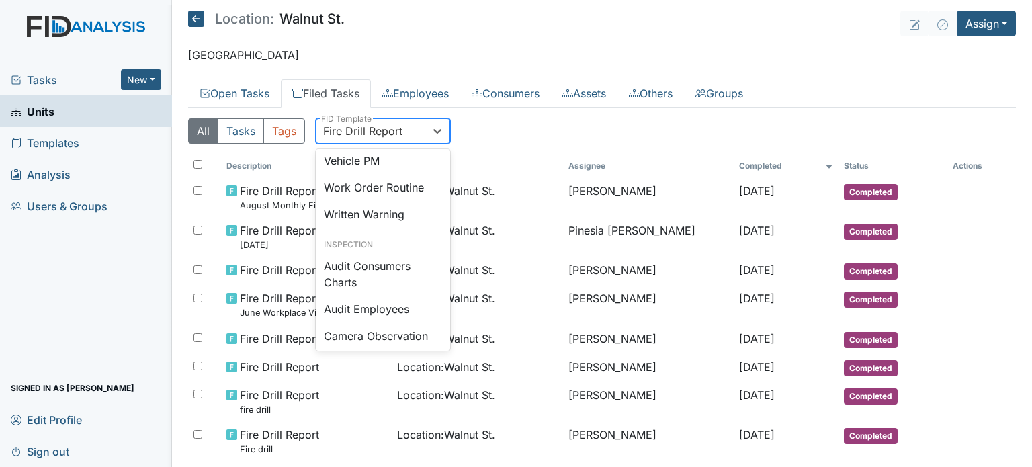
scroll to position [672, 0]
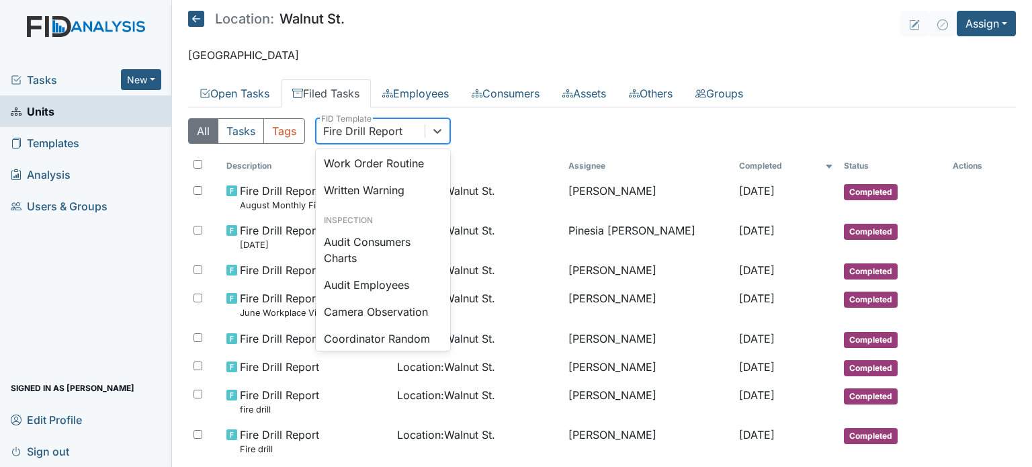
click at [328, 87] on link "Filed Tasks" at bounding box center [326, 93] width 90 height 28
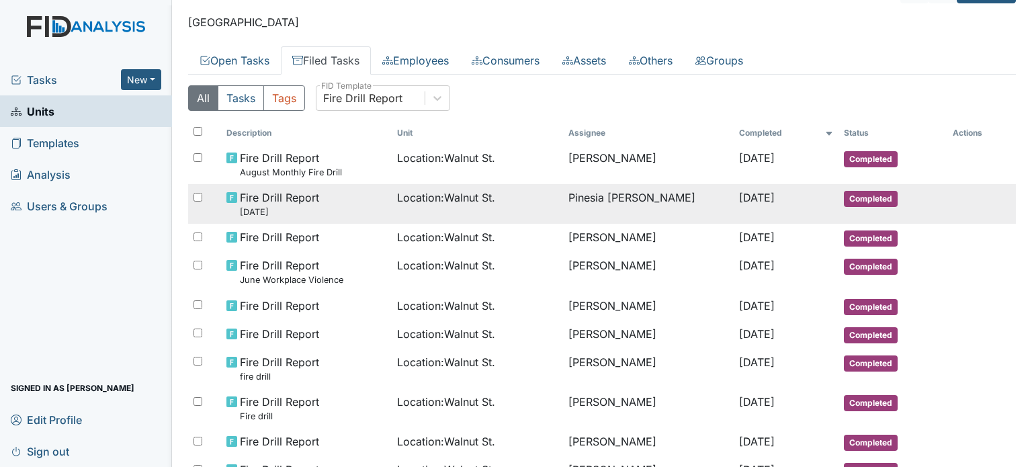
scroll to position [0, 0]
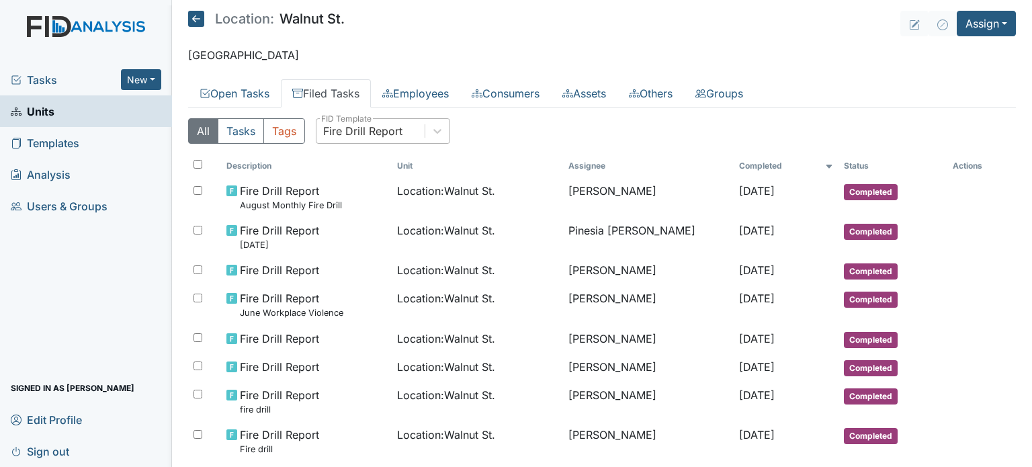
click at [392, 126] on div "Fire Drill Report" at bounding box center [362, 131] width 79 height 16
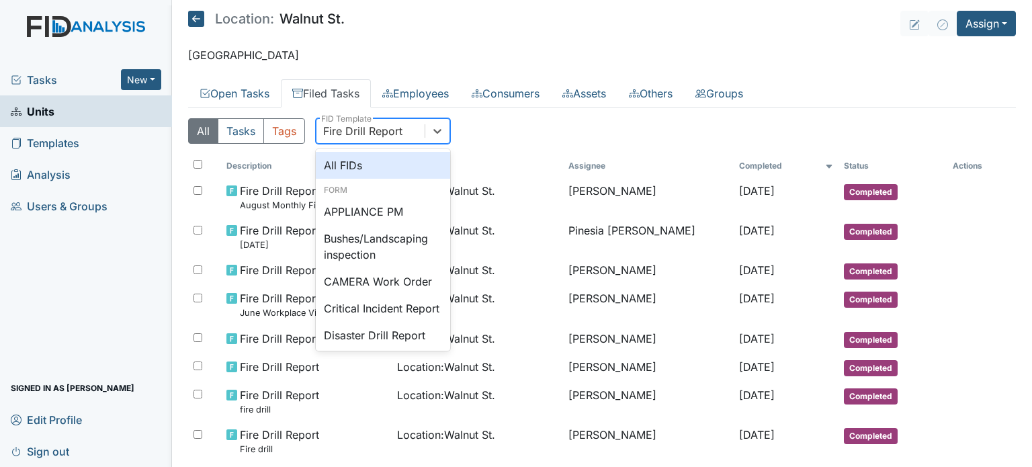
click at [384, 163] on div "All FIDs" at bounding box center [383, 165] width 134 height 27
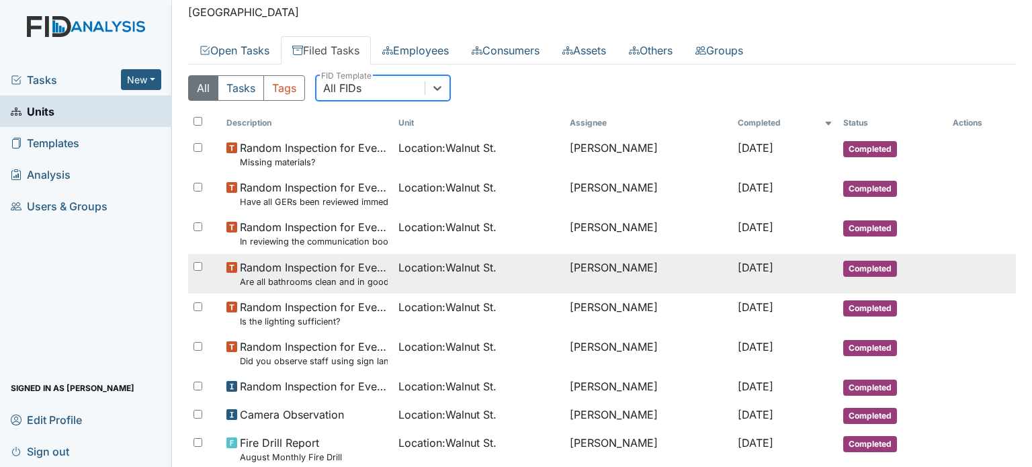
scroll to position [67, 0]
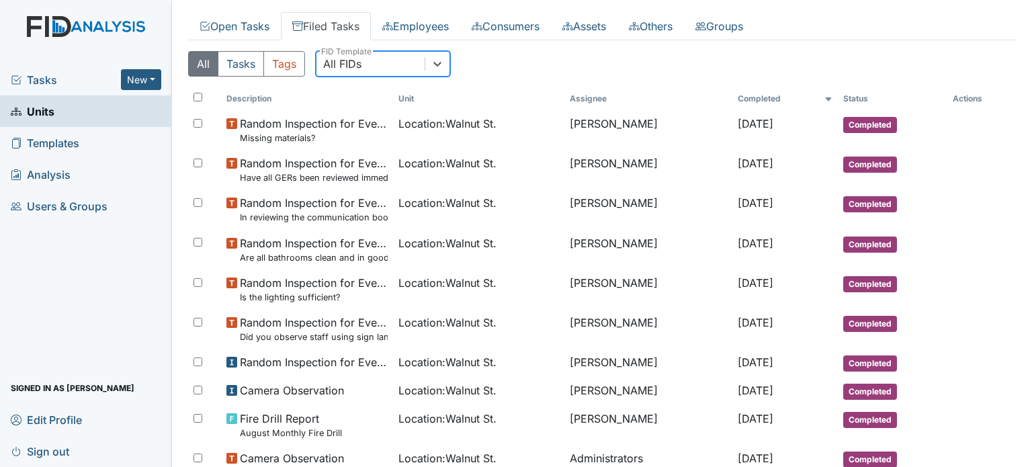
click at [328, 21] on link "Filed Tasks" at bounding box center [326, 26] width 90 height 28
click at [384, 60] on div "All FIDs" at bounding box center [370, 64] width 108 height 24
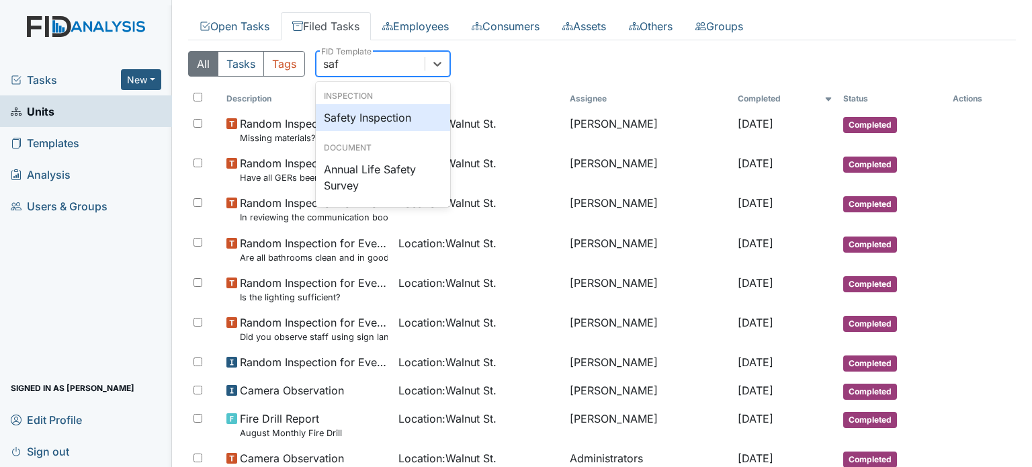
type input "safe"
click at [377, 119] on div "Safety Inspection" at bounding box center [383, 117] width 134 height 27
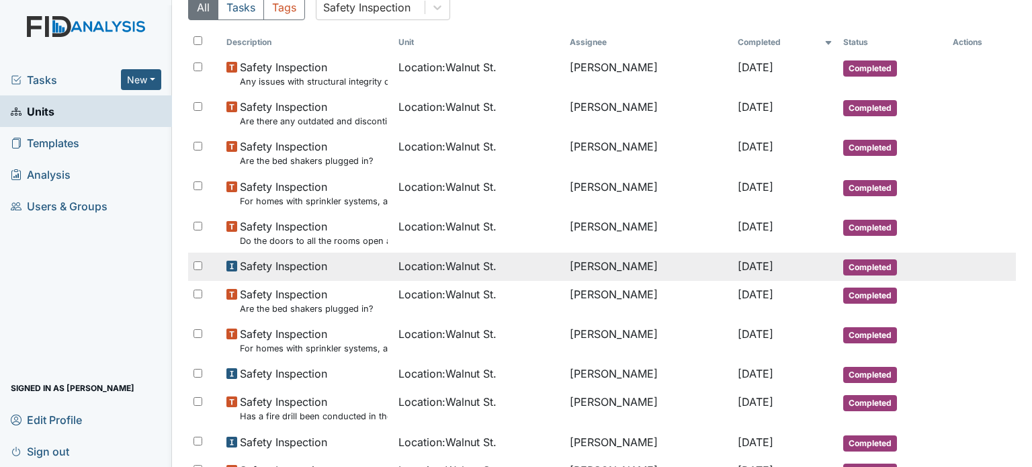
scroll to position [0, 0]
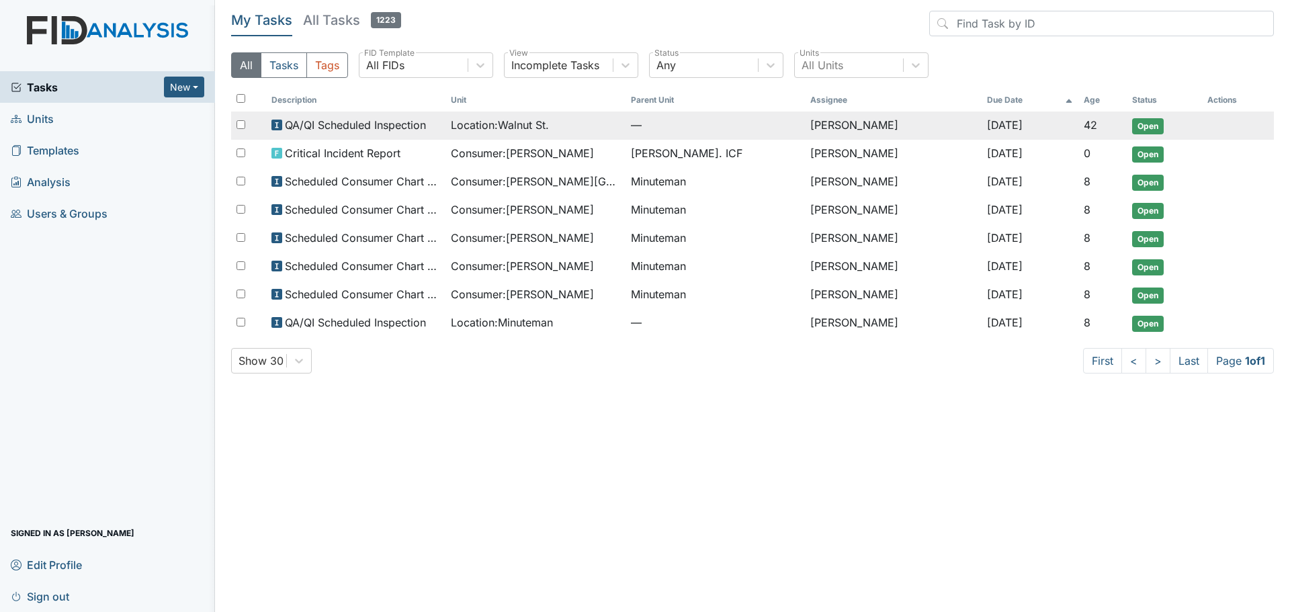
click at [512, 121] on span "Location : [GEOGRAPHIC_DATA]." at bounding box center [500, 125] width 98 height 16
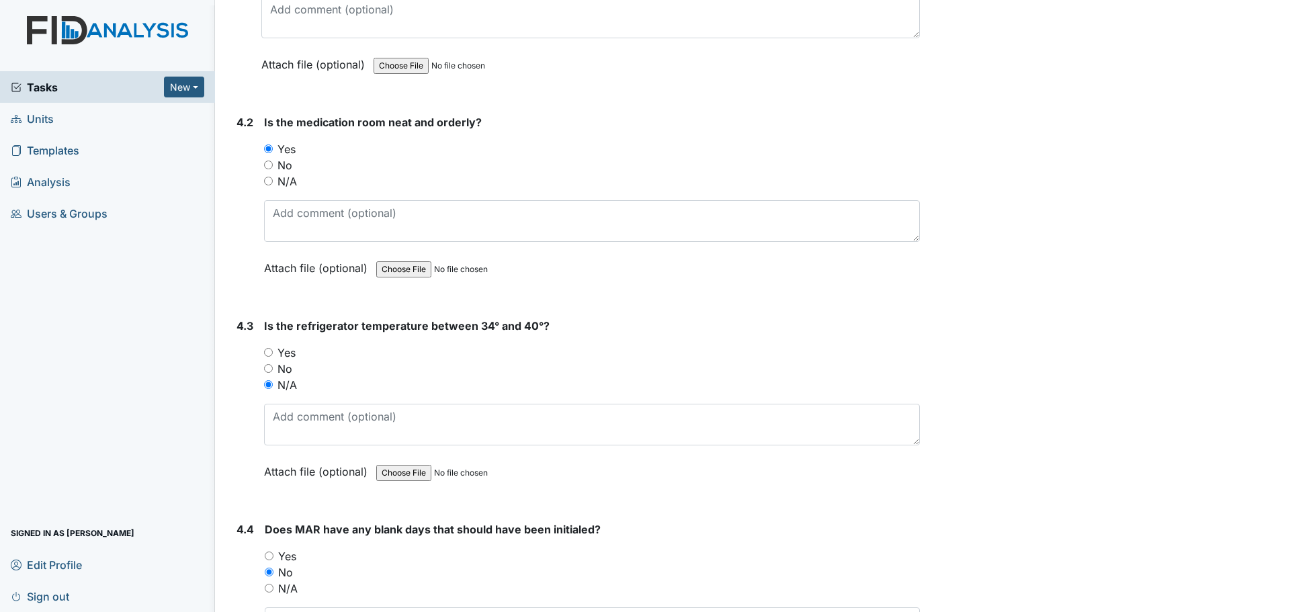
scroll to position [8952, 0]
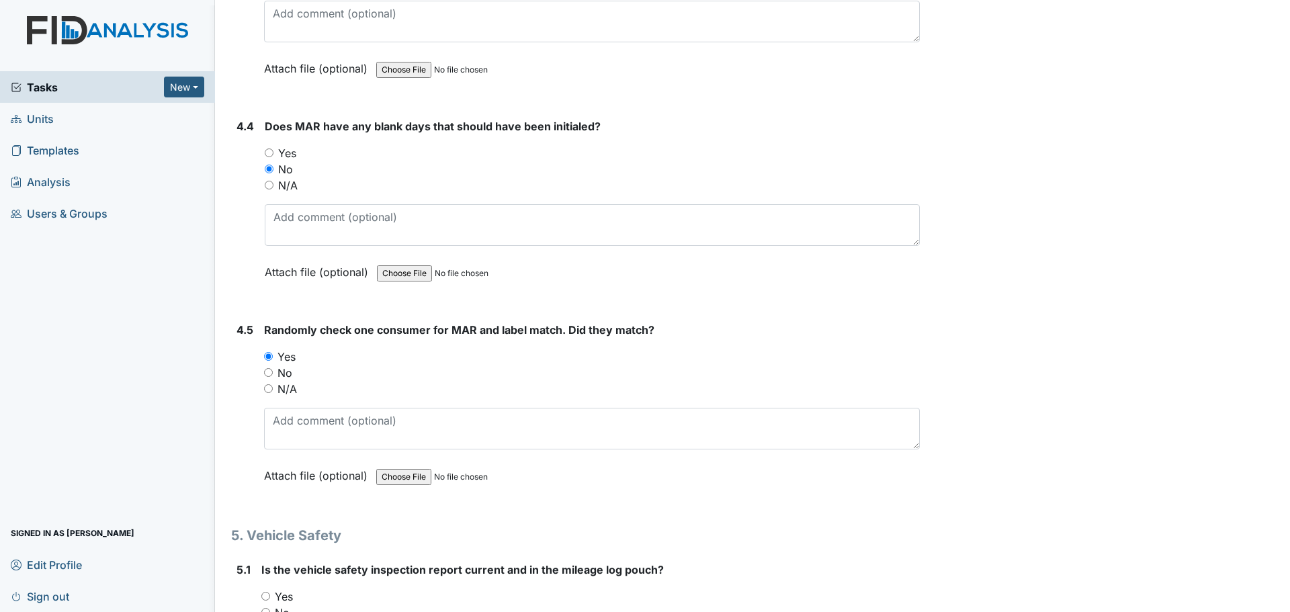
click at [75, 85] on span "Tasks" at bounding box center [87, 87] width 153 height 16
